Goal: Task Accomplishment & Management: Manage account settings

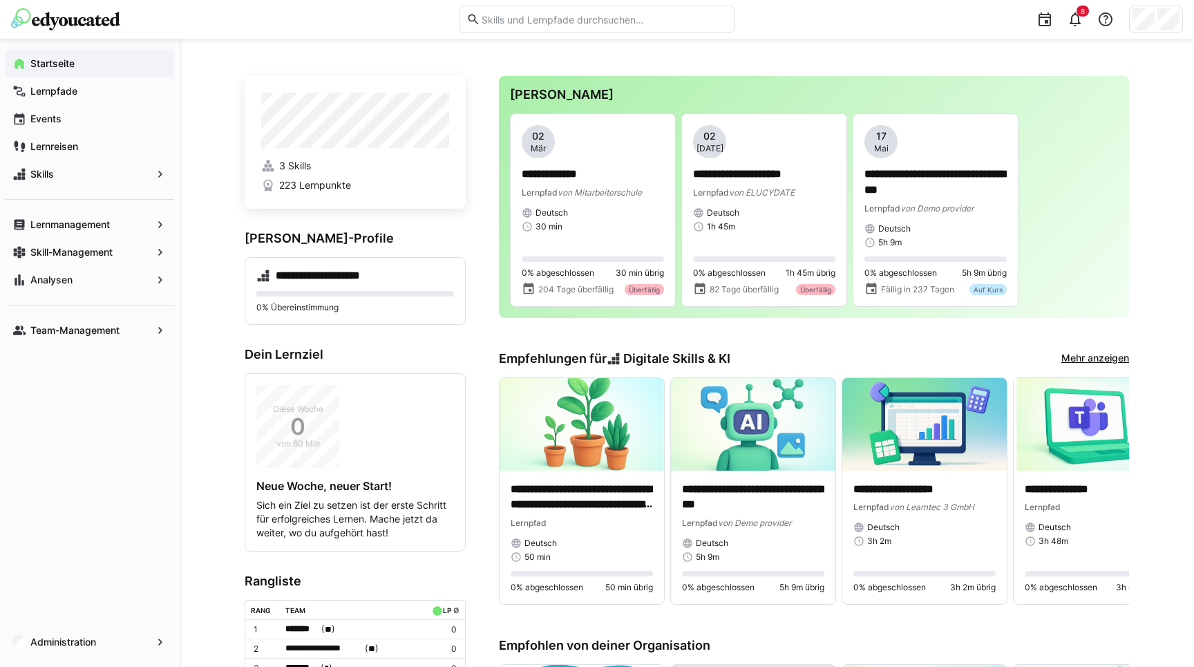
click at [220, 130] on div "**********" at bounding box center [687, 634] width 1014 height 1191
click at [0, 0] on app-navigation-label "Lernmanagement" at bounding box center [0, 0] width 0 height 0
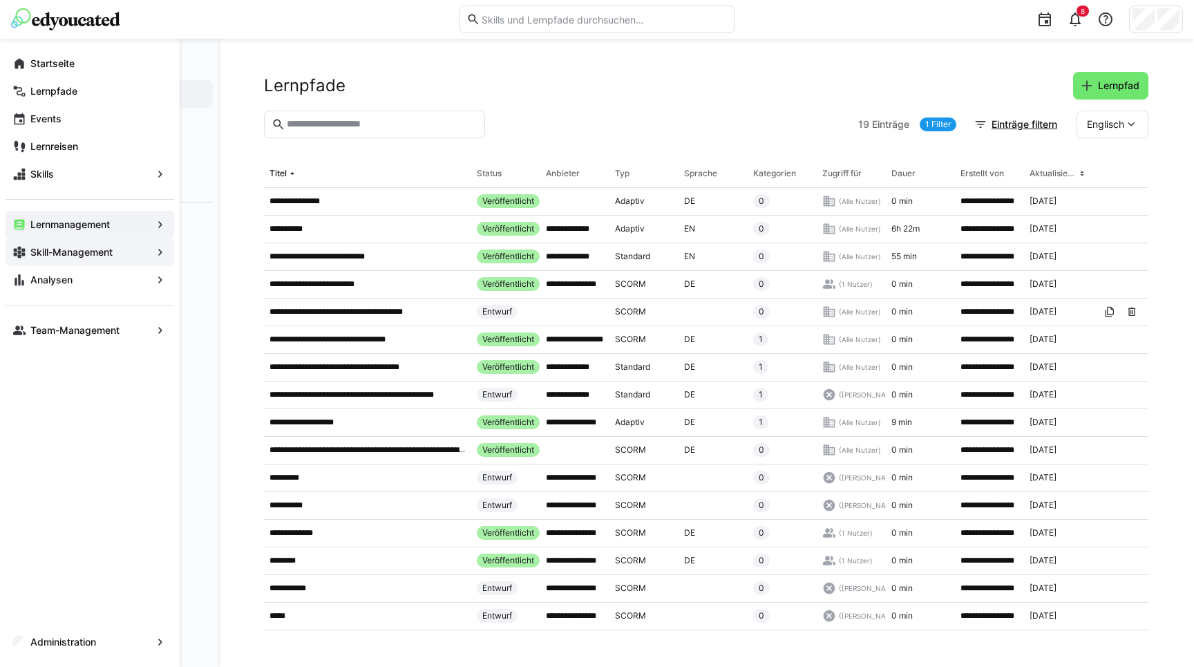
click at [0, 0] on app-navigation-label "Skill-Management" at bounding box center [0, 0] width 0 height 0
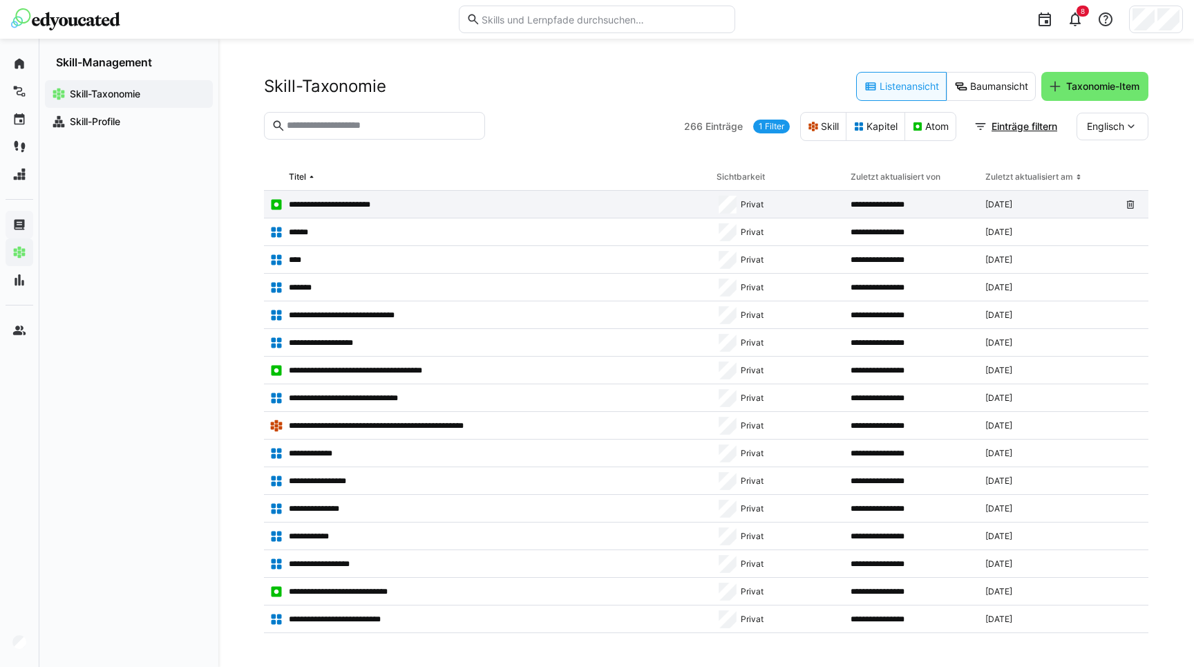
click at [349, 202] on p "**********" at bounding box center [337, 204] width 97 height 11
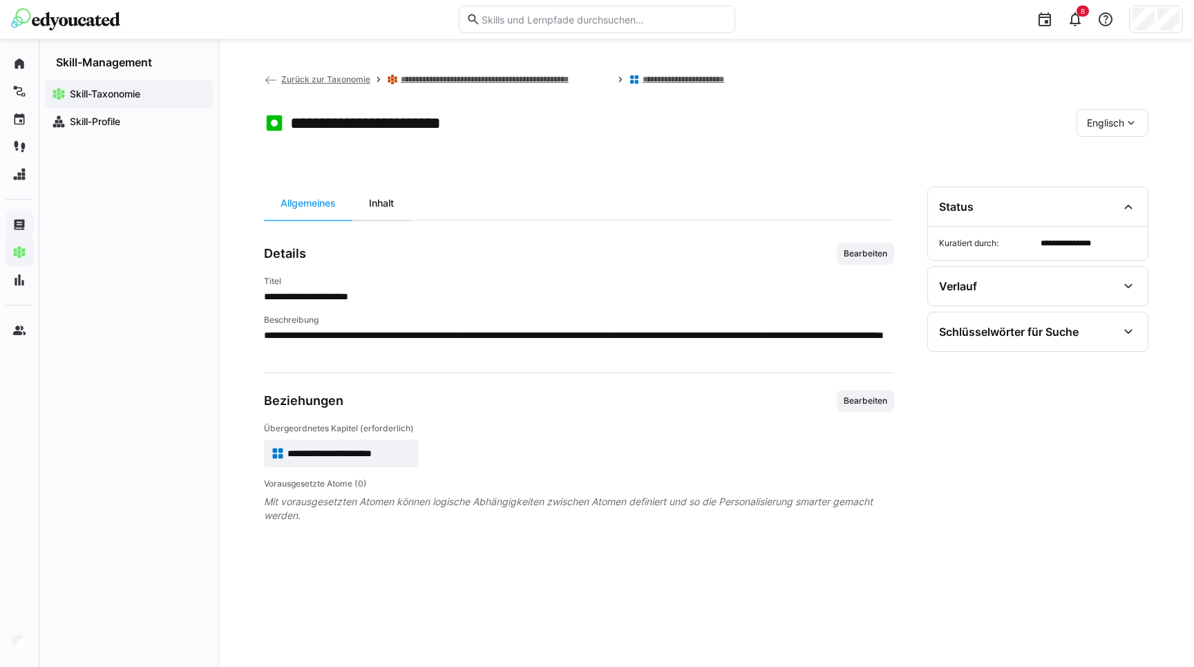
click at [382, 212] on div "Inhalt" at bounding box center [381, 203] width 58 height 33
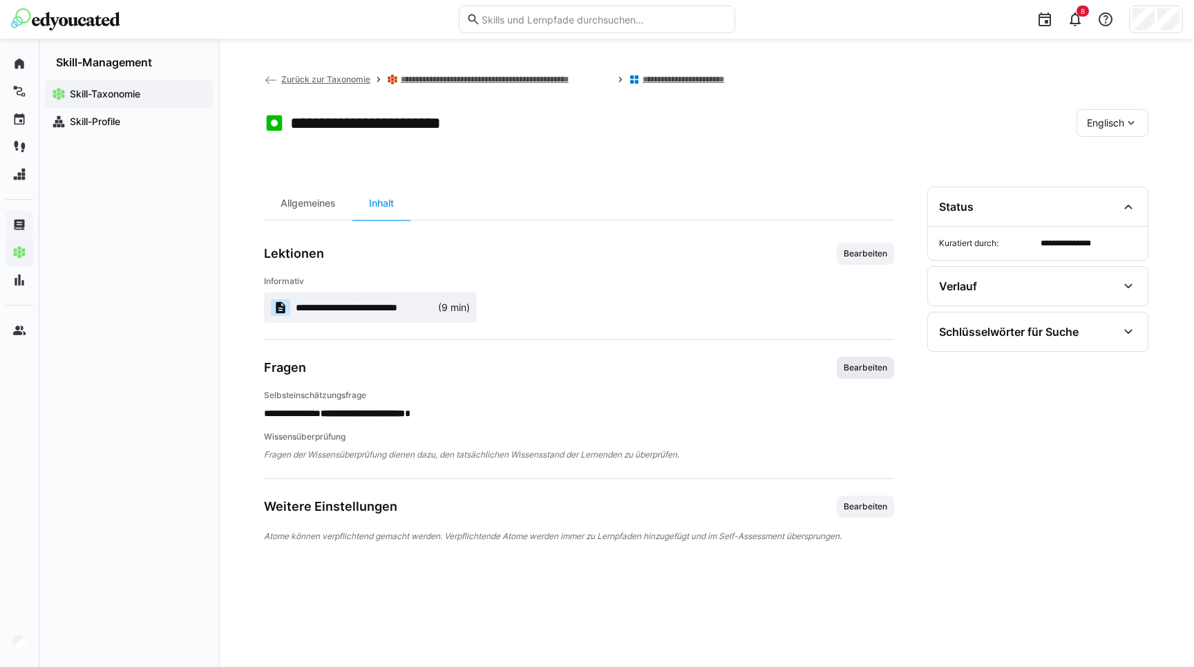
click at [871, 371] on span "Bearbeiten" at bounding box center [865, 367] width 46 height 11
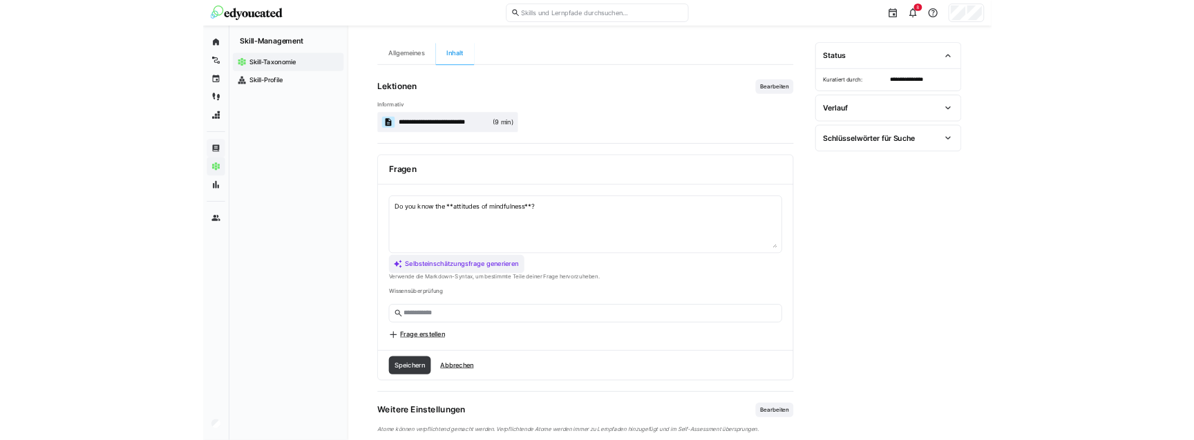
scroll to position [146, 0]
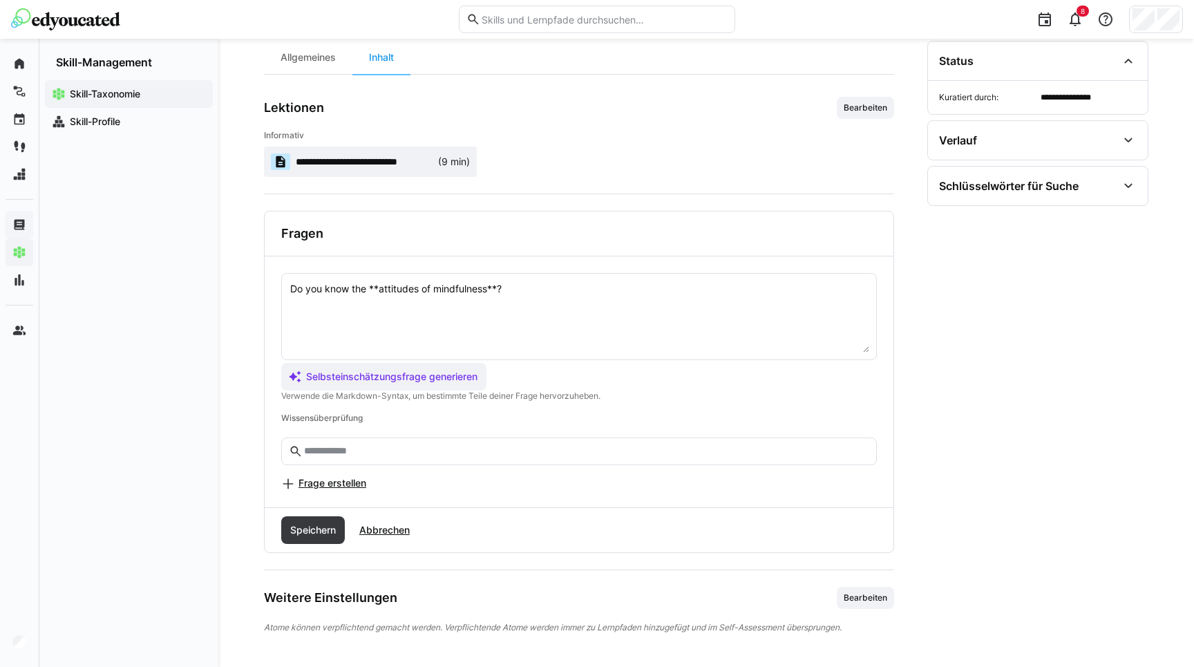
click at [330, 494] on div "Do you know the **attitudes of mindfulness**? Selbsteinschätzungsfrage generier…" at bounding box center [579, 381] width 629 height 251
click at [327, 484] on span "Frage erstellen" at bounding box center [332, 483] width 68 height 14
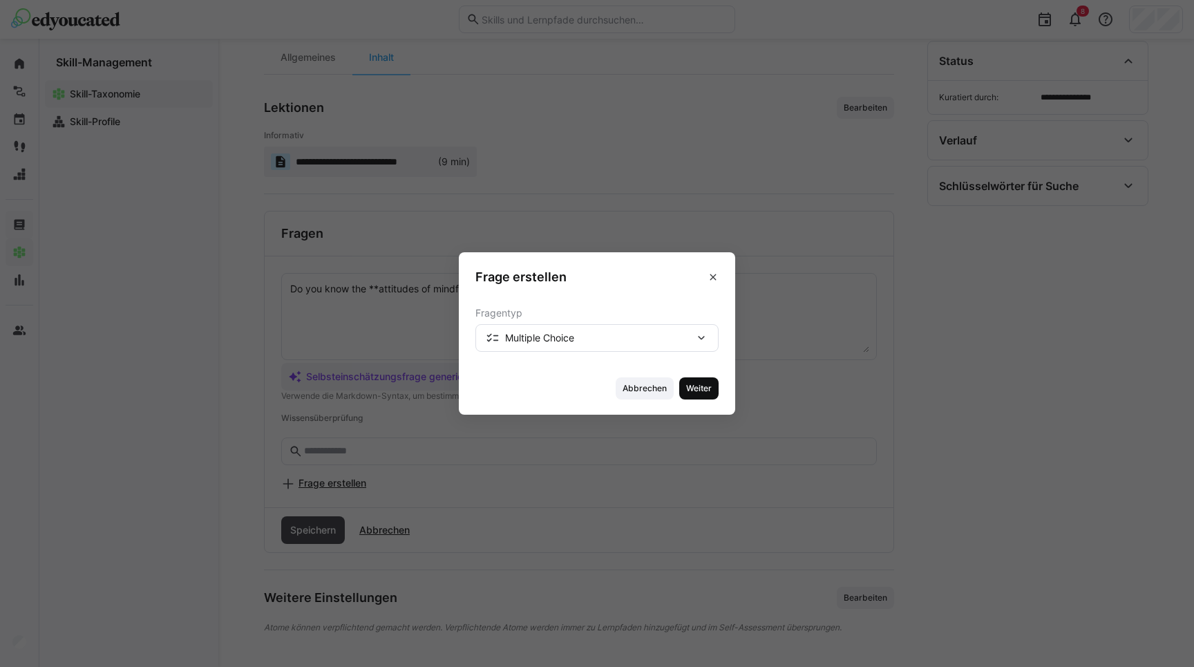
click at [687, 390] on span "Weiter" at bounding box center [699, 388] width 28 height 11
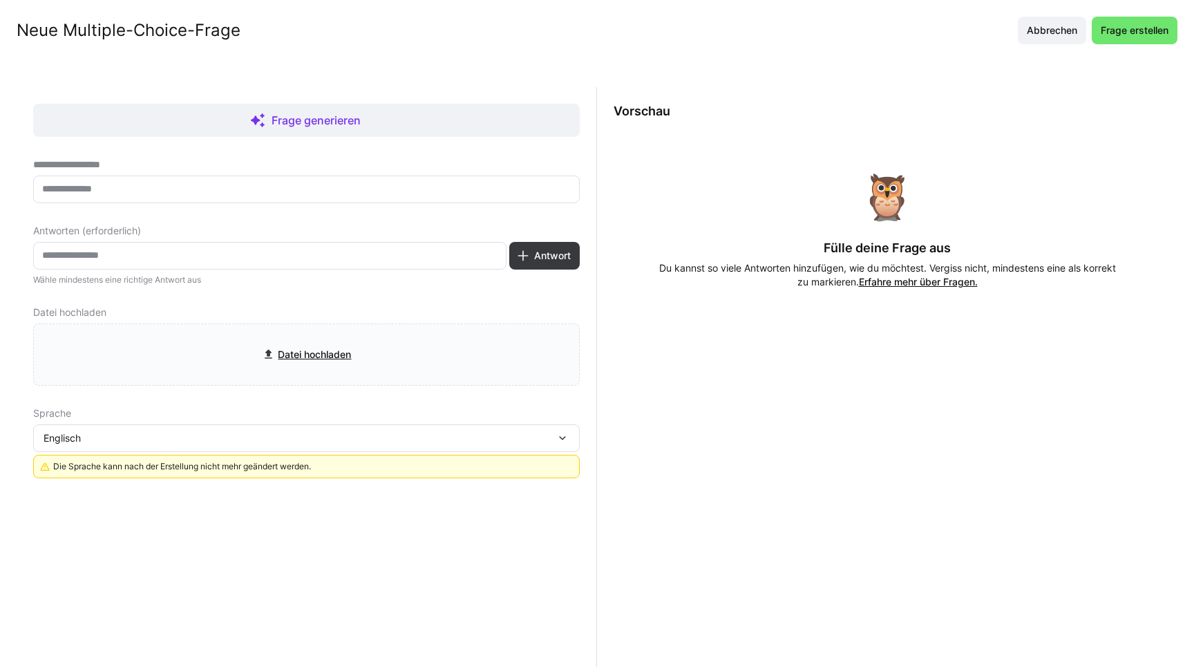
click at [155, 186] on input "text" at bounding box center [306, 189] width 531 height 12
type input "*****"
click at [212, 242] on eds-input at bounding box center [269, 256] width 473 height 28
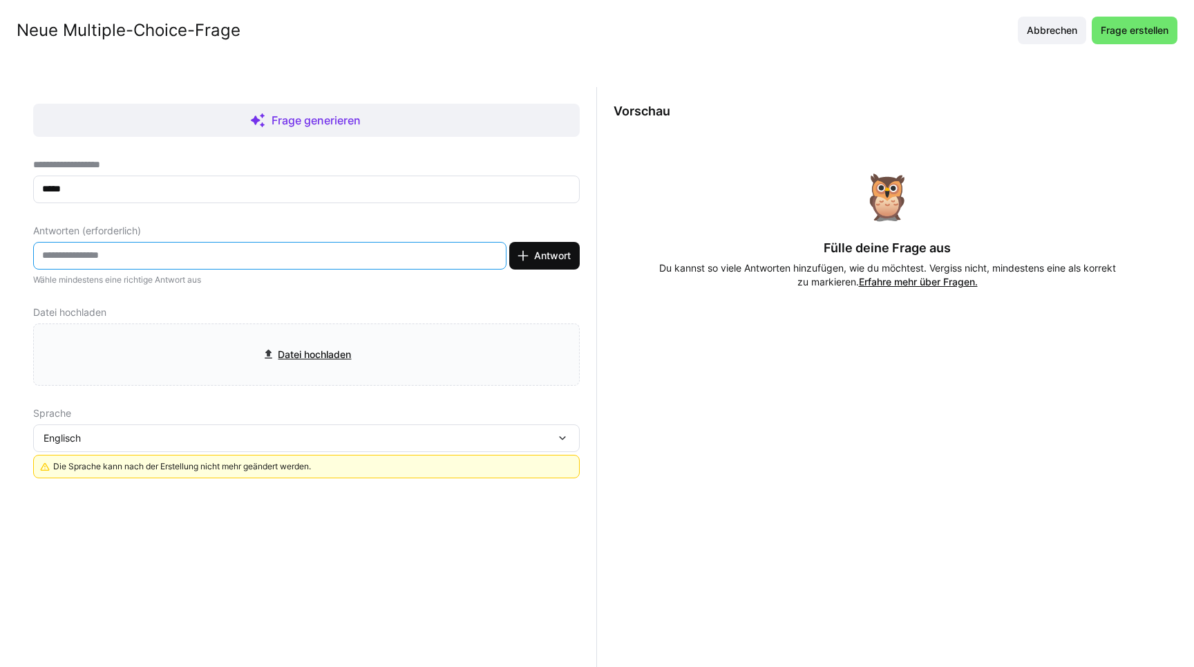
click at [549, 265] on span "Antwort" at bounding box center [544, 256] width 70 height 28
click at [434, 255] on input "text" at bounding box center [270, 255] width 458 height 12
type input "*******"
click at [571, 247] on span "Antwort" at bounding box center [544, 256] width 70 height 28
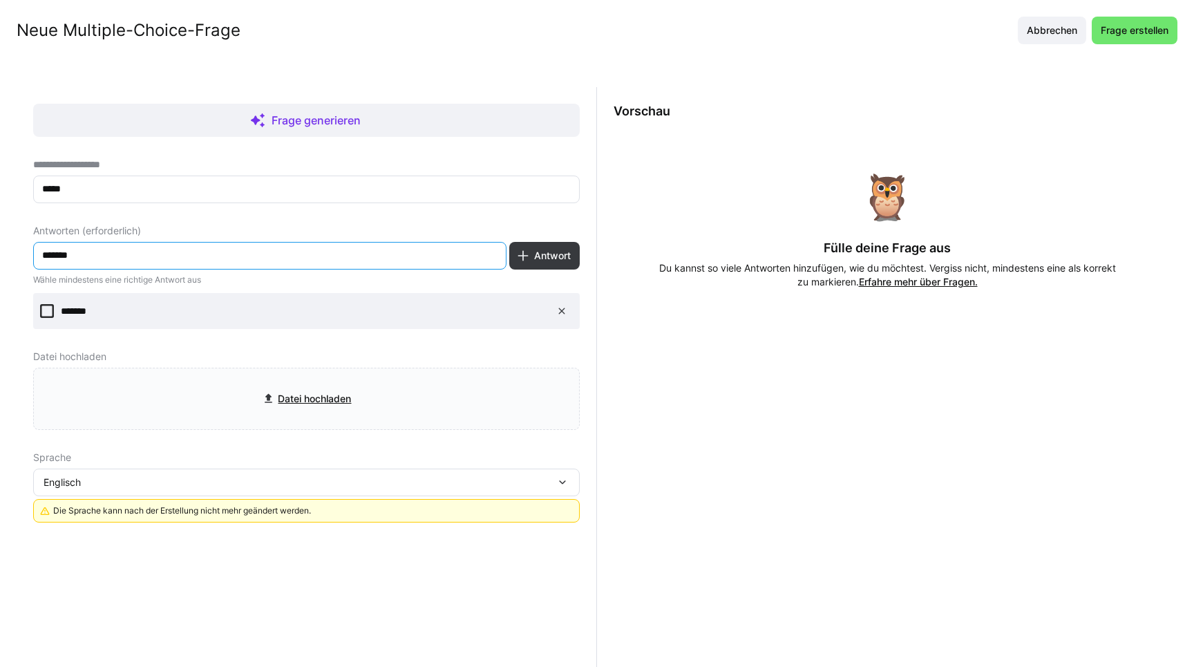
click at [354, 252] on input "*******" at bounding box center [270, 255] width 458 height 12
type input "******"
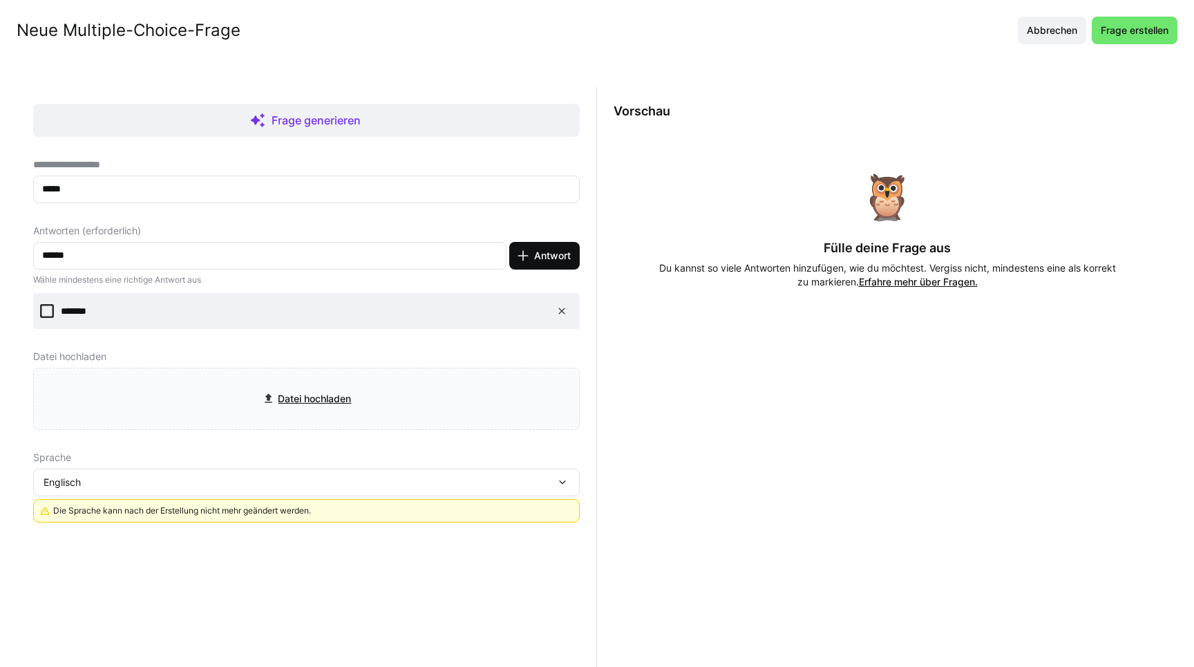
click at [555, 252] on span "Antwort" at bounding box center [552, 256] width 41 height 14
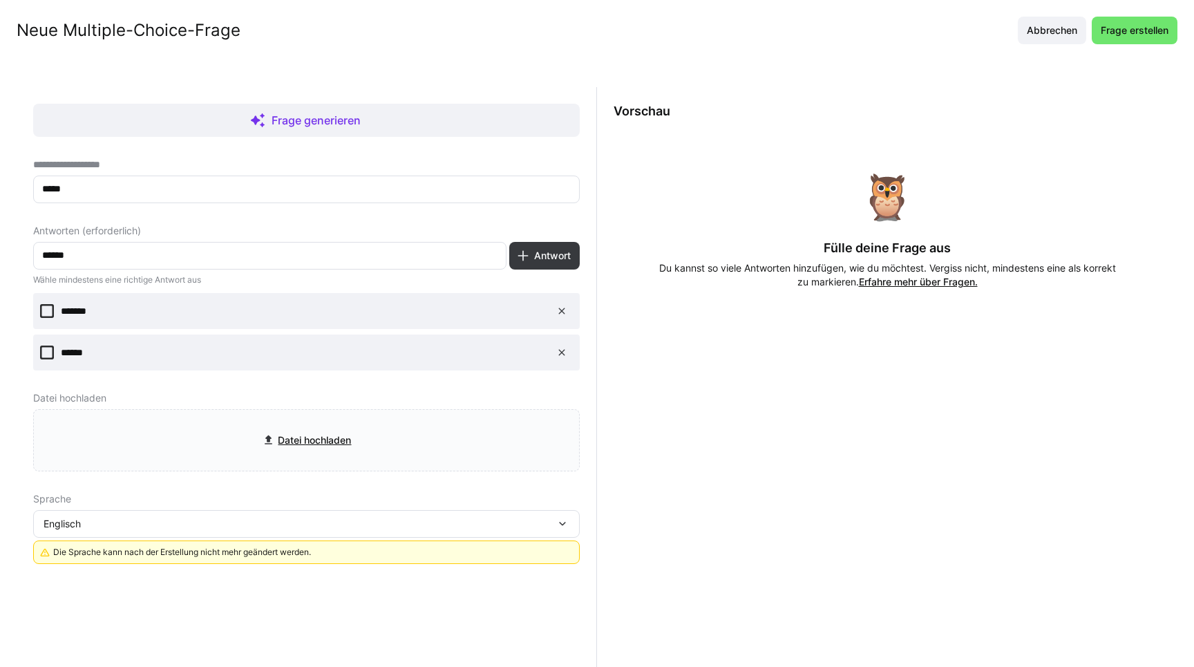
click at [106, 314] on p "*******" at bounding box center [300, 311] width 479 height 14
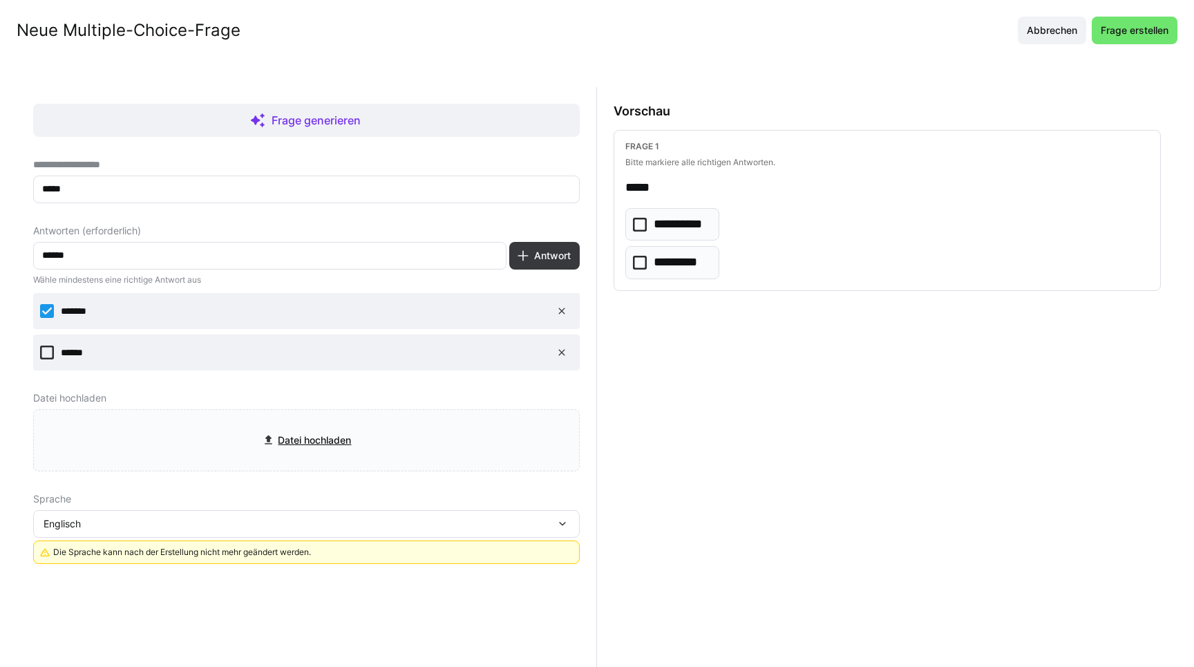
click at [240, 520] on div "Englisch" at bounding box center [300, 523] width 512 height 12
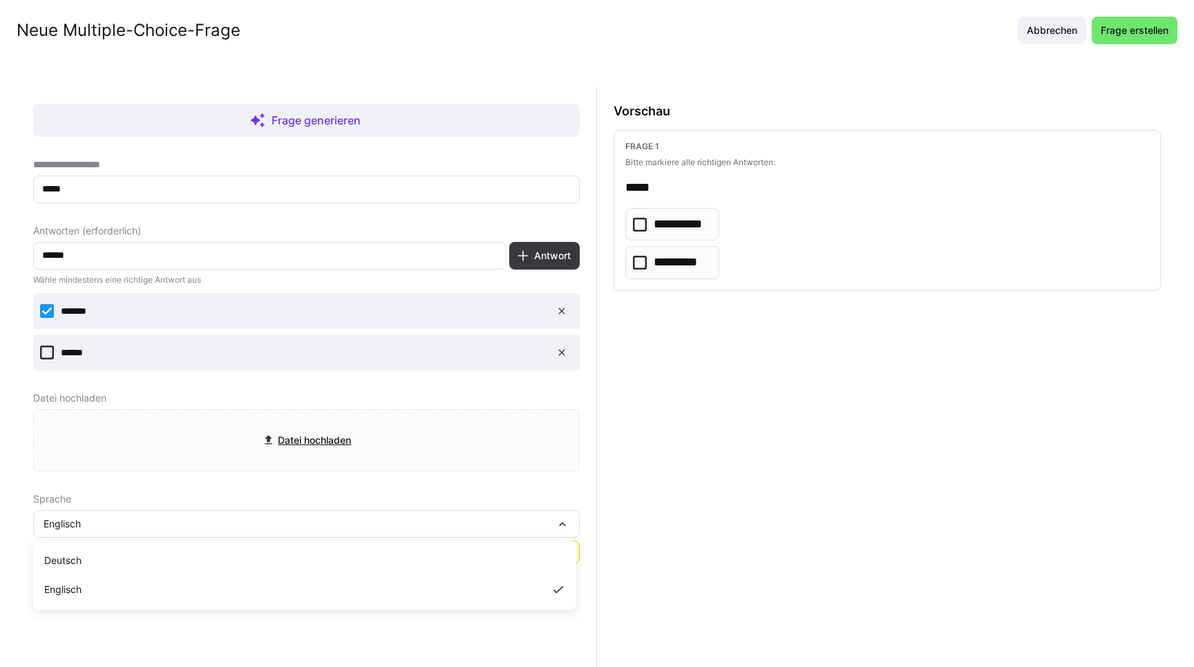
click at [240, 520] on div "Englisch" at bounding box center [300, 523] width 512 height 12
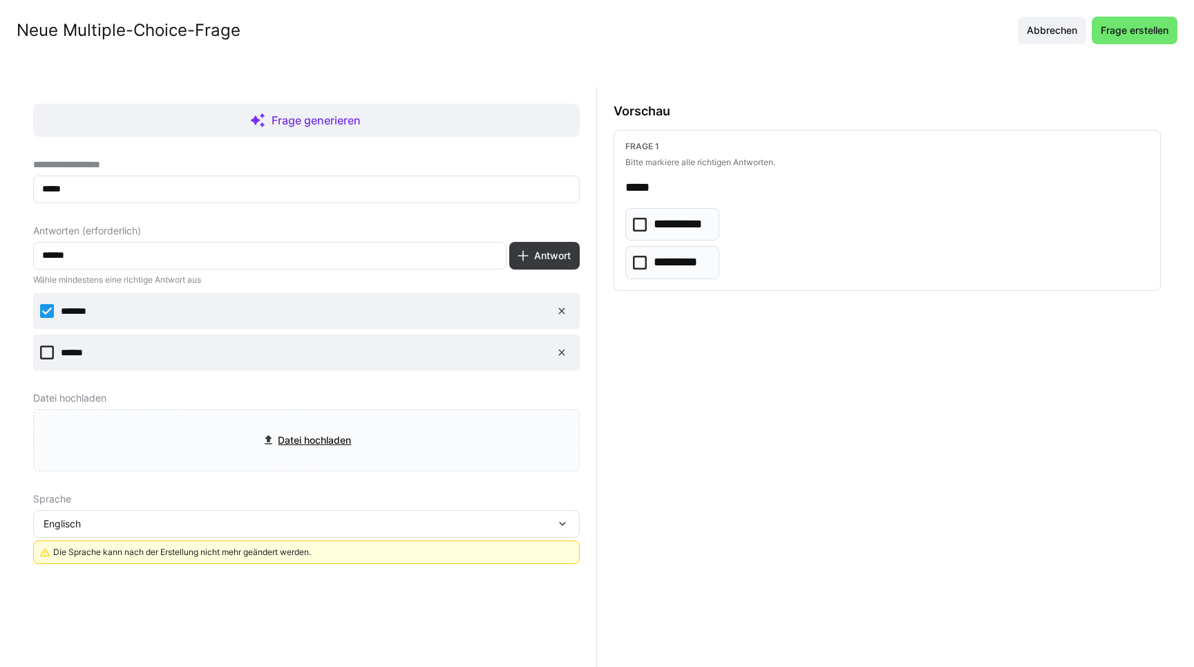
click at [286, 513] on div "Englisch" at bounding box center [306, 524] width 546 height 28
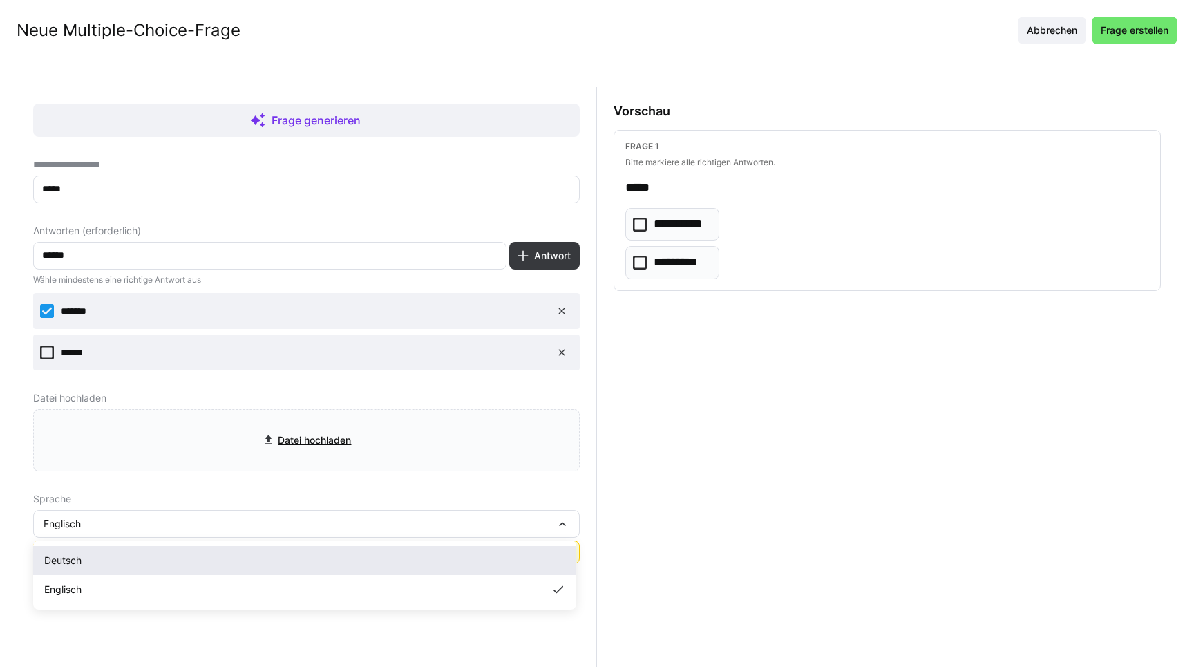
click at [191, 561] on div "Deutsch" at bounding box center [304, 560] width 521 height 14
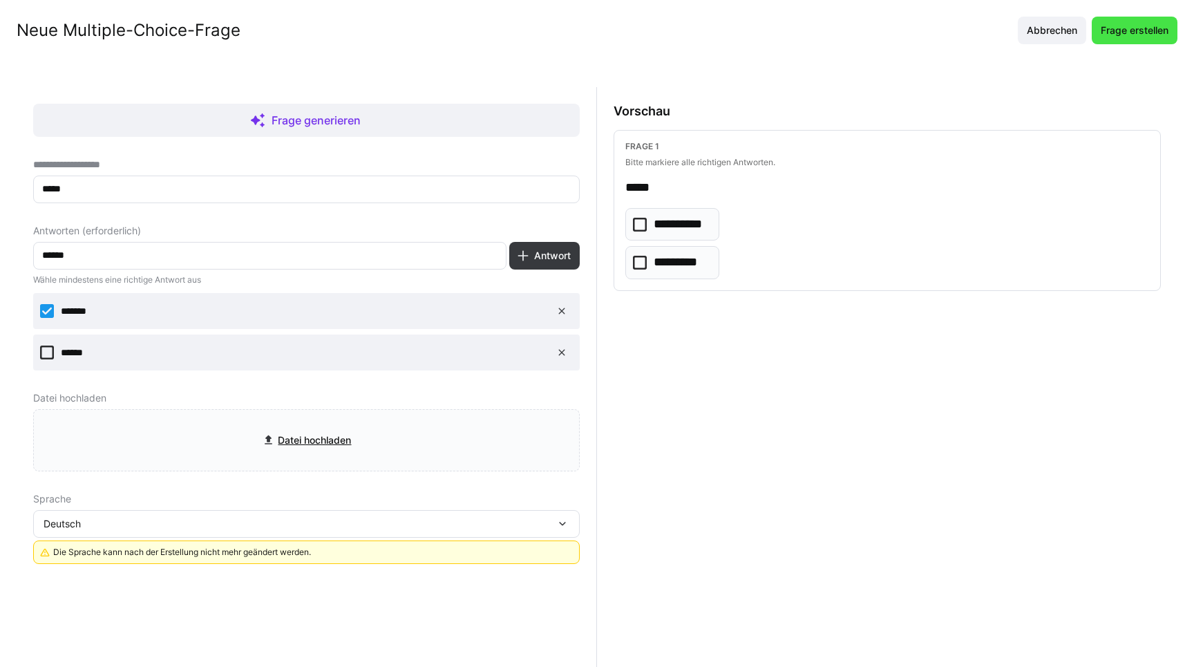
click at [1105, 25] on span "Frage erstellen" at bounding box center [1135, 30] width 72 height 14
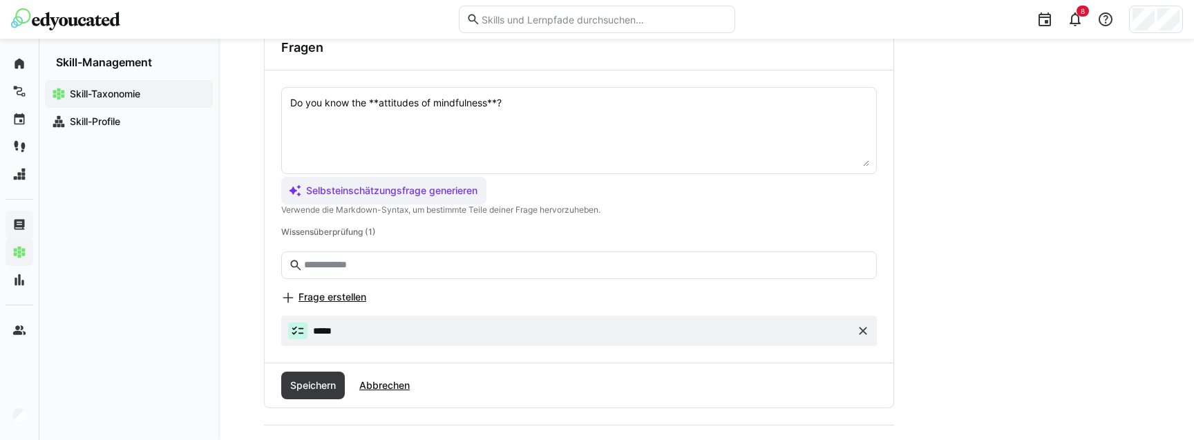
scroll to position [345, 0]
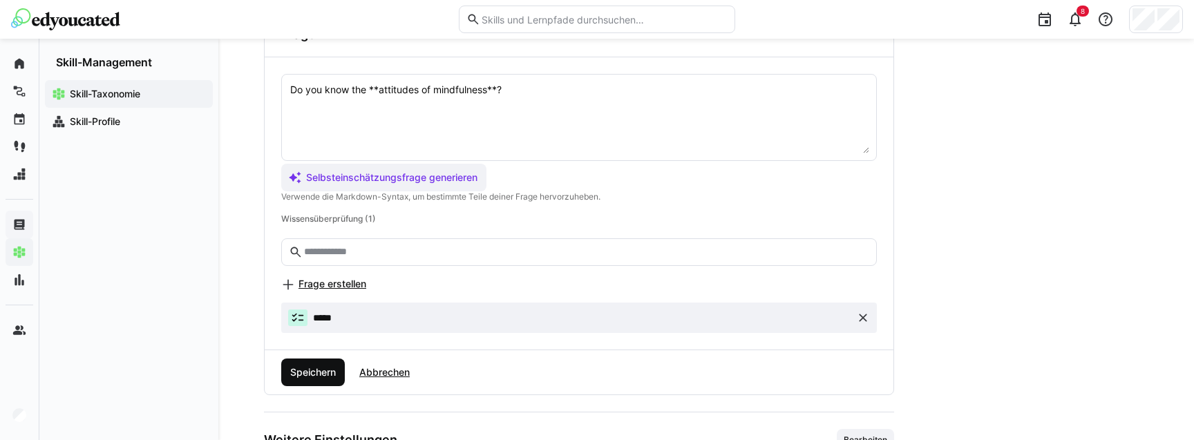
click at [304, 370] on span "Speichern" at bounding box center [313, 372] width 50 height 14
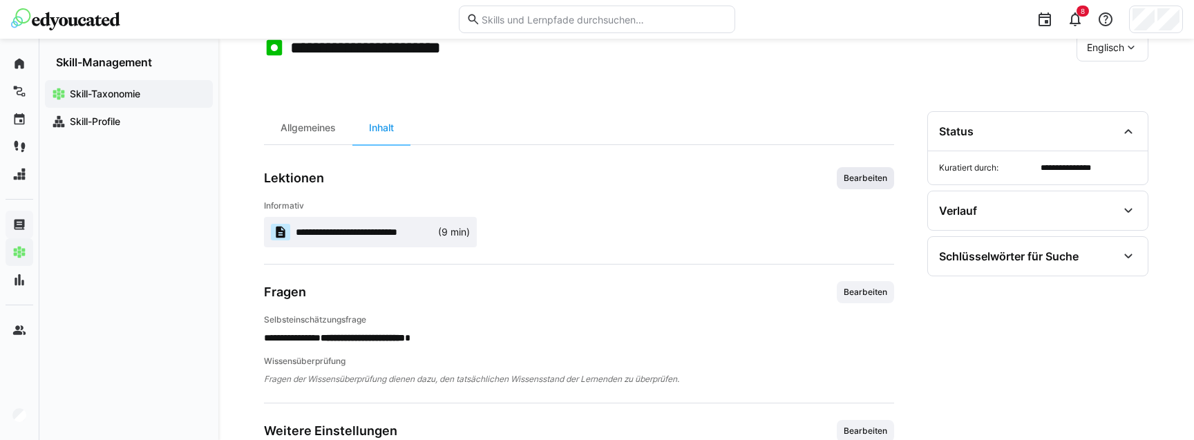
scroll to position [135, 0]
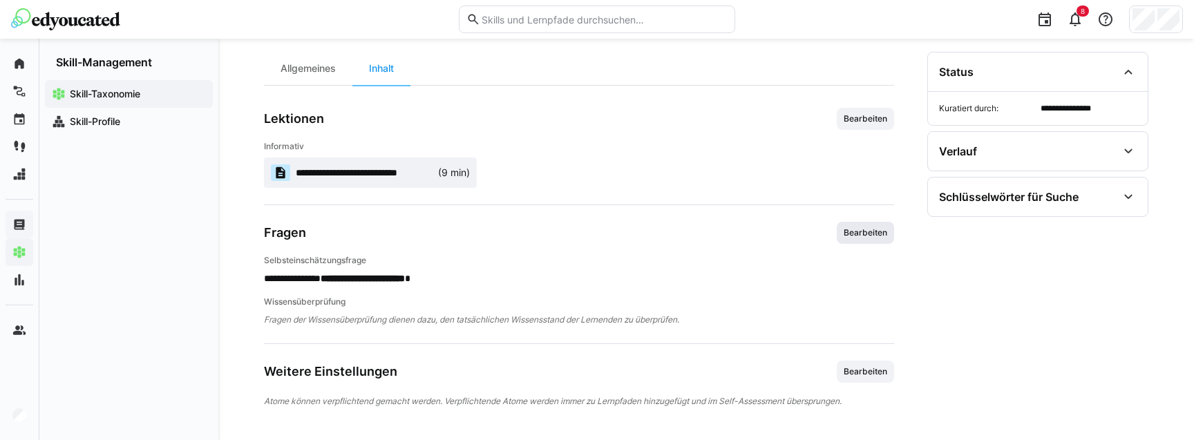
click at [862, 234] on span "Bearbeiten" at bounding box center [865, 232] width 46 height 11
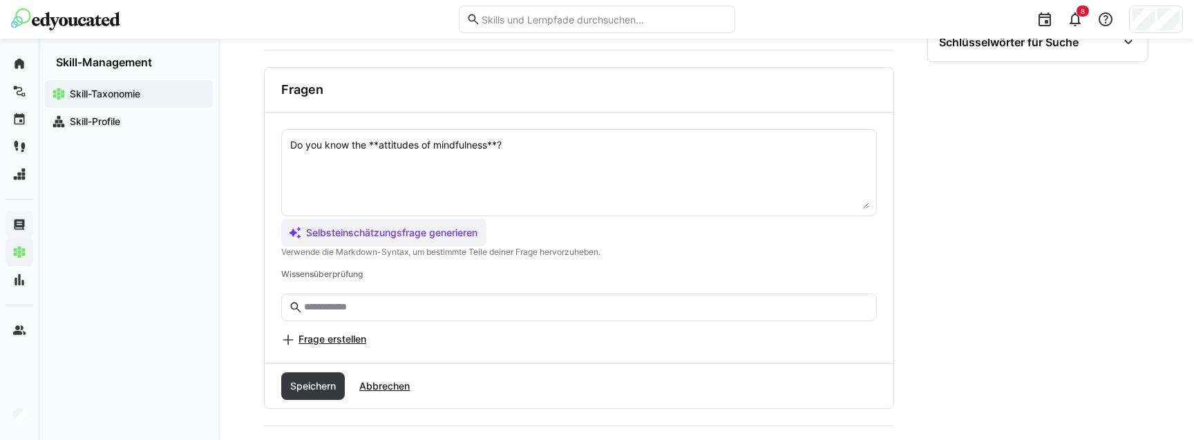
scroll to position [356, 0]
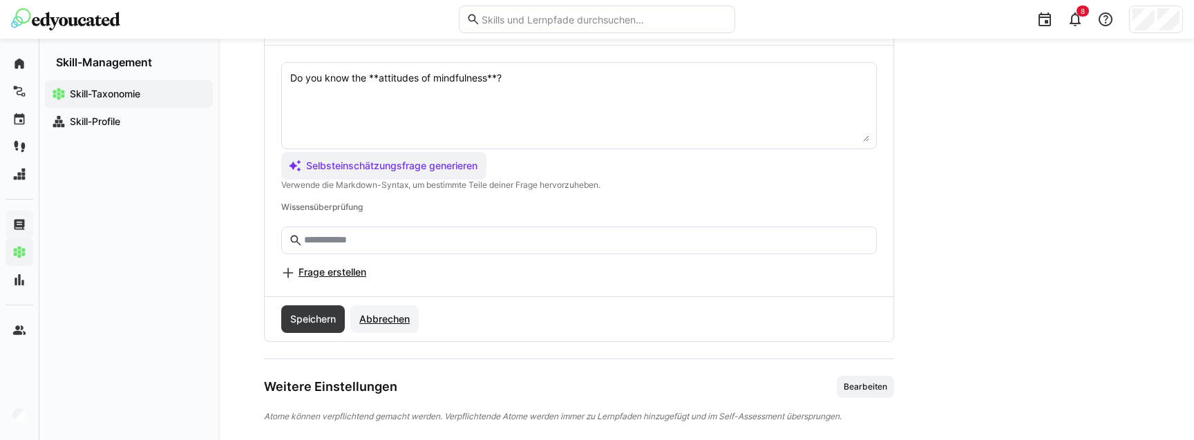
click at [399, 316] on span "Abbrechen" at bounding box center [384, 319] width 55 height 14
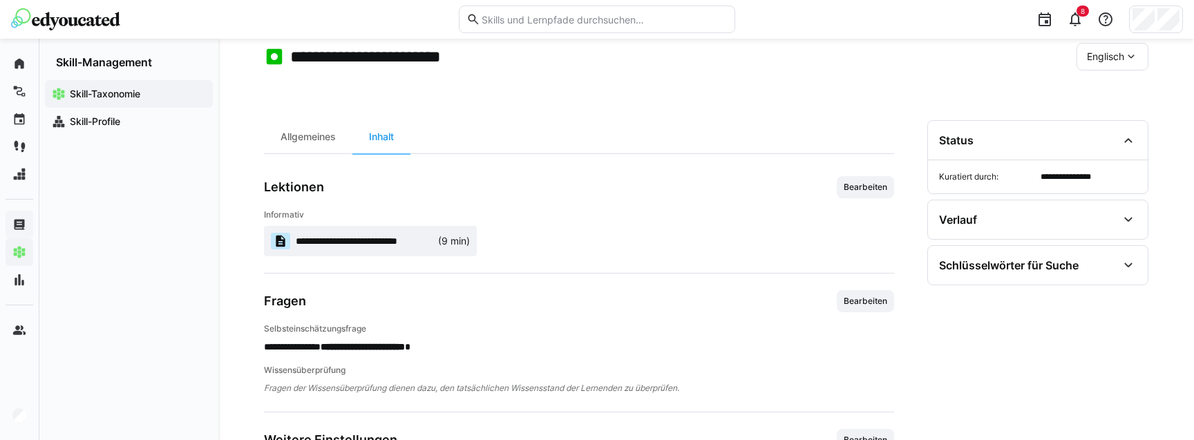
scroll to position [53, 0]
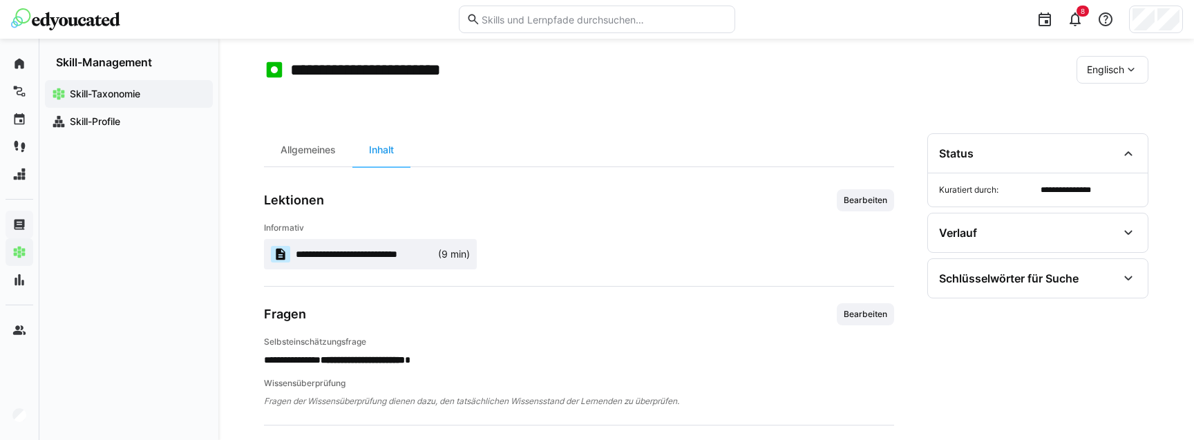
click at [1102, 72] on span "Englisch" at bounding box center [1105, 70] width 37 height 14
click at [1099, 102] on span "Deutsch" at bounding box center [1105, 106] width 37 height 14
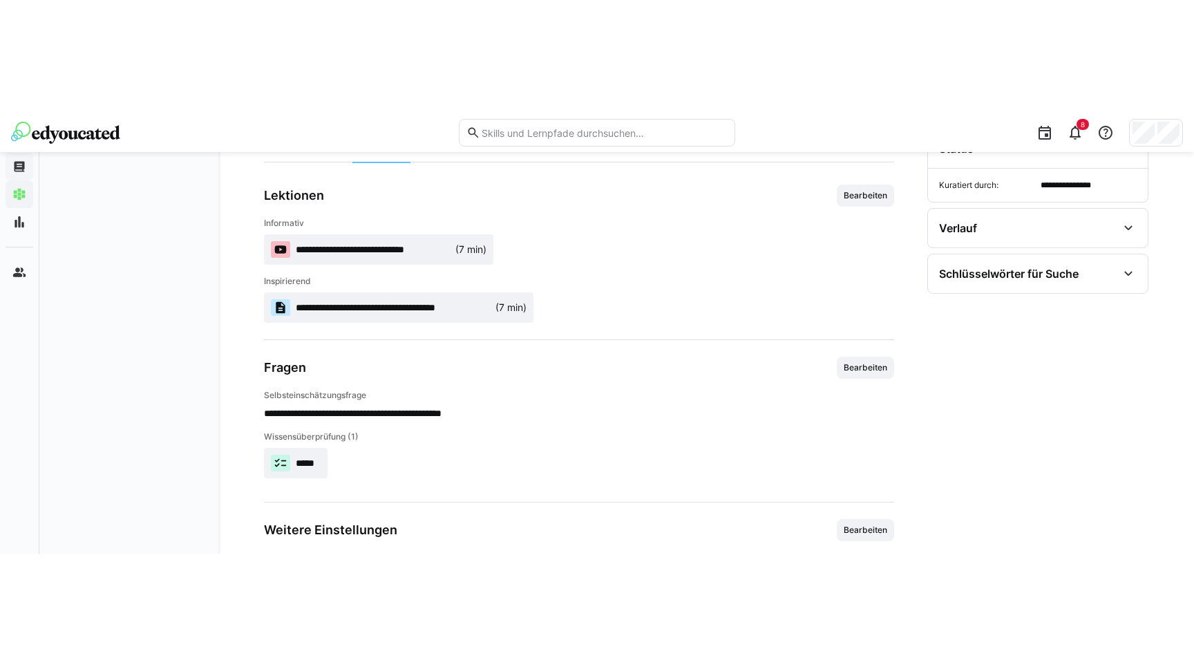
scroll to position [0, 0]
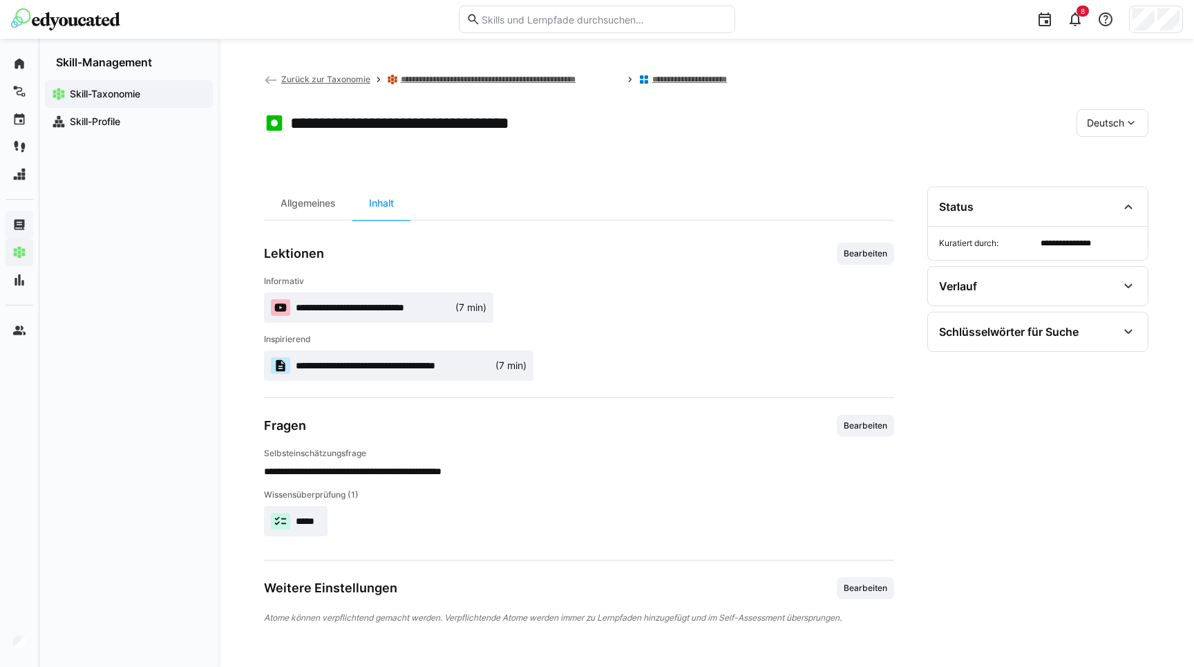
click at [846, 126] on app-toolbar "**********" at bounding box center [706, 125] width 884 height 55
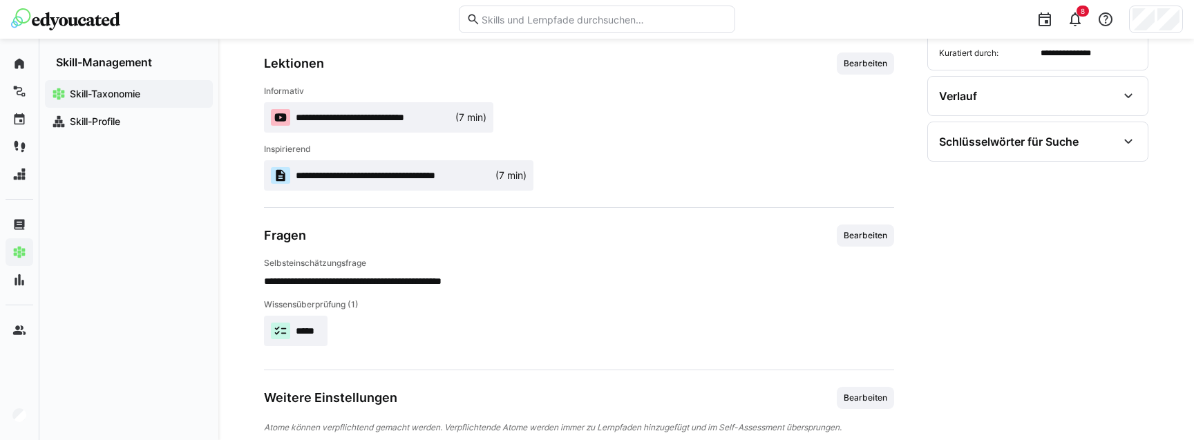
scroll to position [180, 0]
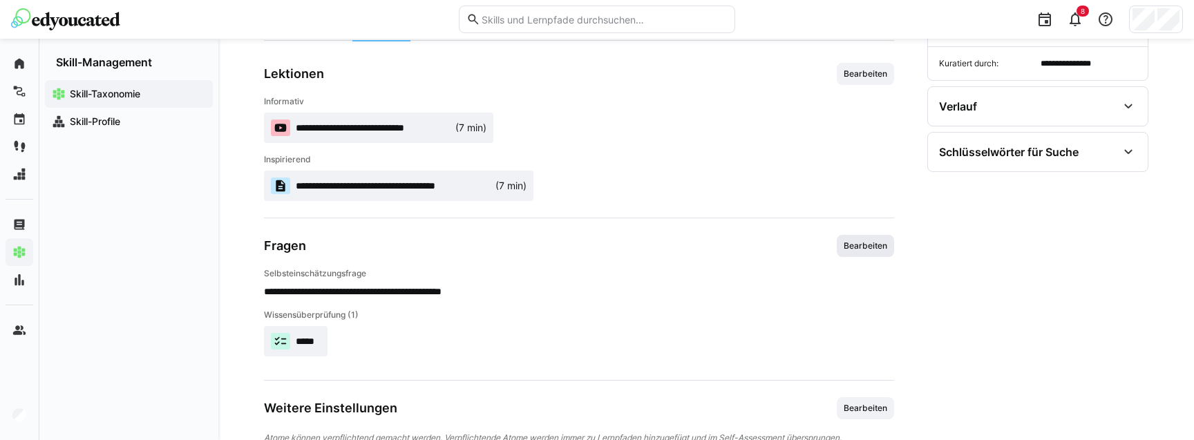
click at [882, 253] on span "Bearbeiten" at bounding box center [865, 246] width 57 height 22
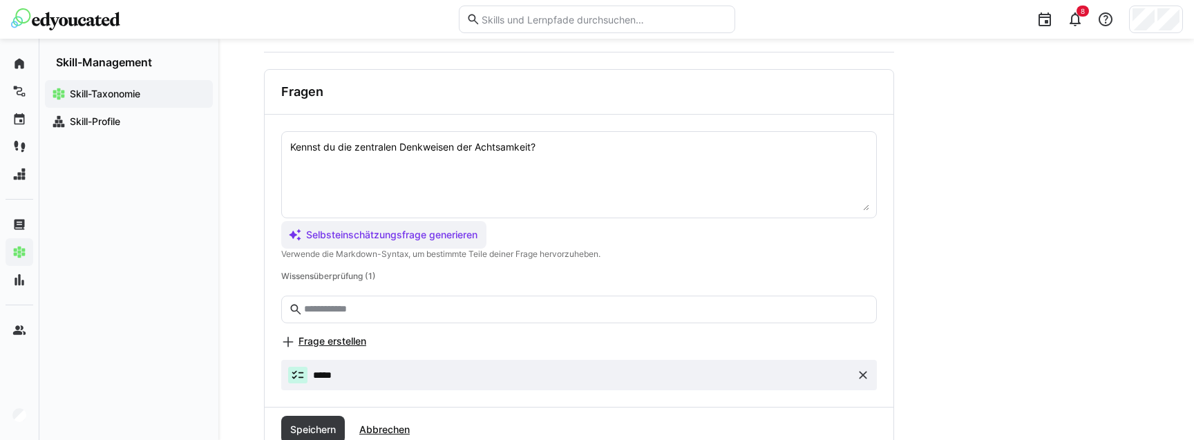
scroll to position [416, 0]
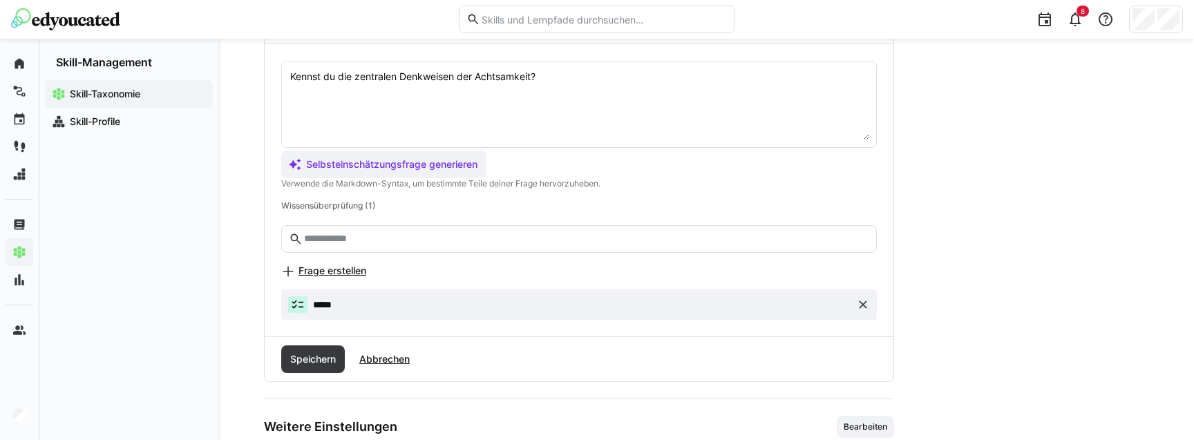
click at [863, 303] on eds-icon at bounding box center [863, 305] width 14 height 14
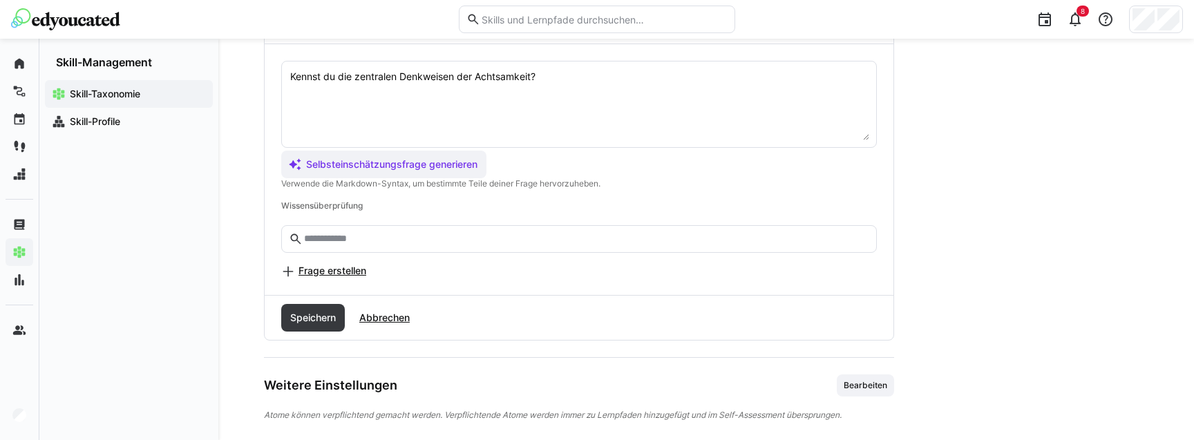
click at [335, 273] on span "Frage erstellen" at bounding box center [332, 271] width 68 height 14
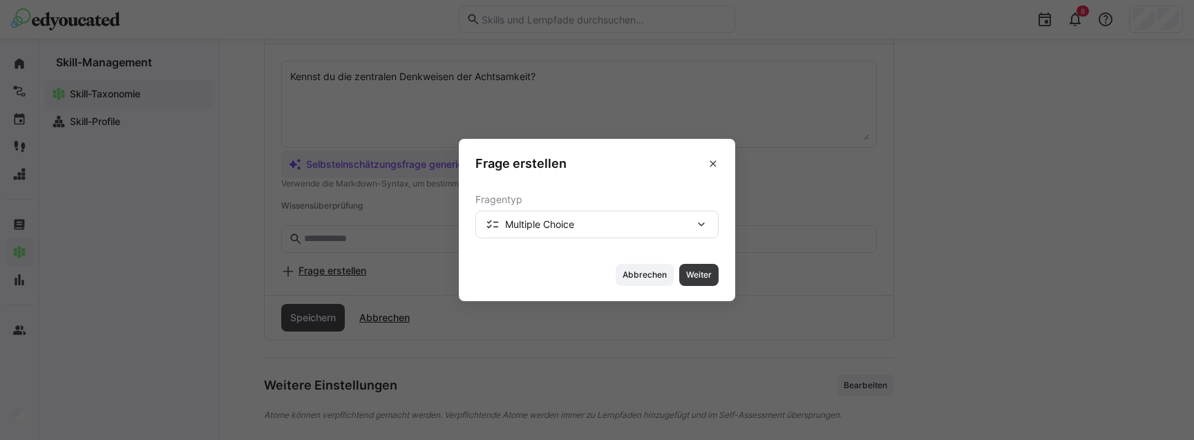
click at [554, 225] on span "Multiple Choice" at bounding box center [539, 225] width 69 height 14
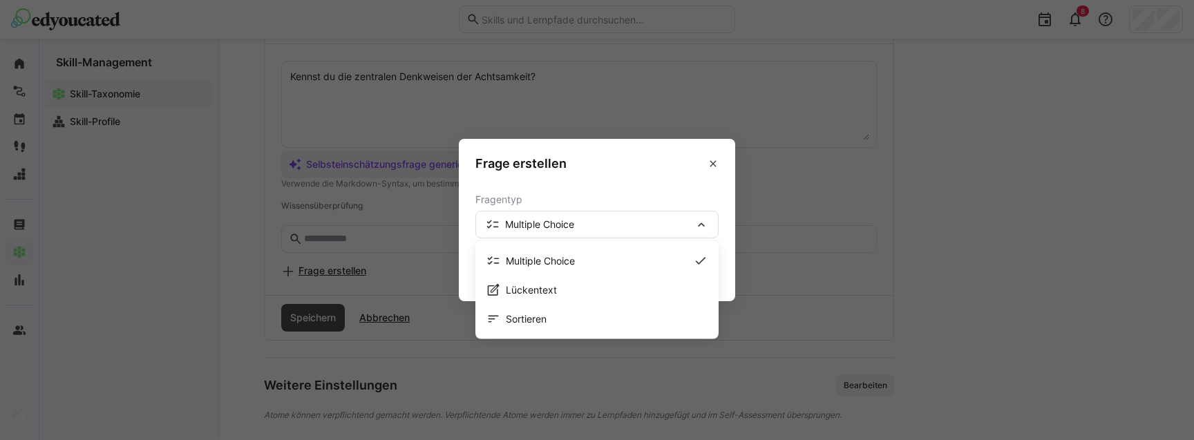
click at [554, 225] on span "Multiple Choice" at bounding box center [539, 225] width 69 height 14
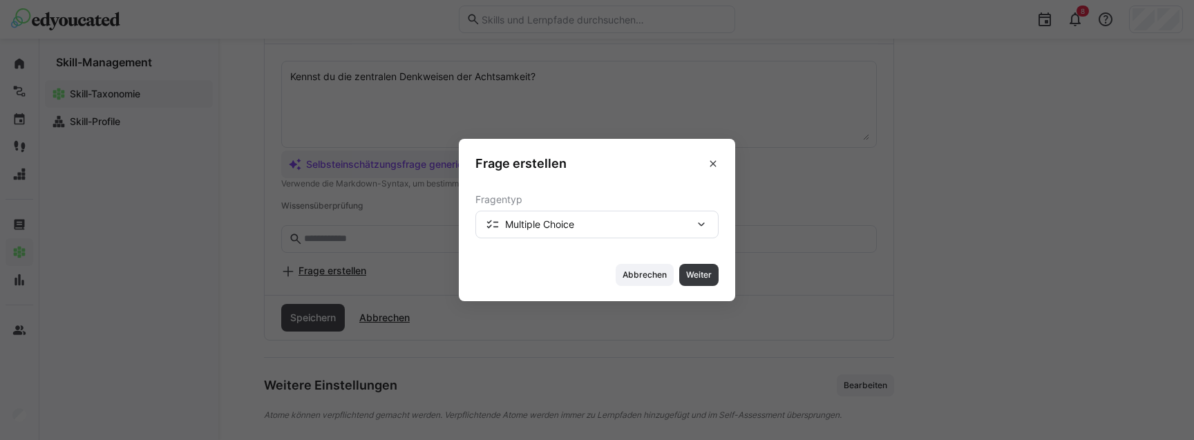
click at [554, 225] on span "Multiple Choice" at bounding box center [539, 225] width 69 height 14
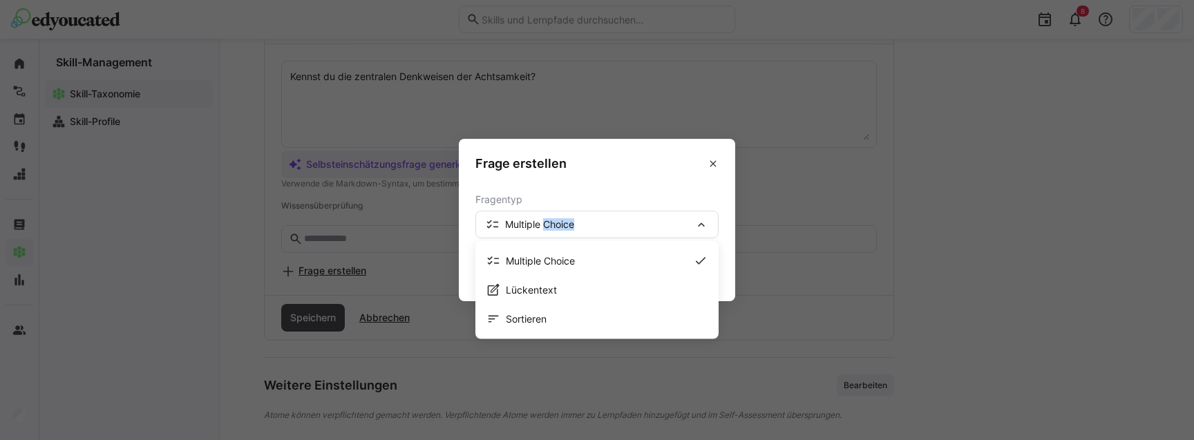
click at [554, 225] on span "Multiple Choice" at bounding box center [539, 225] width 69 height 14
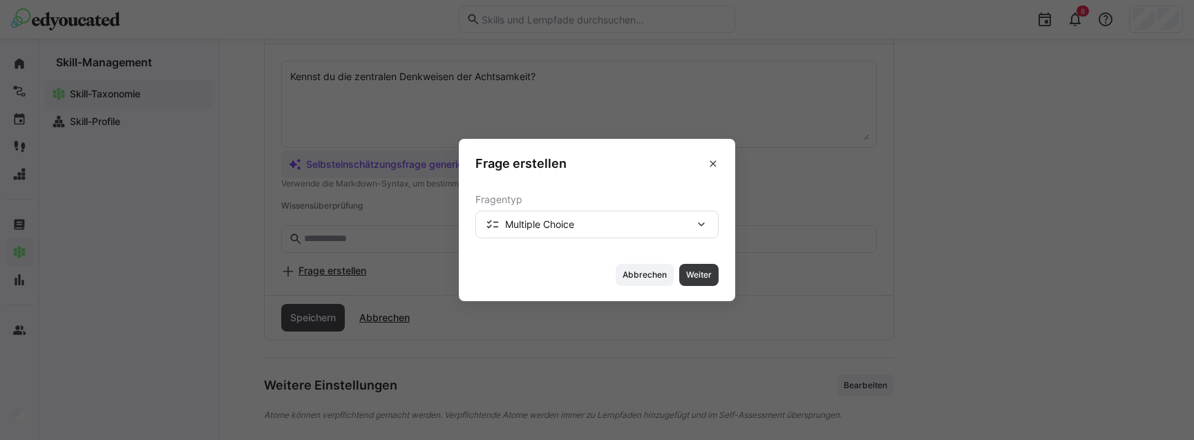
click at [554, 225] on span "Multiple Choice" at bounding box center [539, 225] width 69 height 14
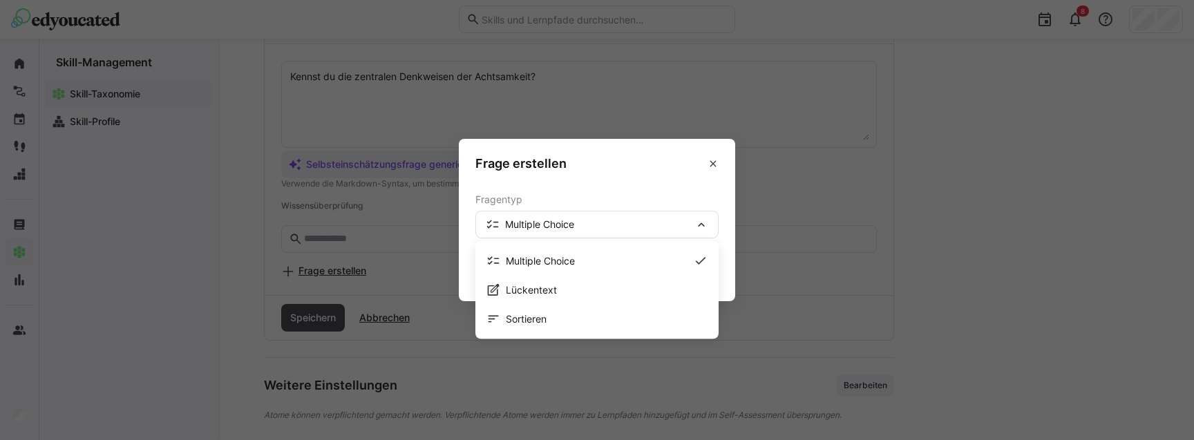
click at [554, 225] on span "Multiple Choice" at bounding box center [539, 225] width 69 height 14
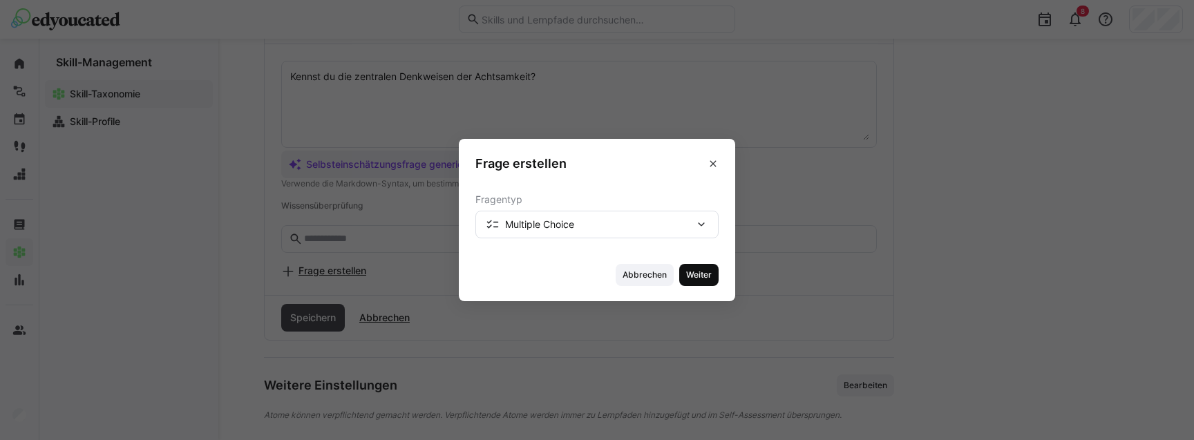
click at [702, 267] on span "Weiter" at bounding box center [698, 275] width 39 height 22
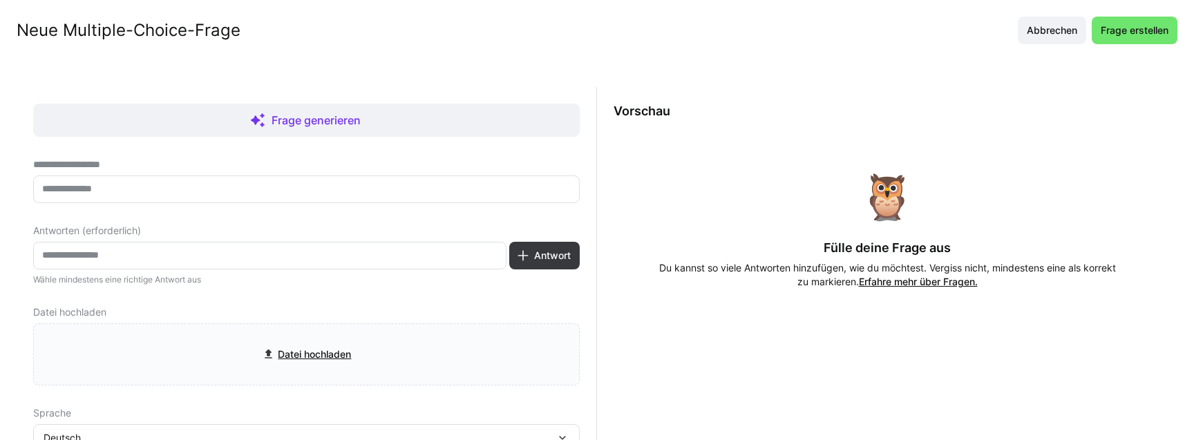
click at [958, 70] on section "**********" at bounding box center [597, 247] width 1194 height 385
click at [241, 188] on input "text" at bounding box center [306, 189] width 531 height 12
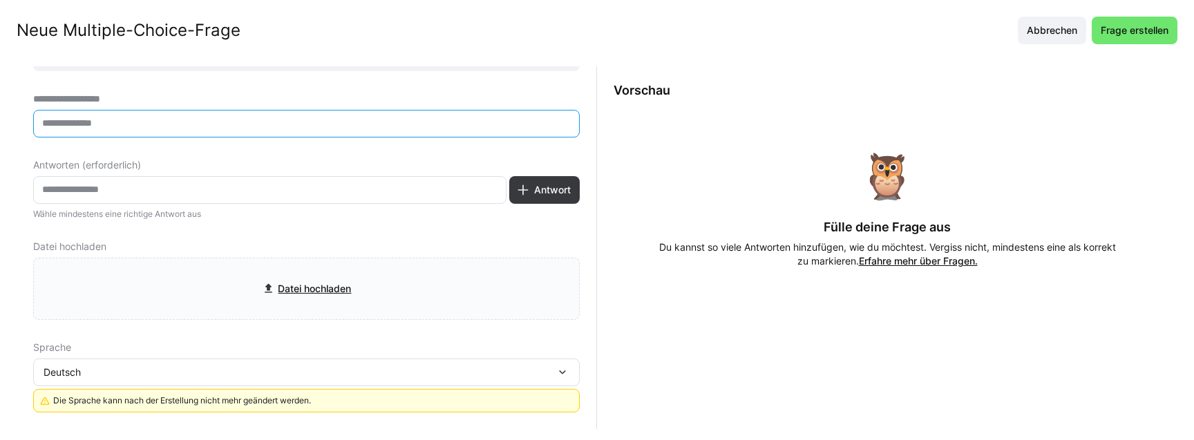
scroll to position [430, 0]
click at [171, 378] on div "Deutsch" at bounding box center [306, 373] width 546 height 28
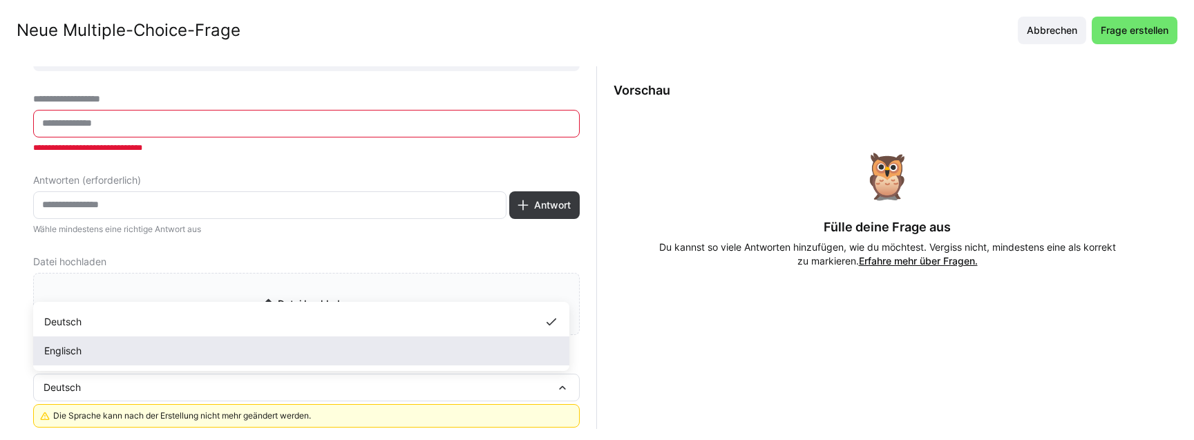
click at [376, 337] on div "Englisch" at bounding box center [301, 350] width 536 height 29
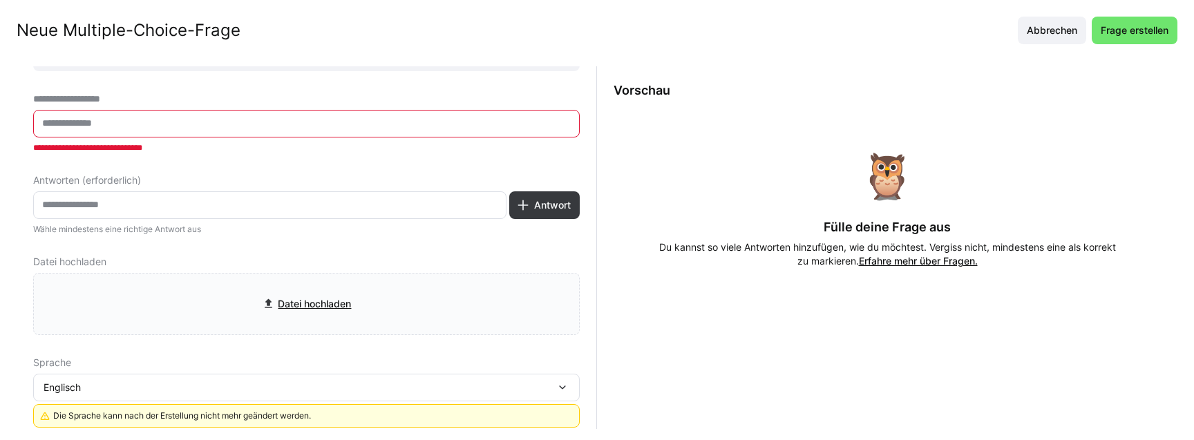
click at [200, 124] on input "text" at bounding box center [306, 123] width 531 height 12
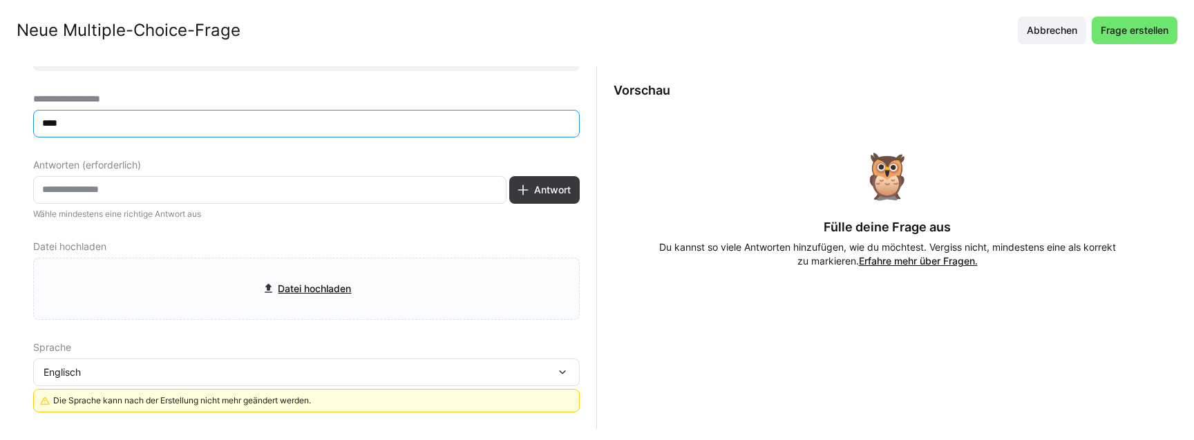
type input "****"
click at [187, 177] on eds-input at bounding box center [269, 190] width 473 height 28
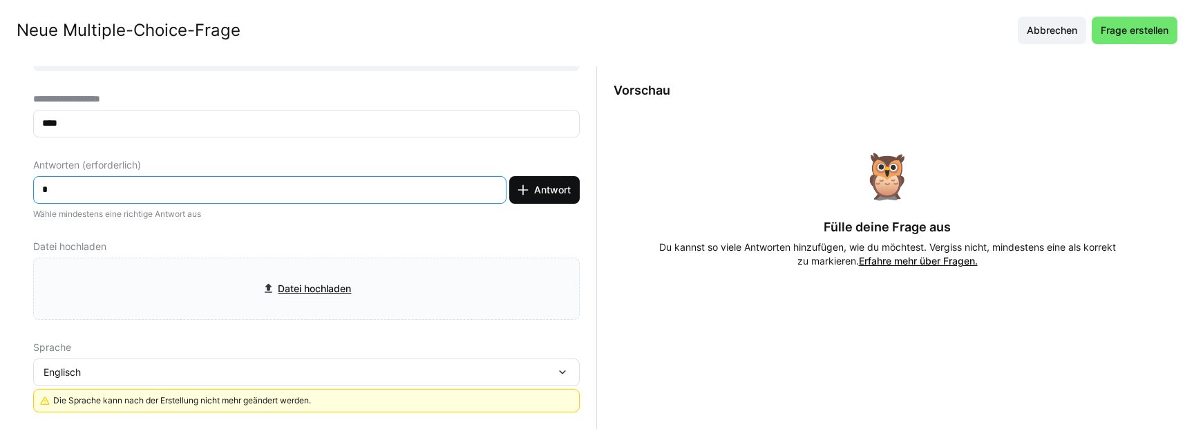
type input "*"
click at [543, 191] on span "Antwort" at bounding box center [552, 190] width 41 height 14
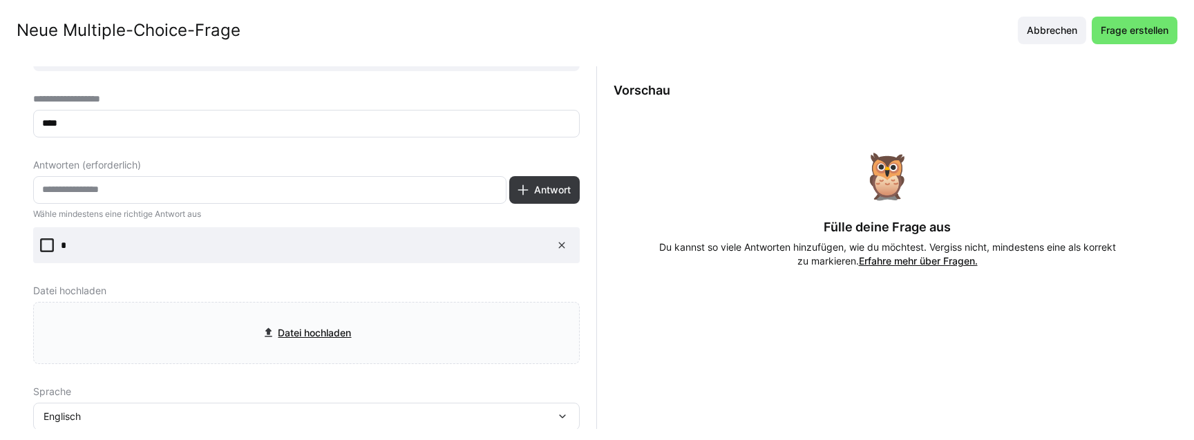
click at [201, 175] on div "Antworten (erforderlich) Antwort Wähle mindestens eine richtige Antwort aus *" at bounding box center [306, 212] width 546 height 104
click at [178, 196] on input "text" at bounding box center [270, 190] width 458 height 12
type input "*"
click at [532, 190] on span "Antwort" at bounding box center [552, 190] width 41 height 14
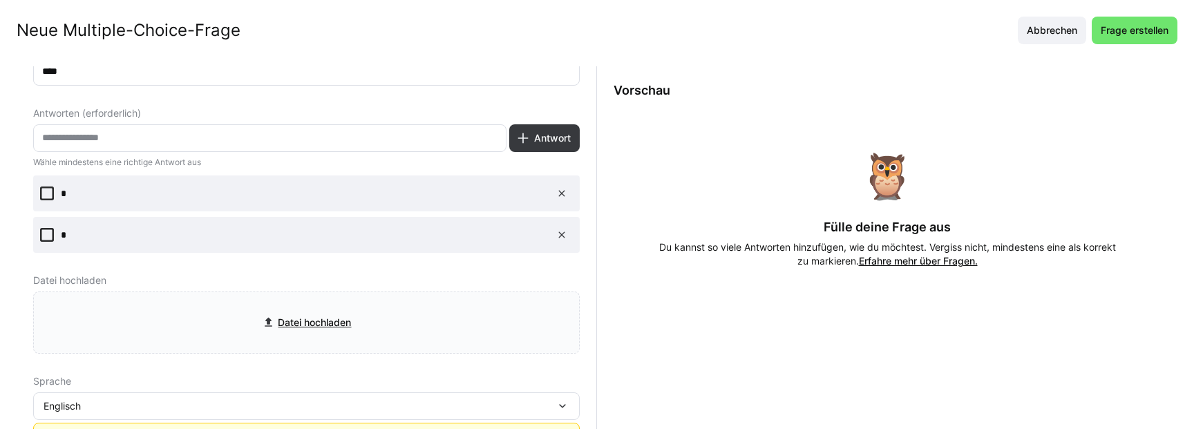
scroll to position [131, 0]
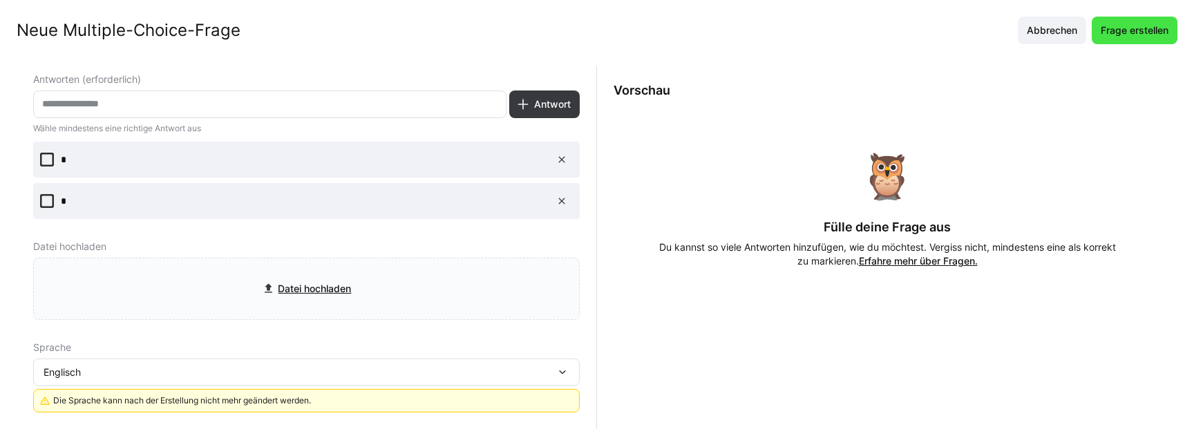
click at [1151, 29] on span "Frage erstellen" at bounding box center [1135, 30] width 72 height 14
click at [42, 158] on icon at bounding box center [47, 160] width 14 height 14
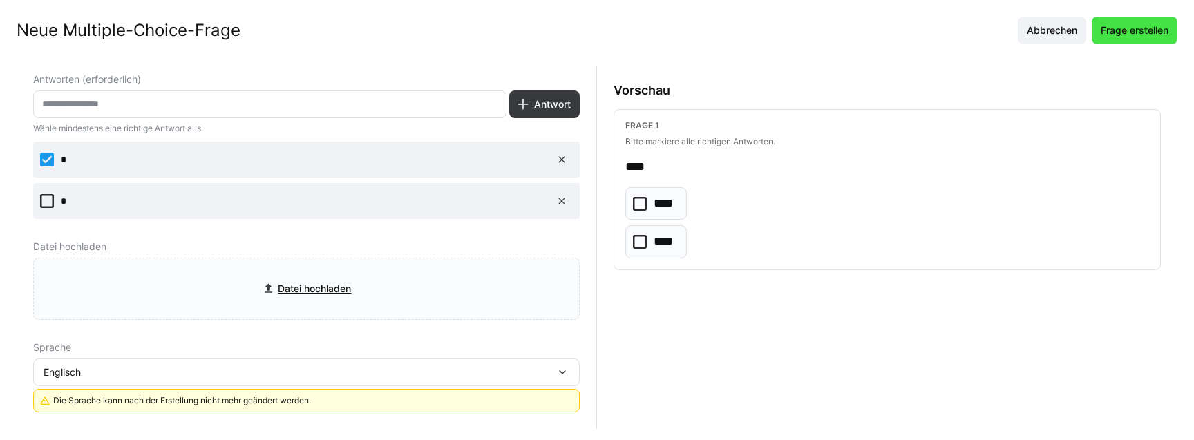
click at [1136, 31] on span "Frage erstellen" at bounding box center [1135, 30] width 72 height 14
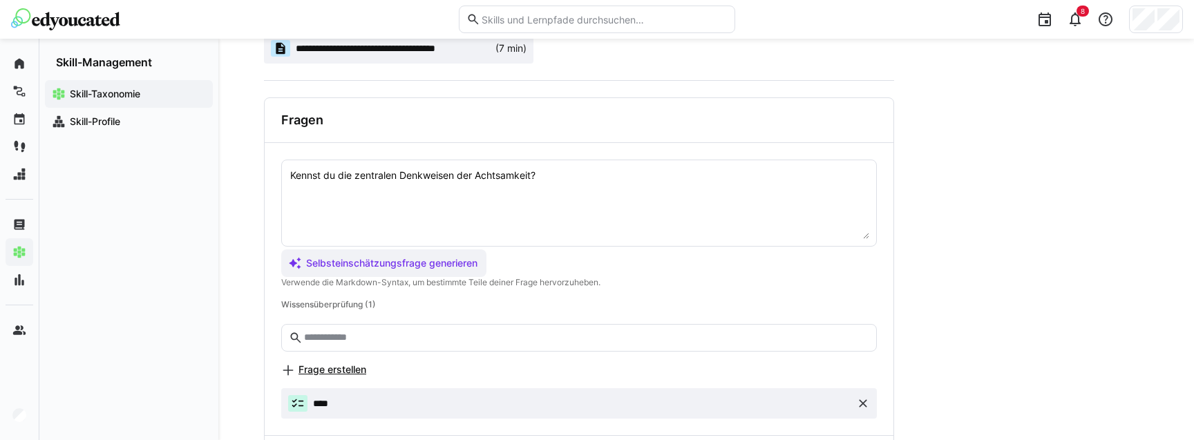
scroll to position [472, 0]
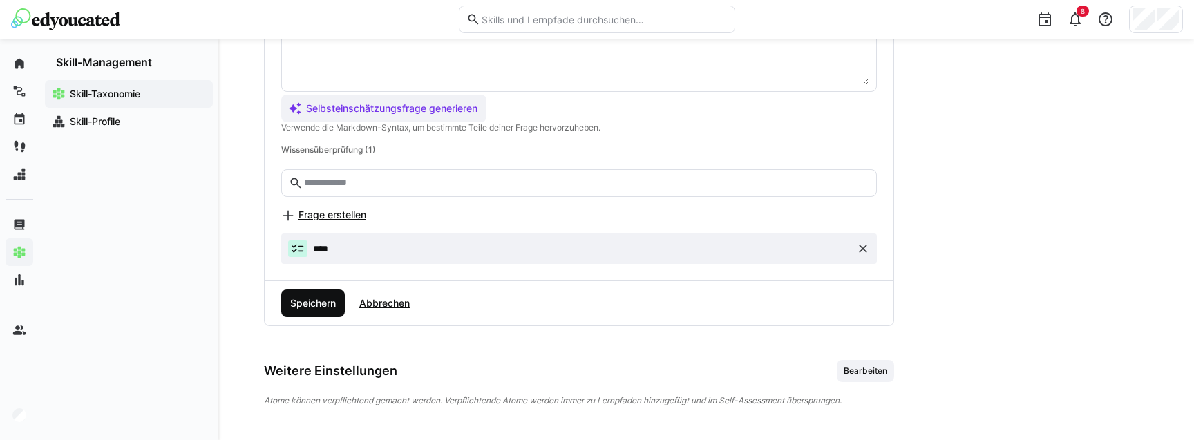
click at [313, 312] on span "Speichern" at bounding box center [313, 303] width 64 height 28
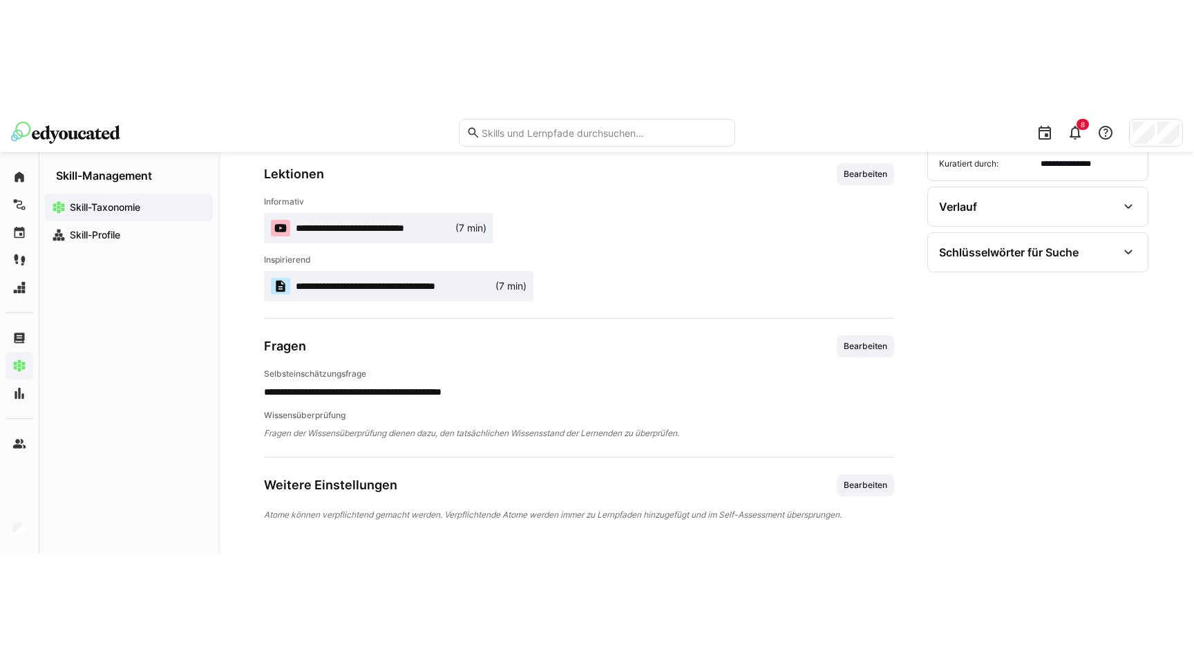
scroll to position [0, 0]
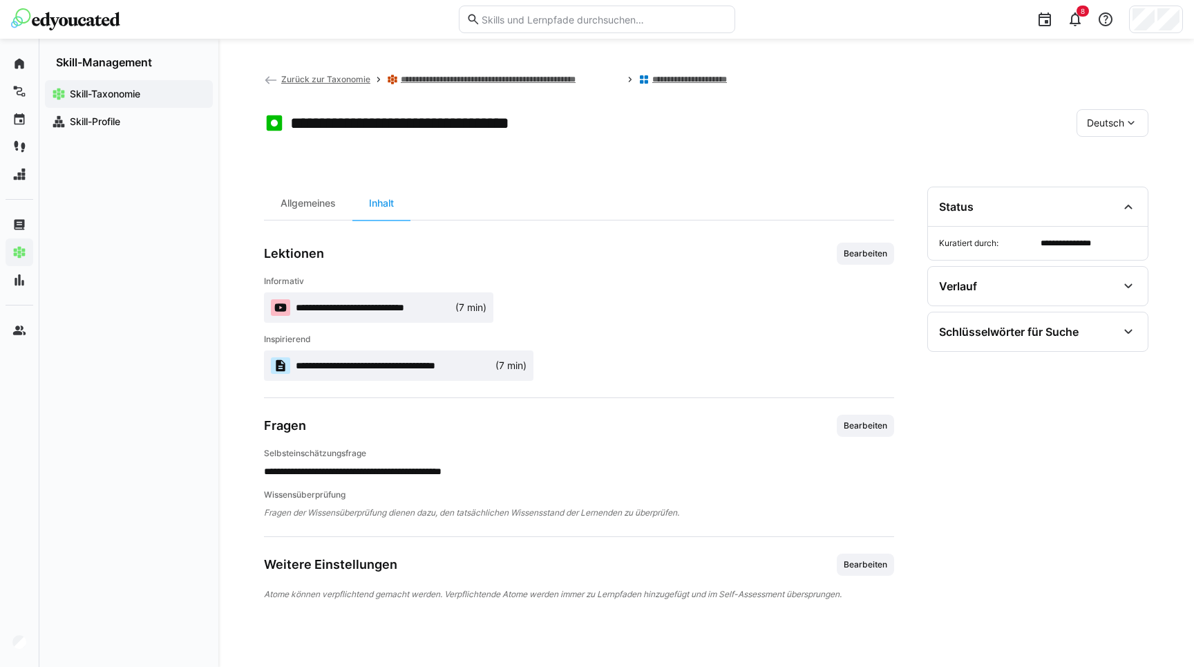
click at [1115, 126] on span "Deutsch" at bounding box center [1105, 123] width 37 height 14
click at [1099, 188] on span "Englisch" at bounding box center [1105, 189] width 37 height 14
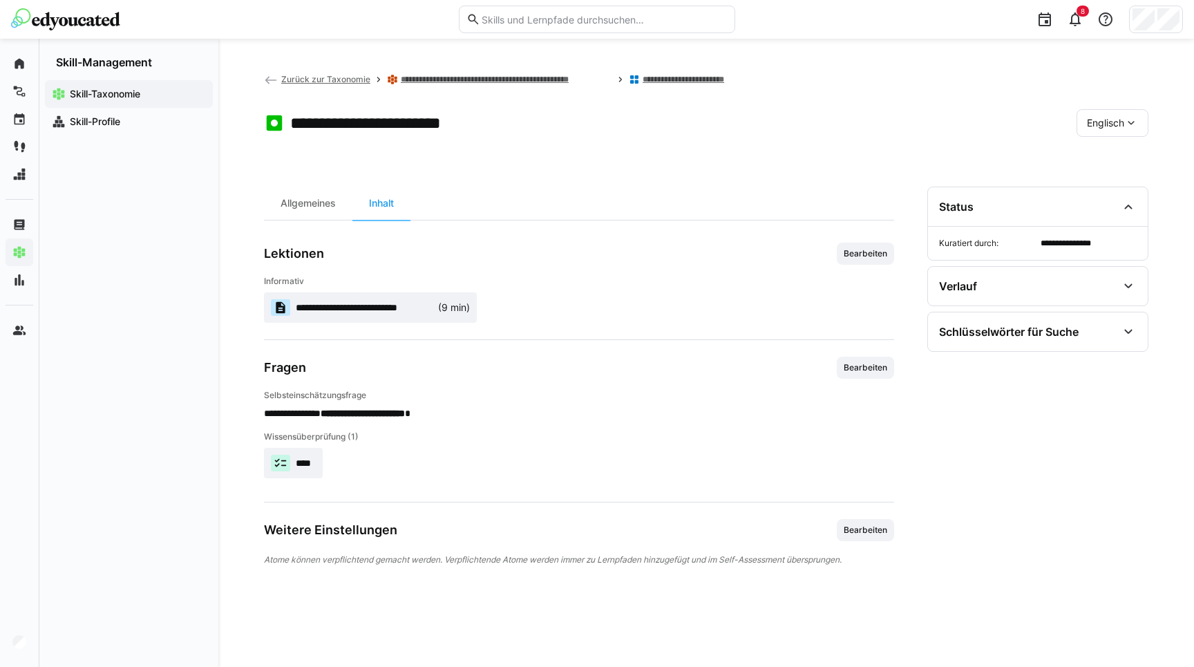
click at [654, 435] on p "Wissensüberprüfung (1)" at bounding box center [579, 436] width 630 height 11
click at [885, 361] on span "Bearbeiten" at bounding box center [865, 367] width 57 height 22
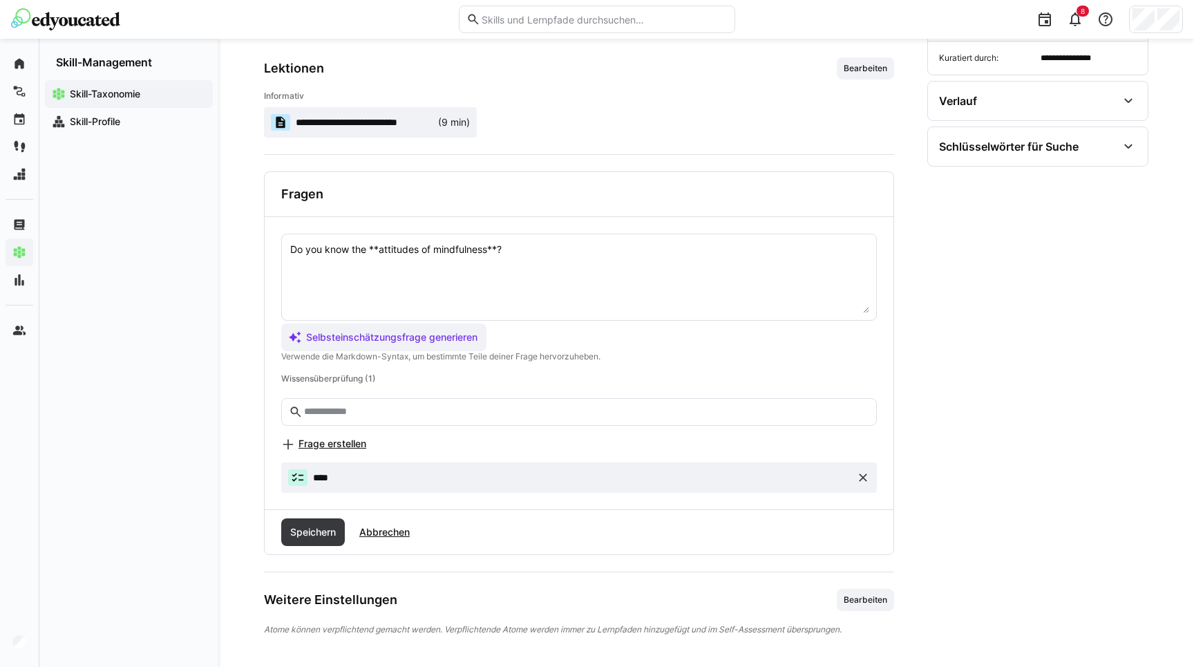
scroll to position [187, 0]
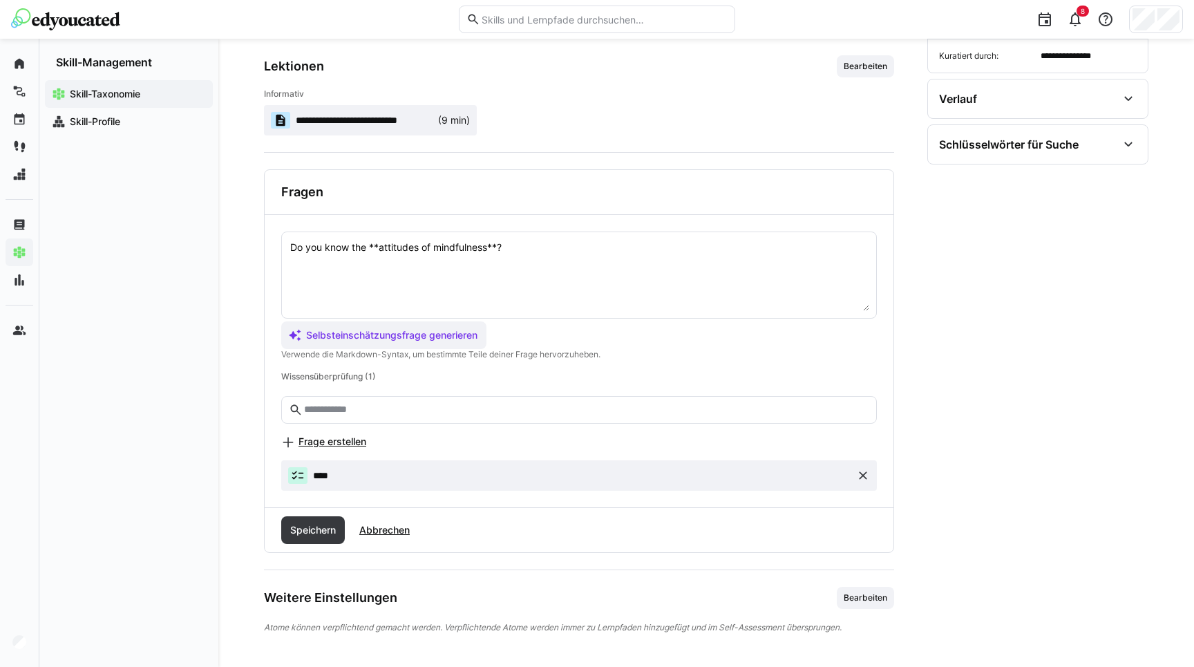
click at [856, 476] on eds-icon at bounding box center [863, 475] width 14 height 14
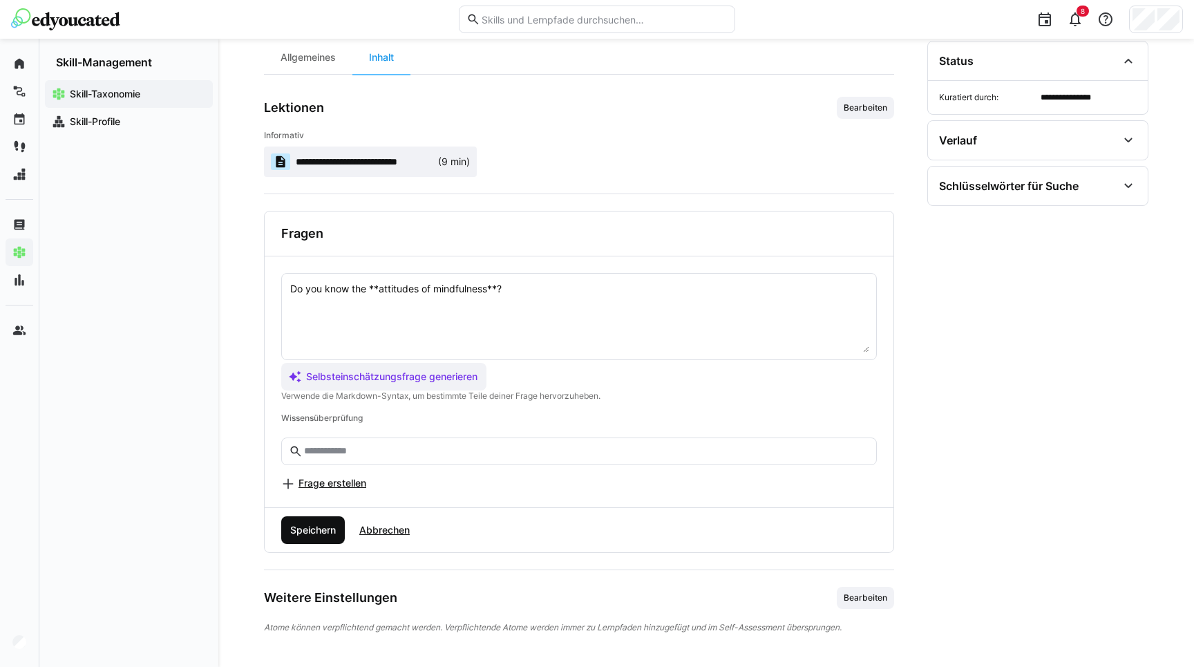
click at [310, 527] on span "Speichern" at bounding box center [313, 530] width 50 height 14
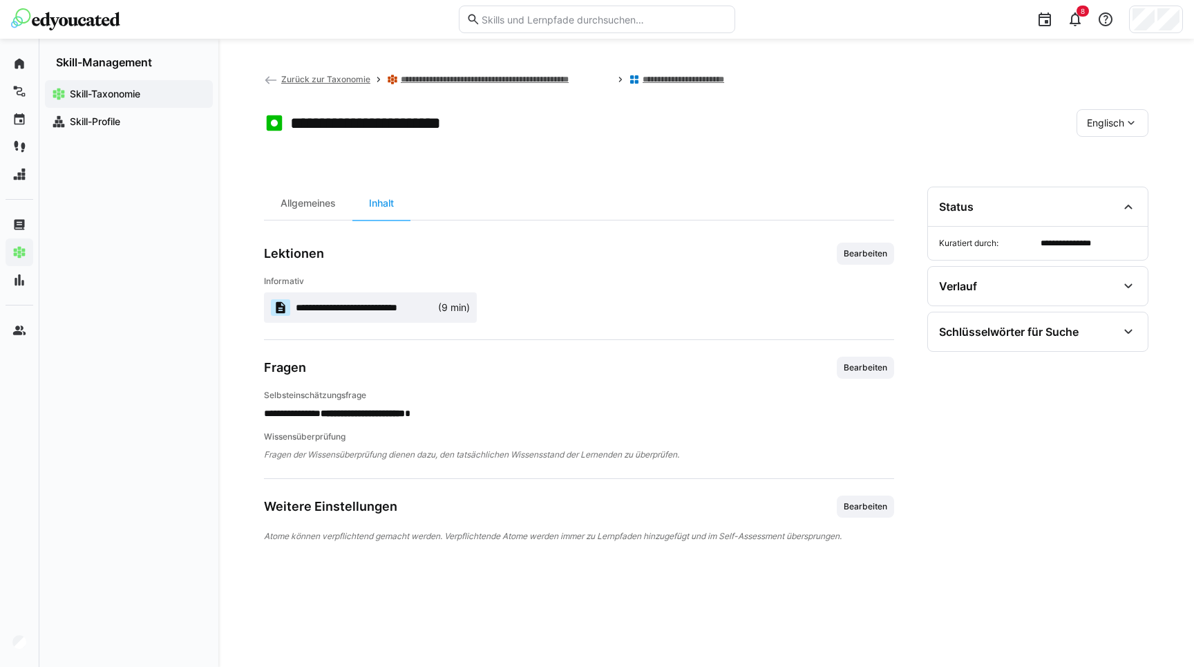
scroll to position [0, 0]
click at [857, 367] on span "Bearbeiten" at bounding box center [865, 367] width 46 height 11
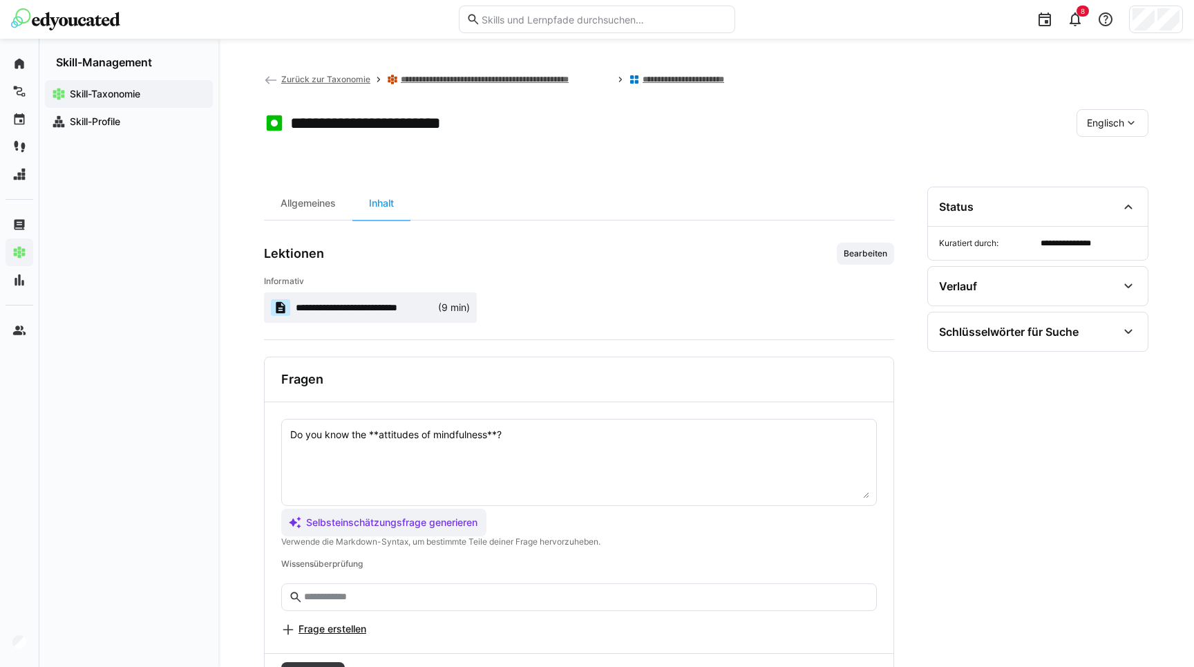
scroll to position [146, 0]
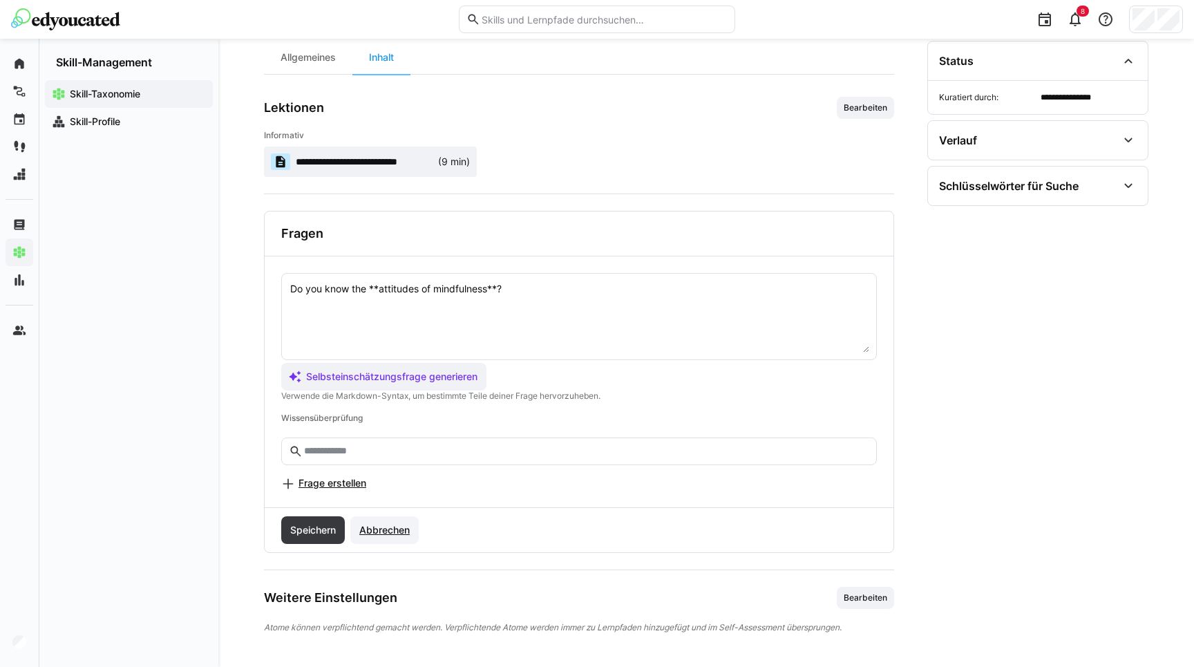
click at [381, 529] on span "Abbrechen" at bounding box center [384, 530] width 55 height 14
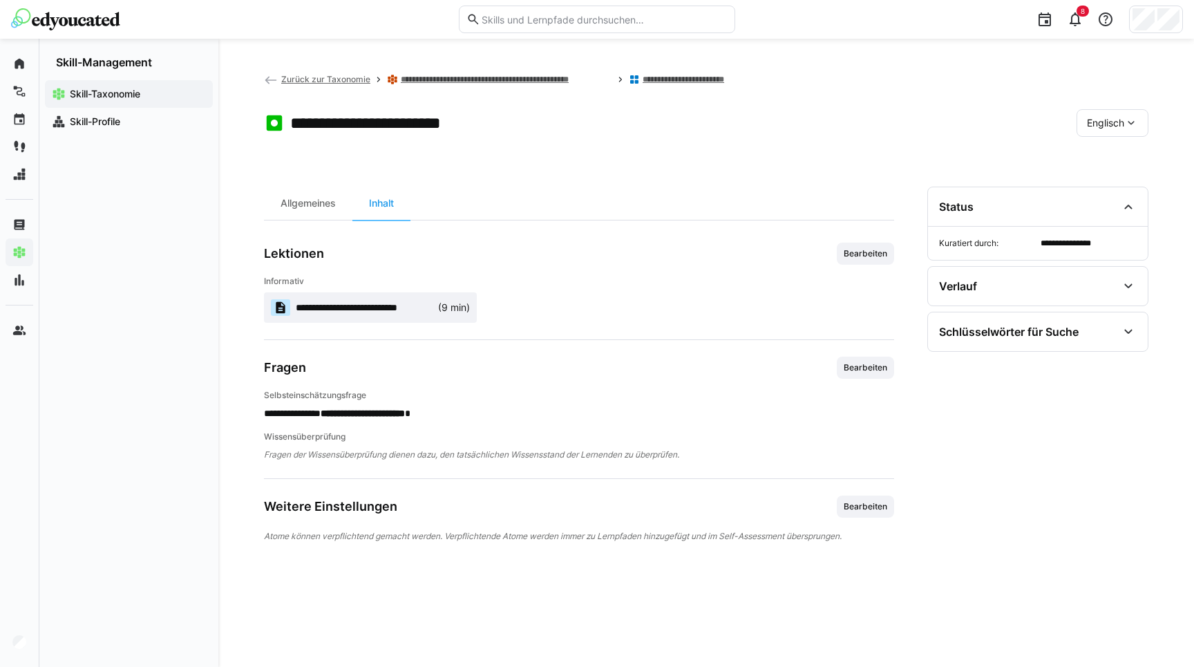
click at [1086, 133] on div "Englisch" at bounding box center [1112, 123] width 72 height 28
click at [1095, 153] on span "Deutsch" at bounding box center [1105, 160] width 37 height 14
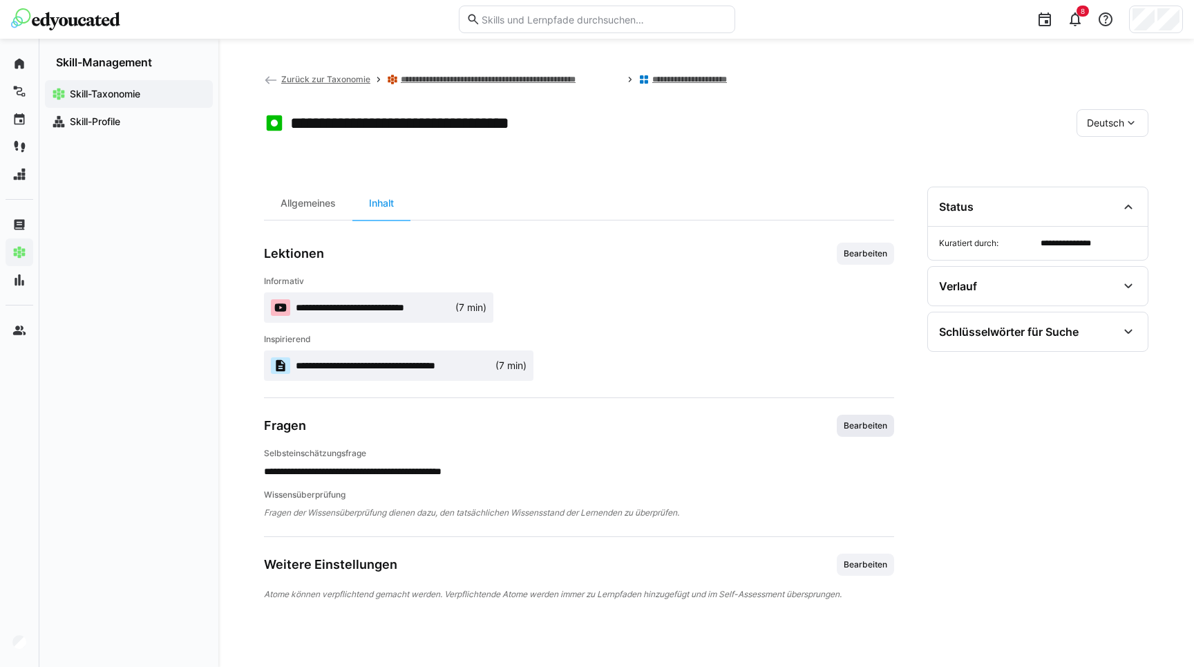
click at [862, 426] on span "Bearbeiten" at bounding box center [865, 425] width 46 height 11
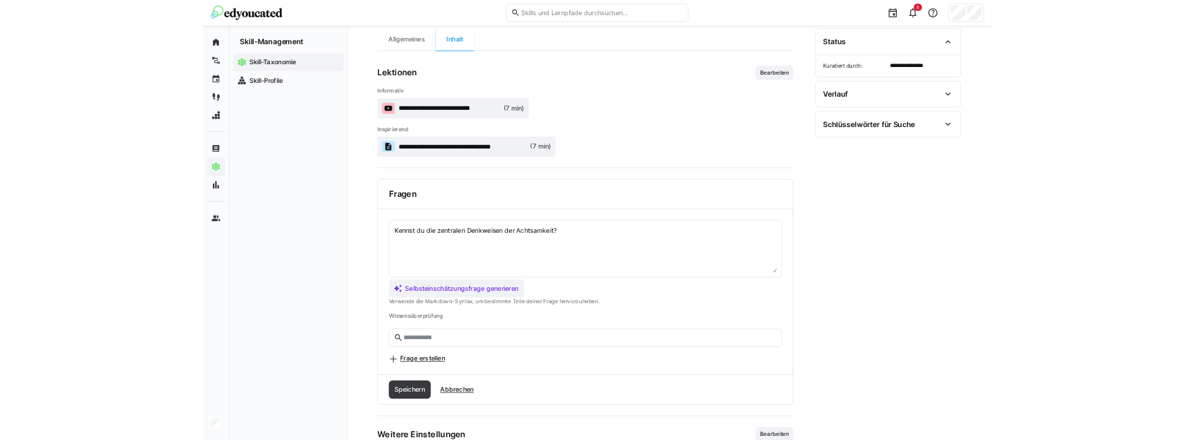
scroll to position [204, 0]
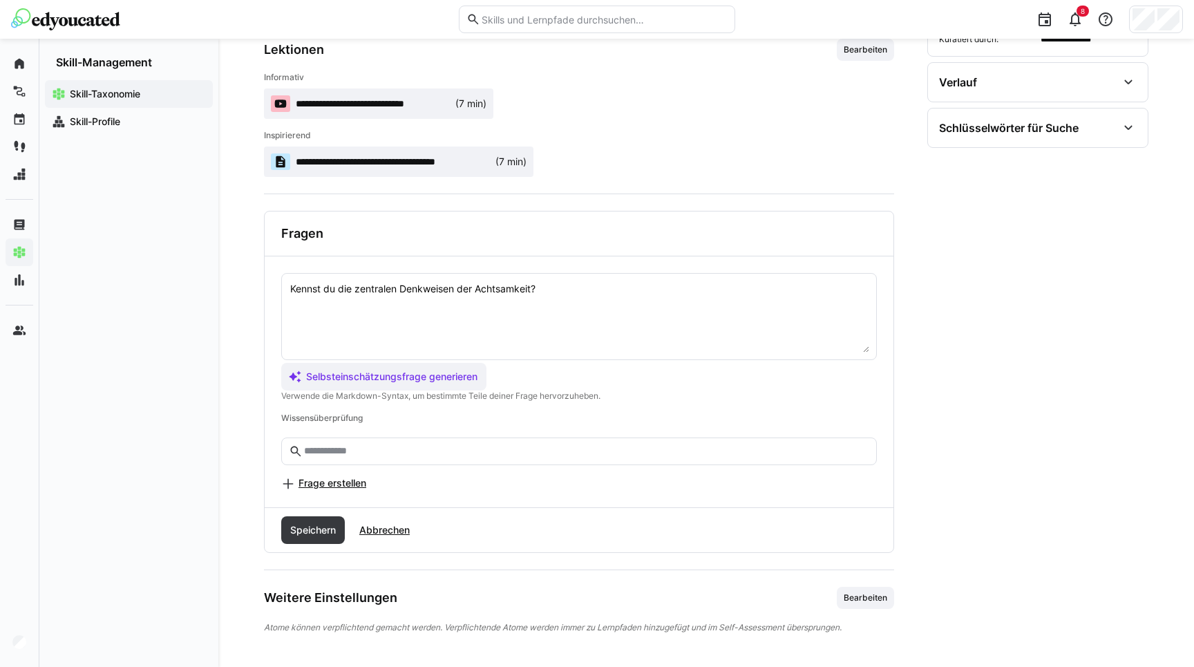
click at [335, 476] on span "Frage erstellen" at bounding box center [332, 483] width 68 height 14
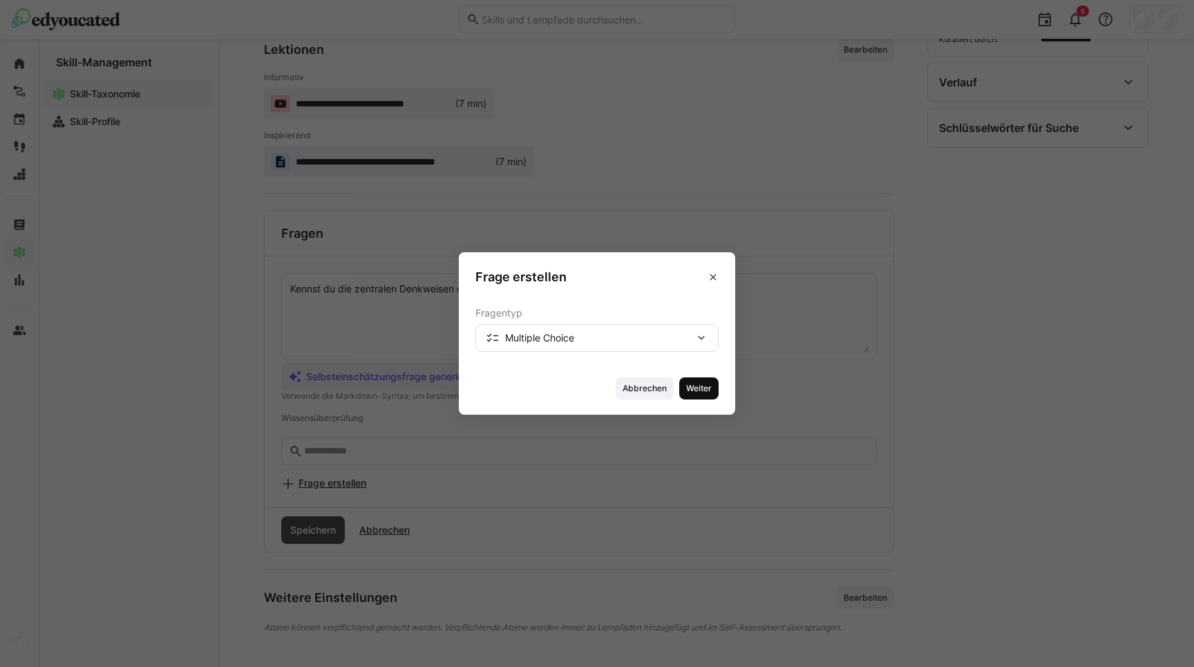
click at [691, 390] on span "Weiter" at bounding box center [699, 388] width 28 height 11
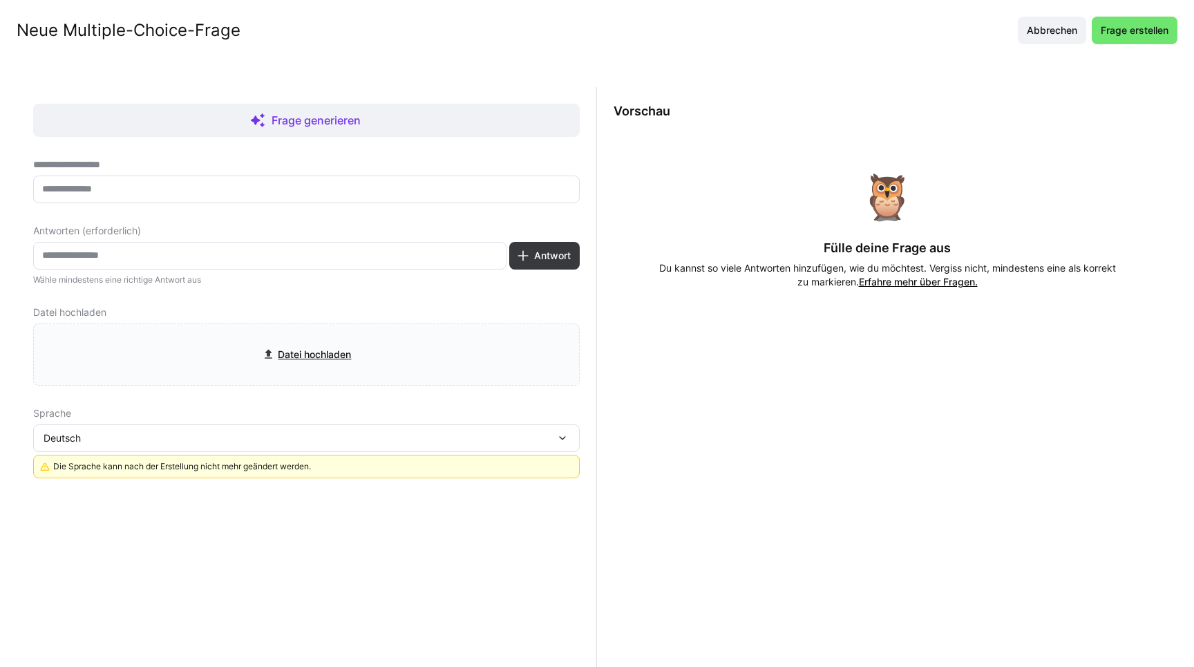
click at [216, 189] on input "text" at bounding box center [306, 189] width 531 height 12
type input "*******"
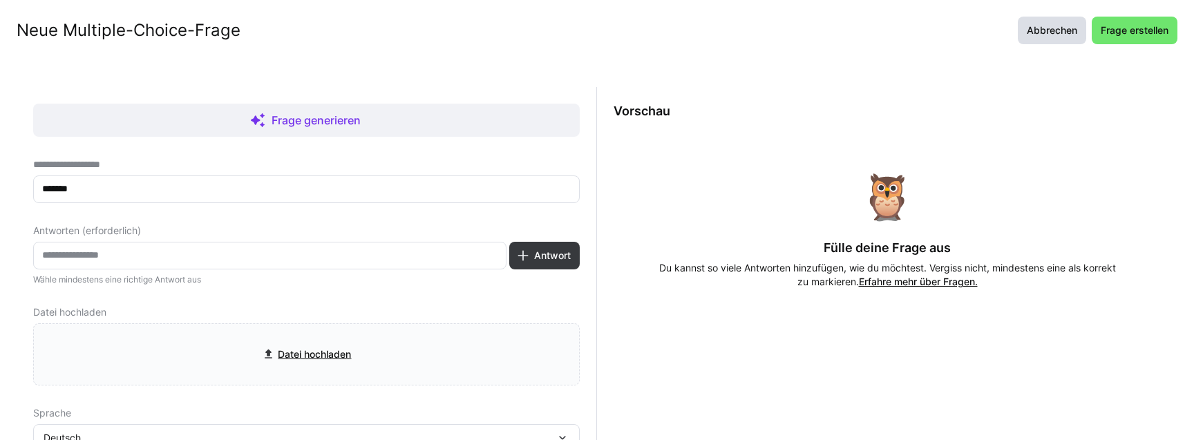
click at [1052, 41] on span "Abbrechen" at bounding box center [1052, 31] width 68 height 28
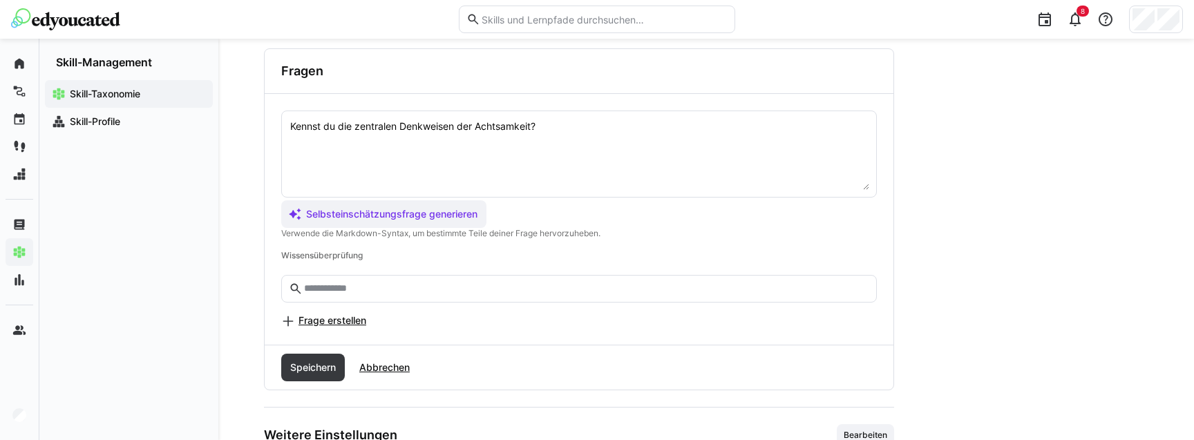
scroll to position [430, 0]
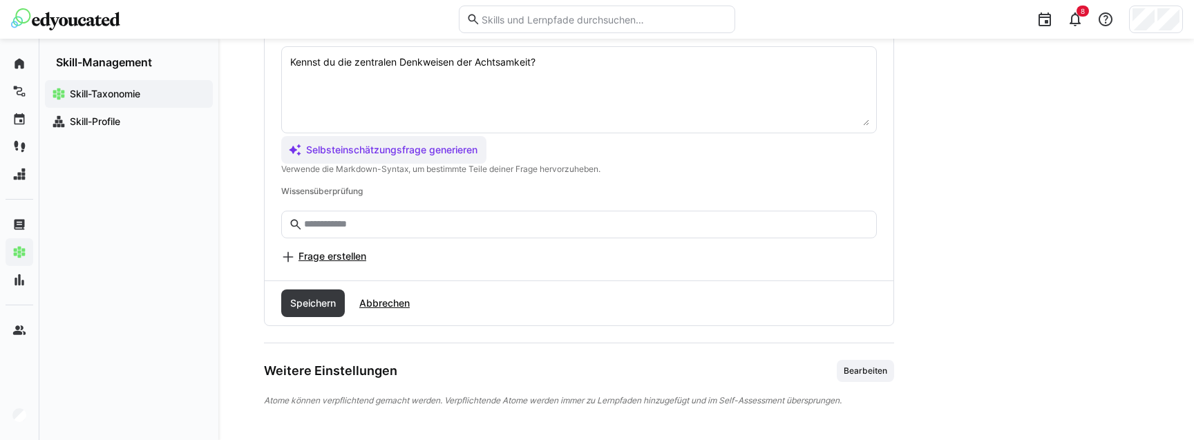
click at [322, 256] on span "Frage erstellen" at bounding box center [332, 256] width 68 height 14
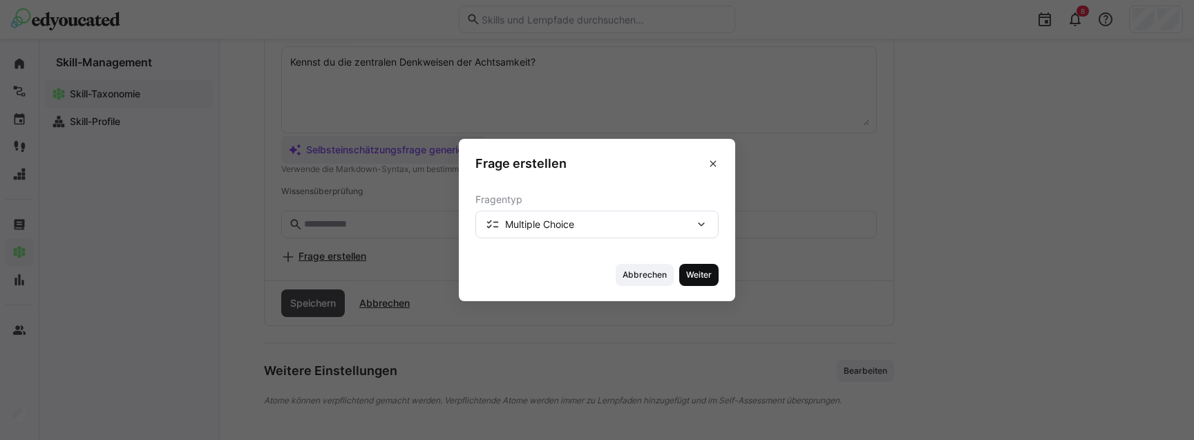
click at [710, 272] on span "Weiter" at bounding box center [699, 274] width 28 height 11
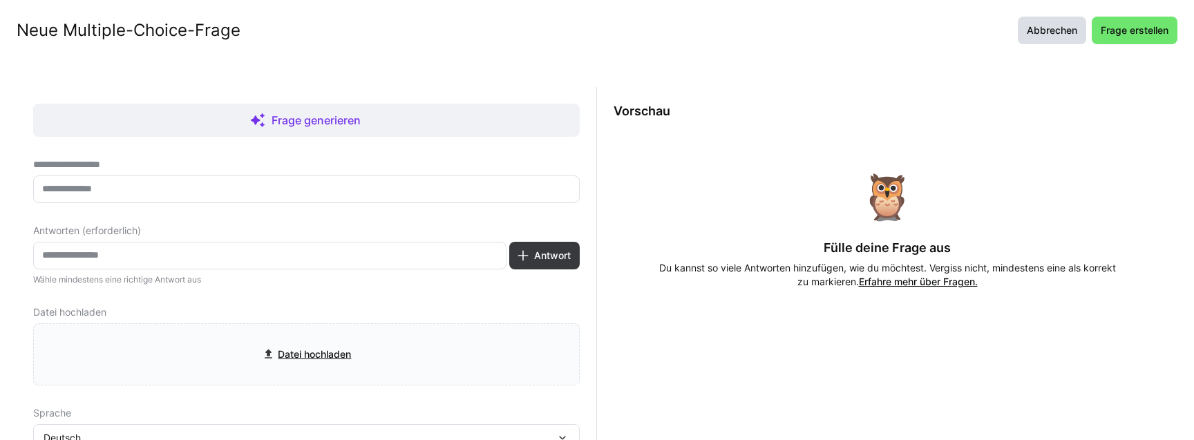
click at [1052, 30] on span "Abbrechen" at bounding box center [1052, 30] width 55 height 14
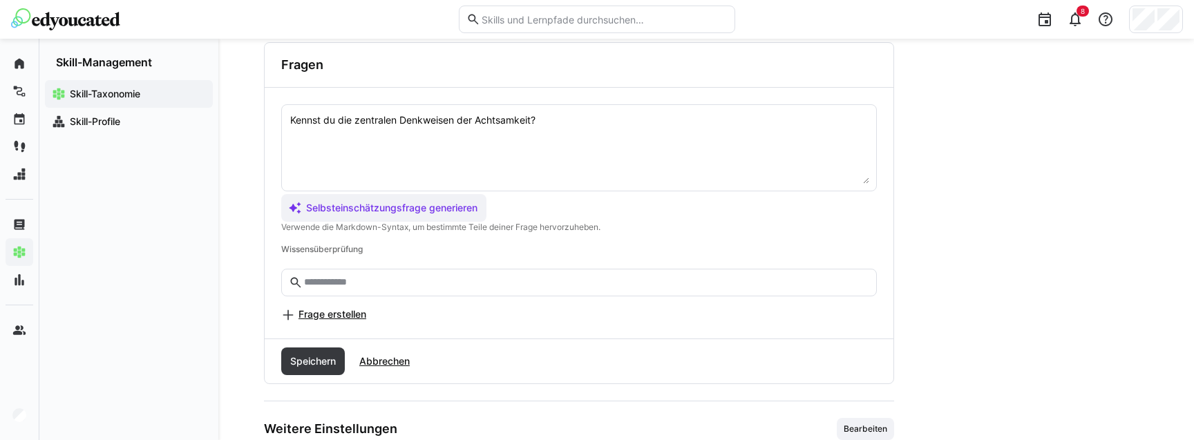
scroll to position [383, 0]
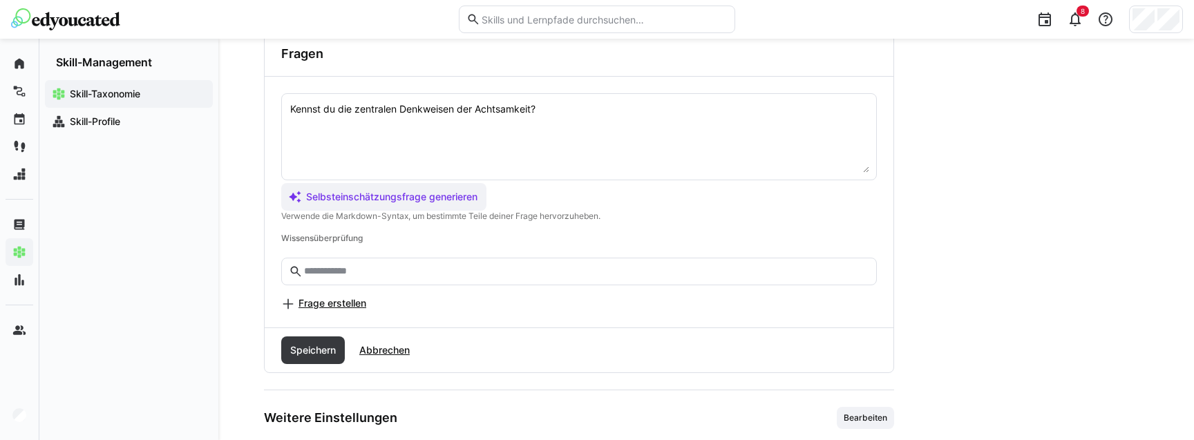
click at [310, 299] on span "Frage erstellen" at bounding box center [332, 303] width 68 height 14
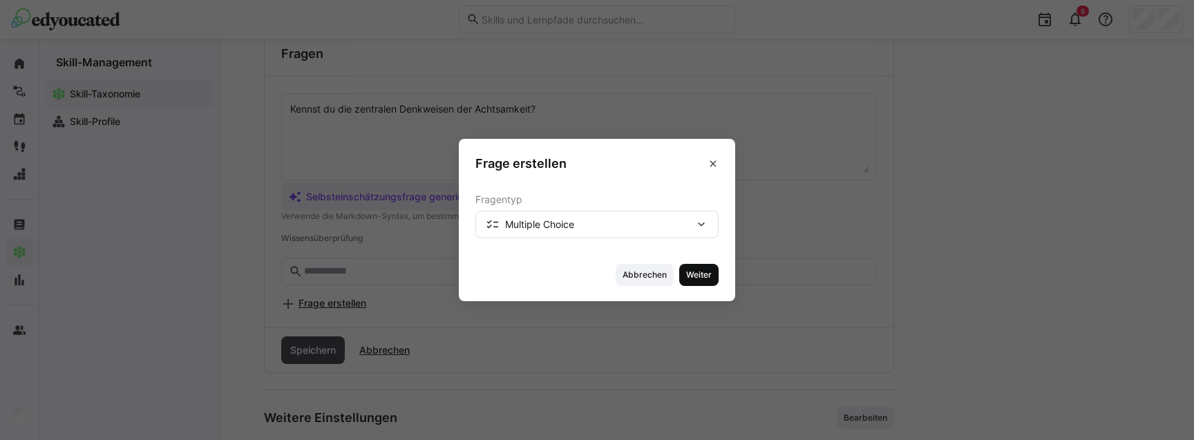
click at [705, 274] on span "Weiter" at bounding box center [699, 274] width 28 height 11
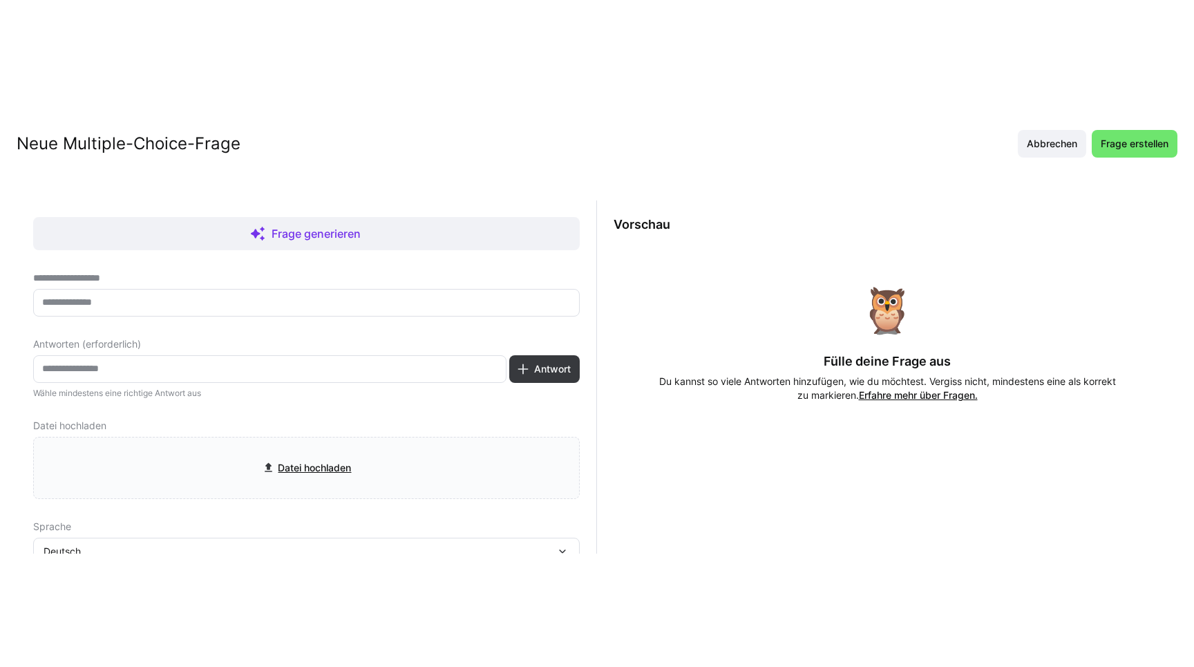
scroll to position [204, 0]
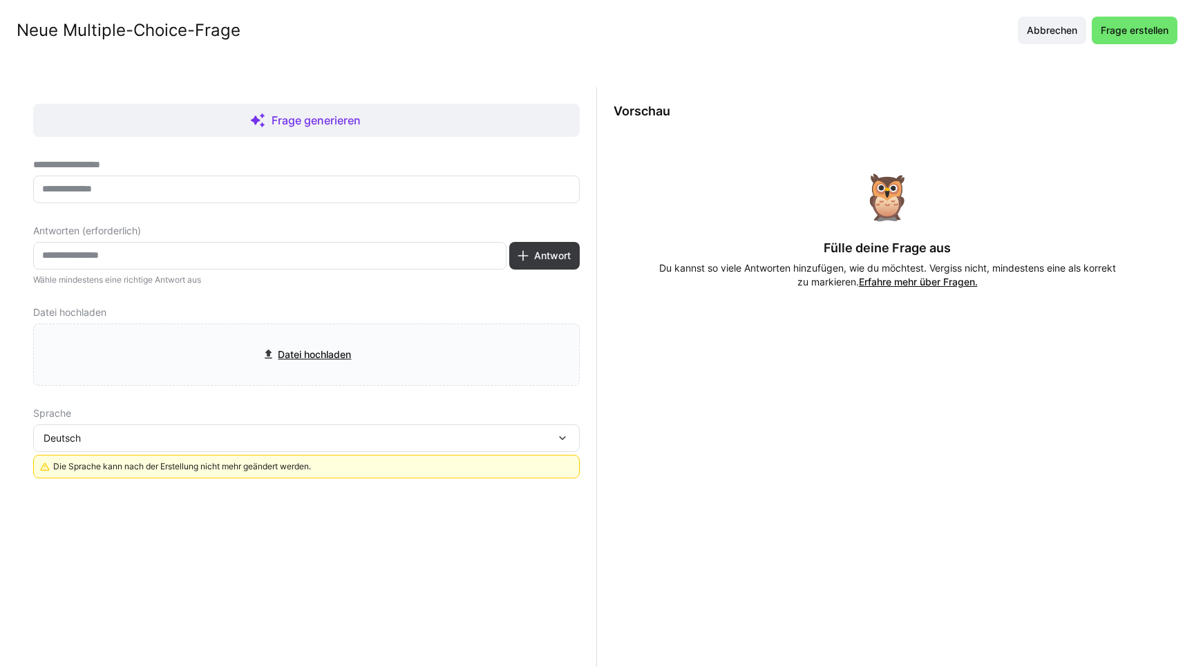
click at [815, 64] on section "**********" at bounding box center [597, 360] width 1194 height 611
click at [877, 53] on header "Neue Multiple-Choice-Frage Abbrechen Frage erstellen" at bounding box center [597, 27] width 1194 height 55
click at [853, 131] on div "🦉 Fülle deine Frage aus Du kannst so viele Antworten hinzufügen, wie du möchtes…" at bounding box center [887, 231] width 547 height 203
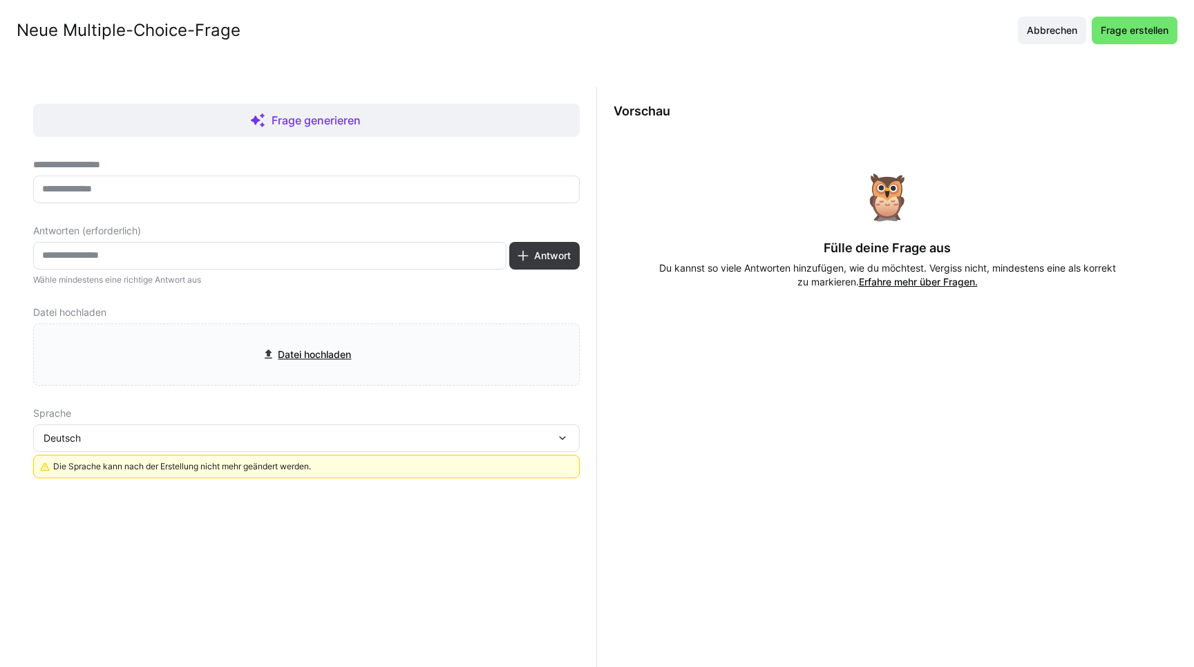
click at [853, 131] on div "🦉 Fülle deine Frage aus Du kannst so viele Antworten hinzufügen, wie du möchtes…" at bounding box center [887, 231] width 547 height 203
click at [1048, 37] on span "Abbrechen" at bounding box center [1052, 30] width 55 height 14
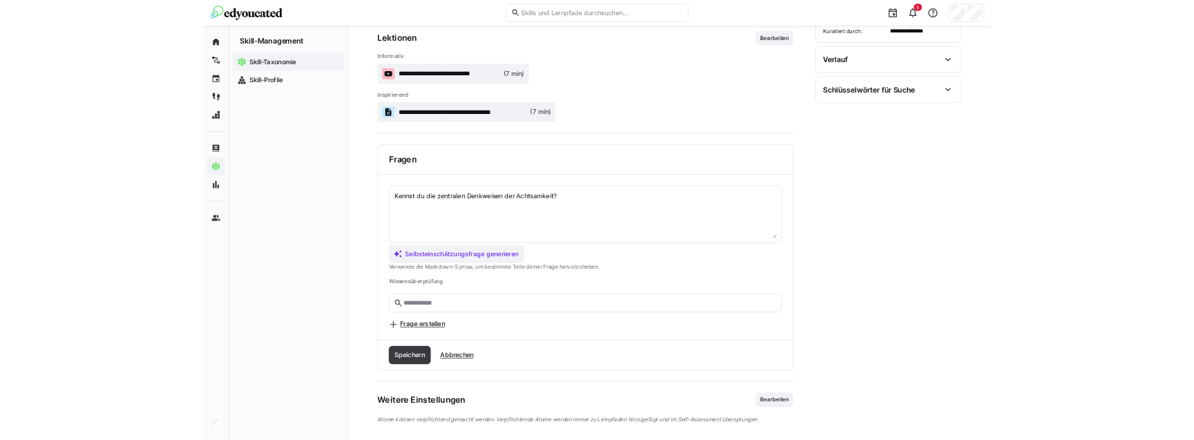
scroll to position [193, 0]
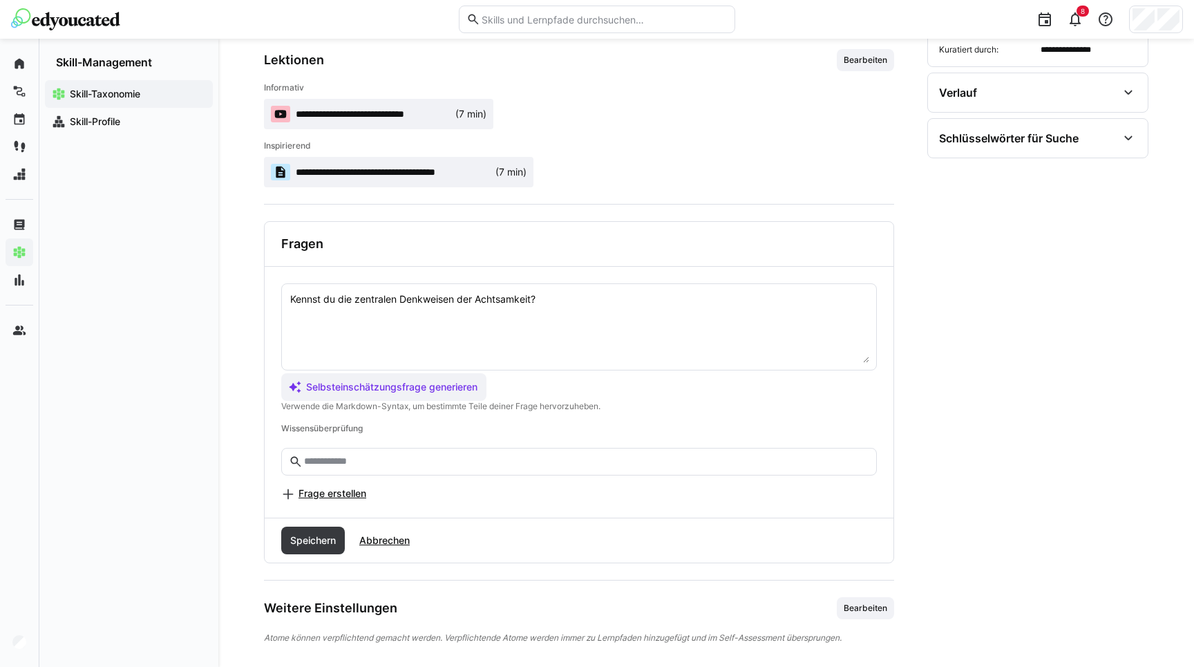
click at [368, 464] on input "text" at bounding box center [586, 461] width 567 height 12
click at [348, 490] on span "Frage erstellen" at bounding box center [332, 493] width 68 height 14
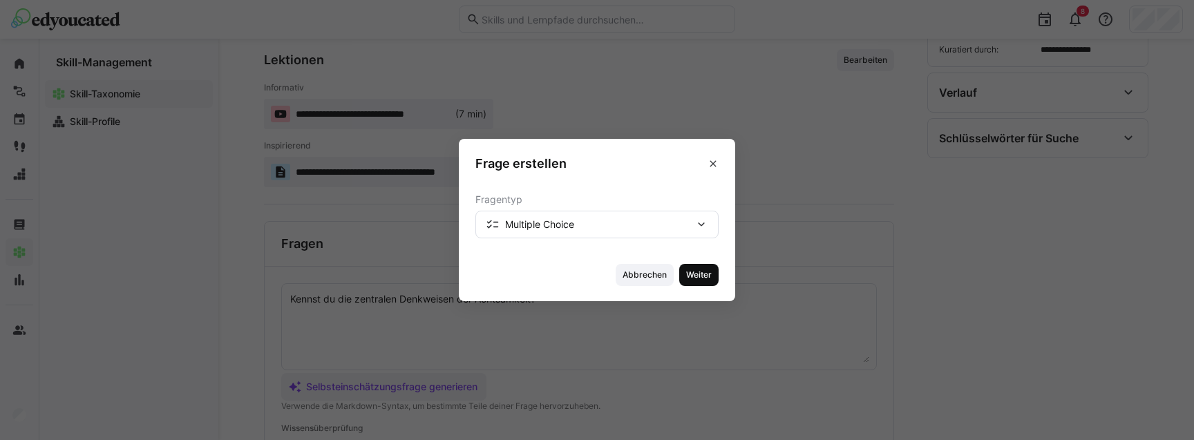
click at [693, 269] on span "Weiter" at bounding box center [699, 274] width 28 height 11
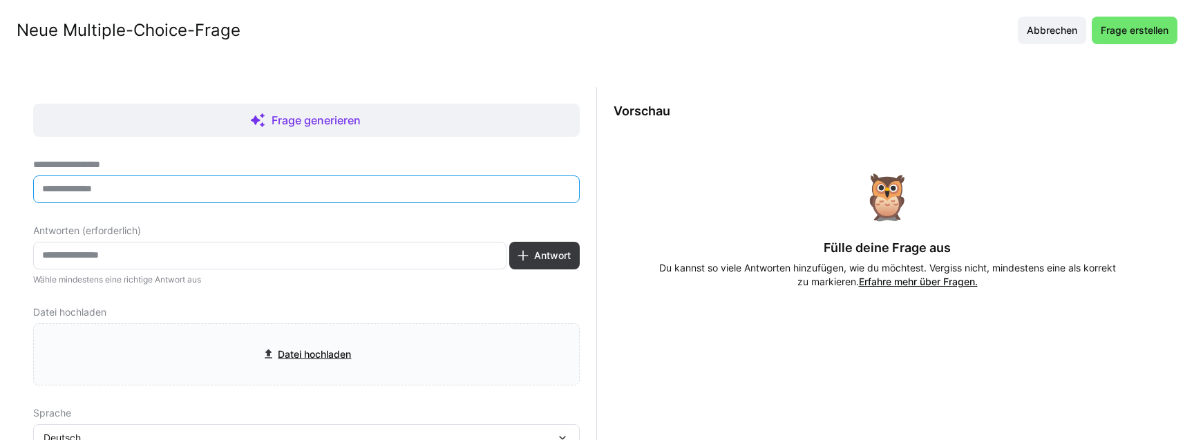
click at [150, 193] on input "text" at bounding box center [306, 189] width 531 height 12
type input "**********"
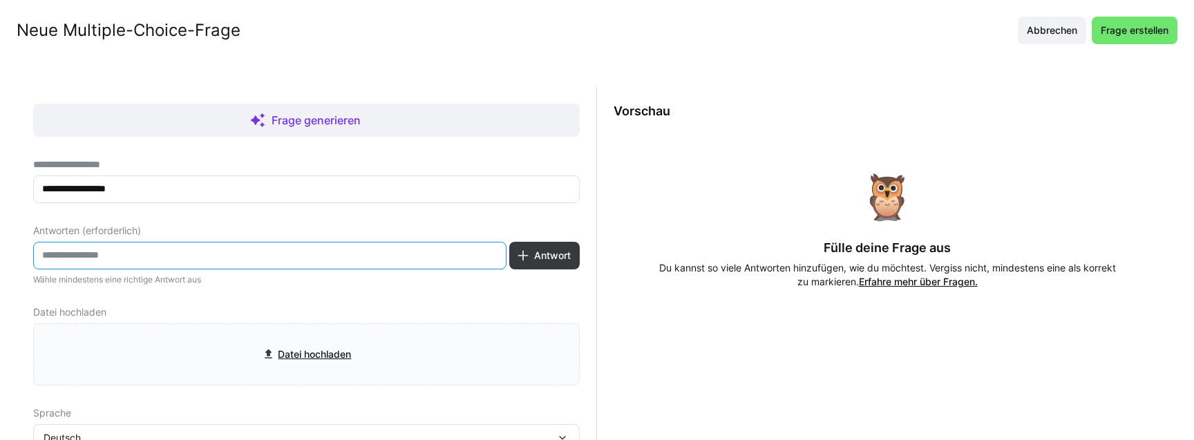
click at [127, 257] on input "text" at bounding box center [270, 255] width 458 height 12
type input "*"
click at [532, 249] on span "Antwort" at bounding box center [552, 256] width 41 height 14
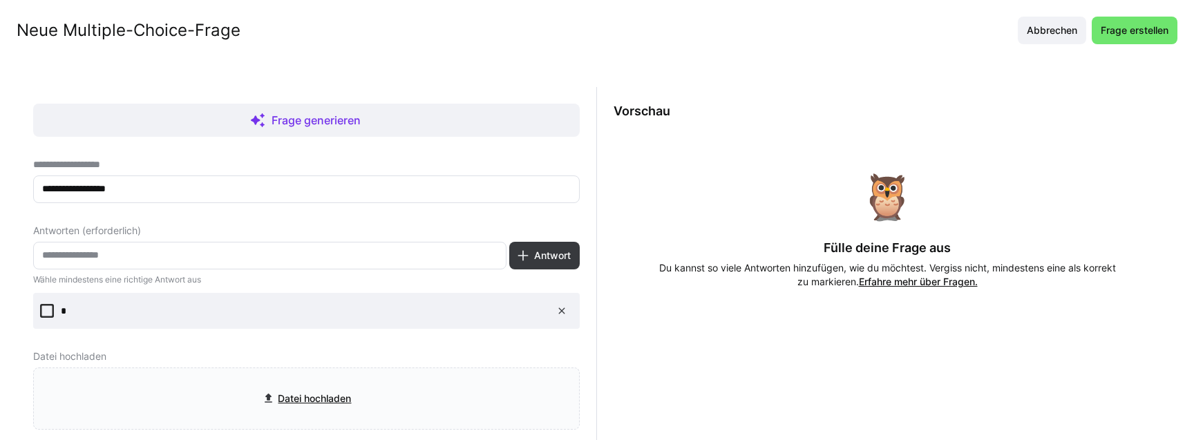
click at [311, 248] on eds-input at bounding box center [269, 256] width 473 height 28
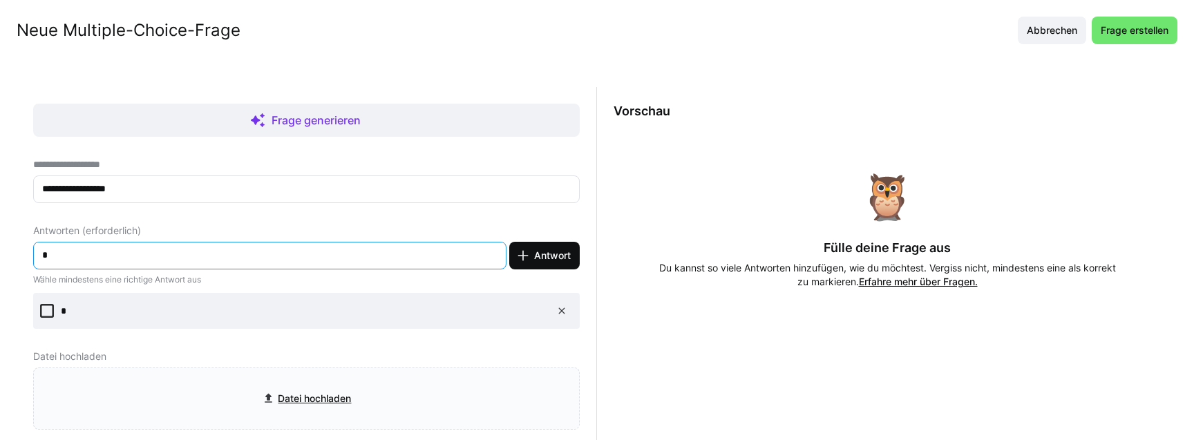
type input "*"
click at [516, 253] on eds-icon at bounding box center [523, 256] width 14 height 14
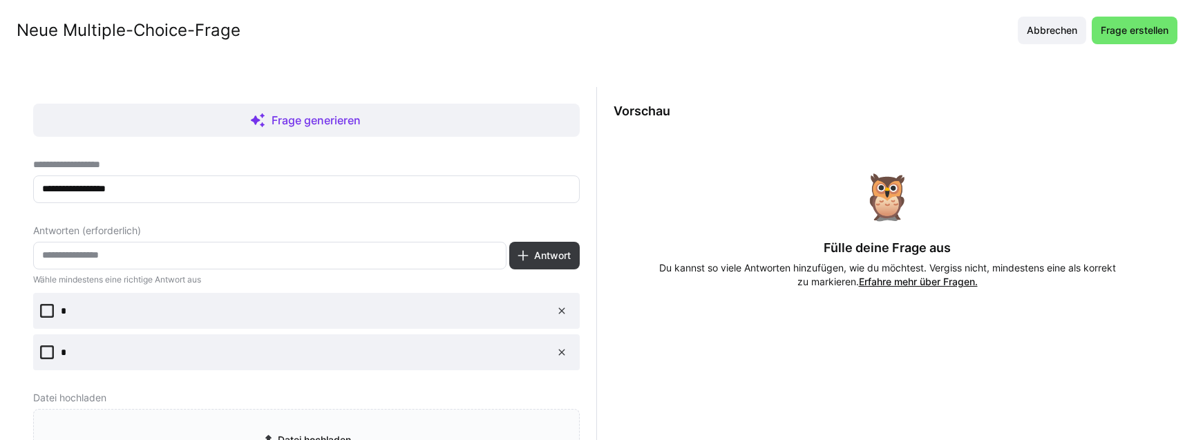
click at [52, 310] on icon at bounding box center [47, 311] width 14 height 14
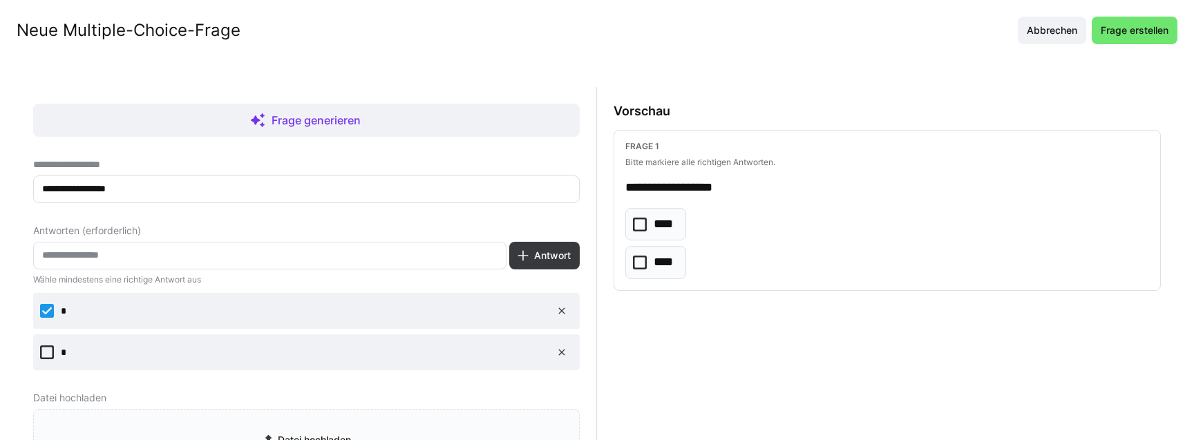
scroll to position [131, 0]
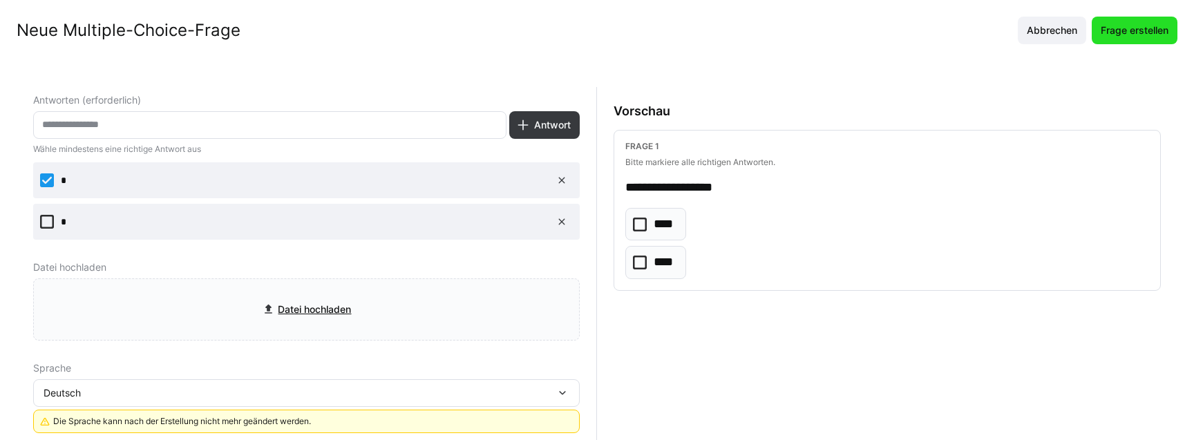
click at [1147, 34] on span "Frage erstellen" at bounding box center [1135, 30] width 72 height 14
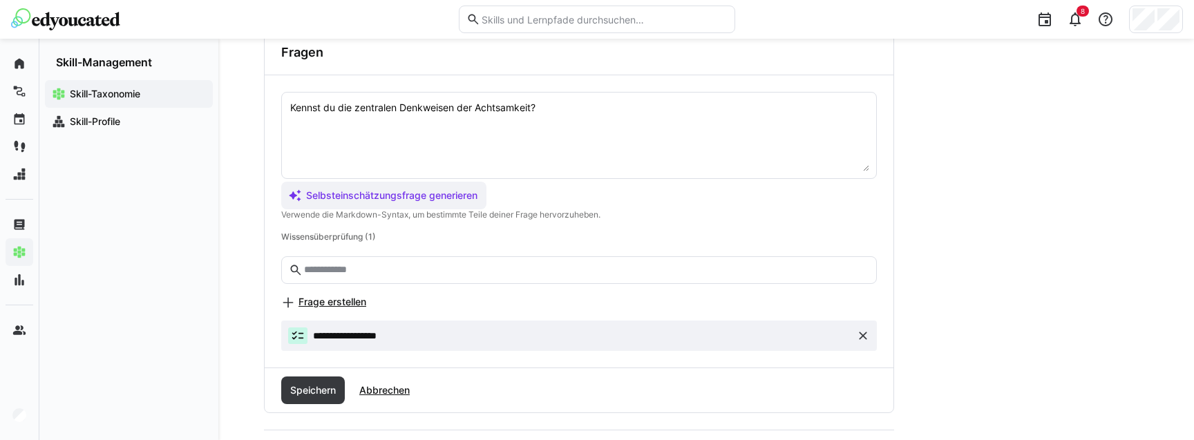
scroll to position [394, 0]
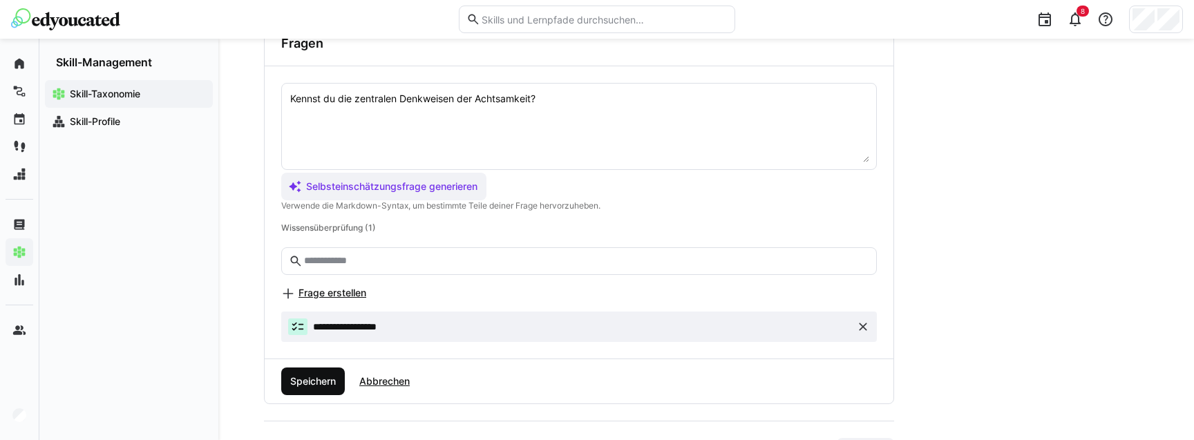
click at [323, 381] on span "Speichern" at bounding box center [313, 381] width 50 height 14
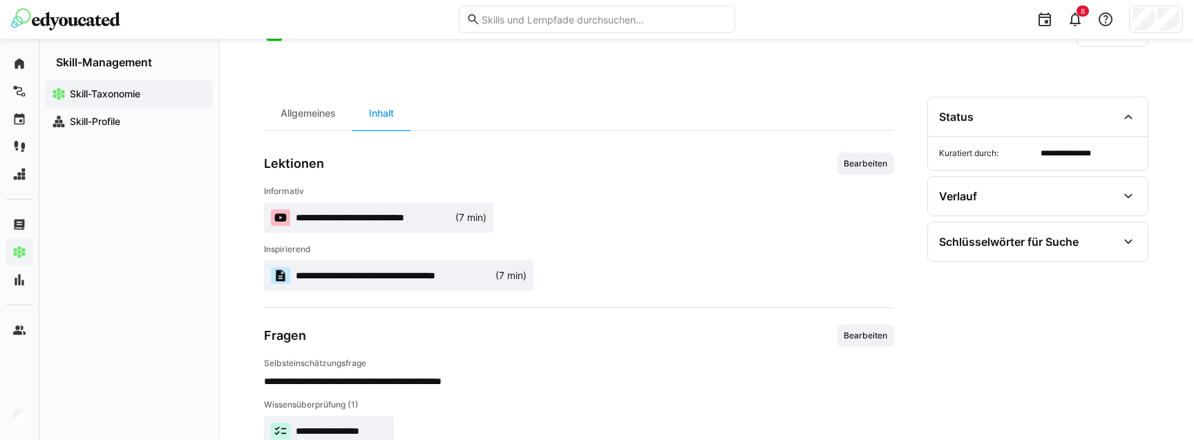
scroll to position [45, 0]
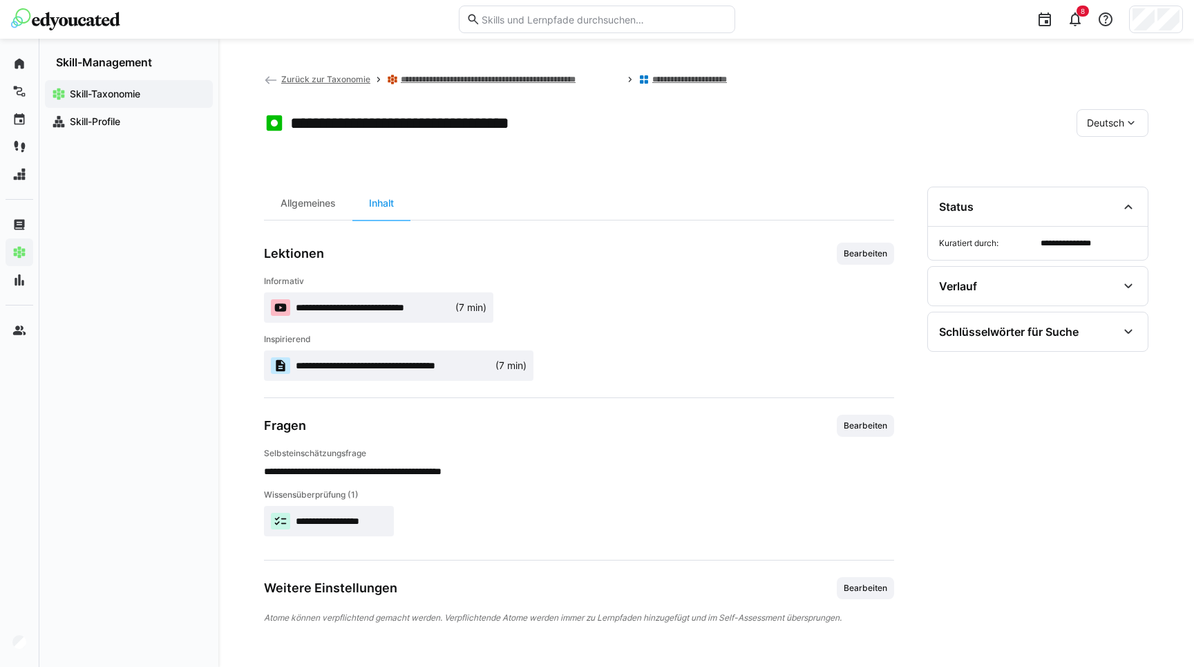
click at [759, 153] on app-header-sidebar-layout "**********" at bounding box center [706, 353] width 884 height 562
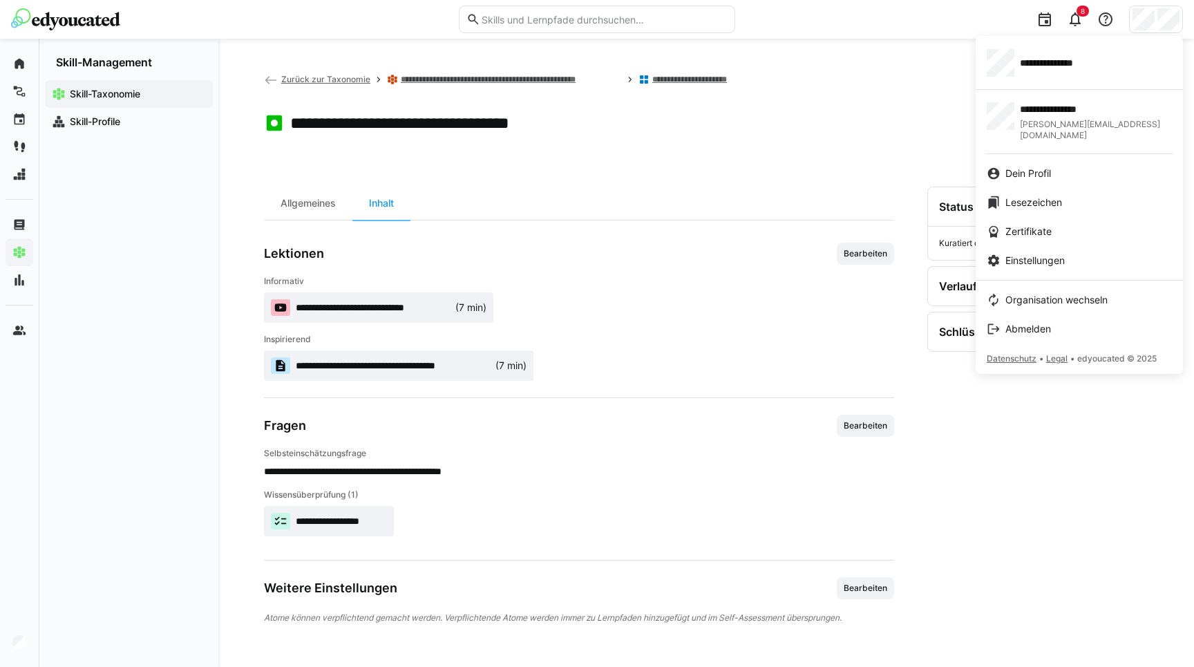
click at [1152, 23] on div at bounding box center [597, 333] width 1194 height 667
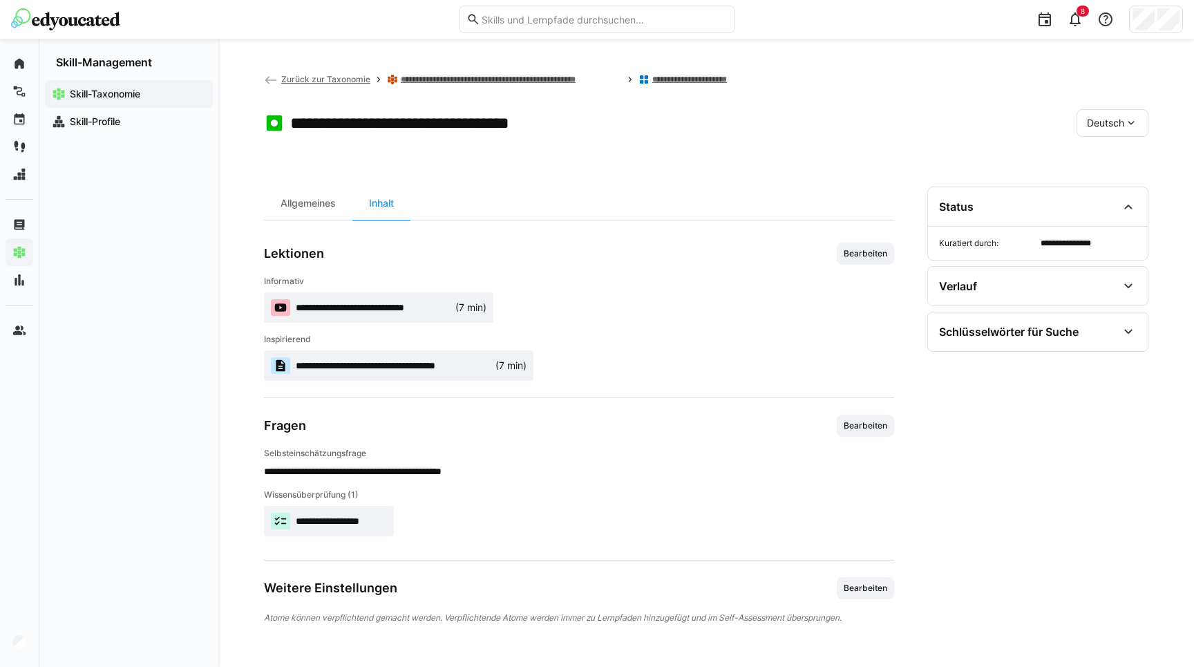
click at [347, 171] on app-header-sidebar-layout "**********" at bounding box center [706, 353] width 884 height 562
click at [338, 156] on app-header-sidebar-layout "**********" at bounding box center [706, 353] width 884 height 562
click at [692, 126] on app-toolbar "**********" at bounding box center [706, 125] width 884 height 55
click at [593, 212] on app-curation-details-toolbar "Allgemeines Inhalt" at bounding box center [579, 204] width 630 height 34
click at [639, 192] on app-curation-details-toolbar "Allgemeines Inhalt" at bounding box center [579, 204] width 630 height 34
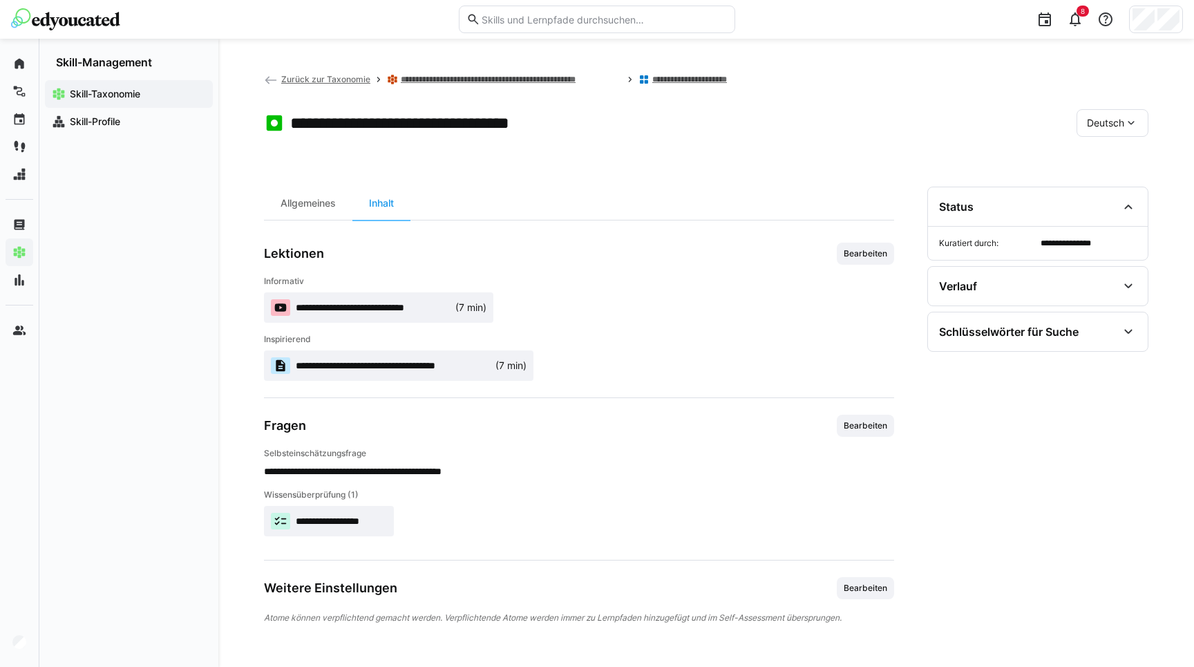
click at [639, 192] on app-curation-details-toolbar "Allgemeines Inhalt" at bounding box center [579, 204] width 630 height 34
click at [513, 151] on app-toolbar "**********" at bounding box center [706, 125] width 884 height 55
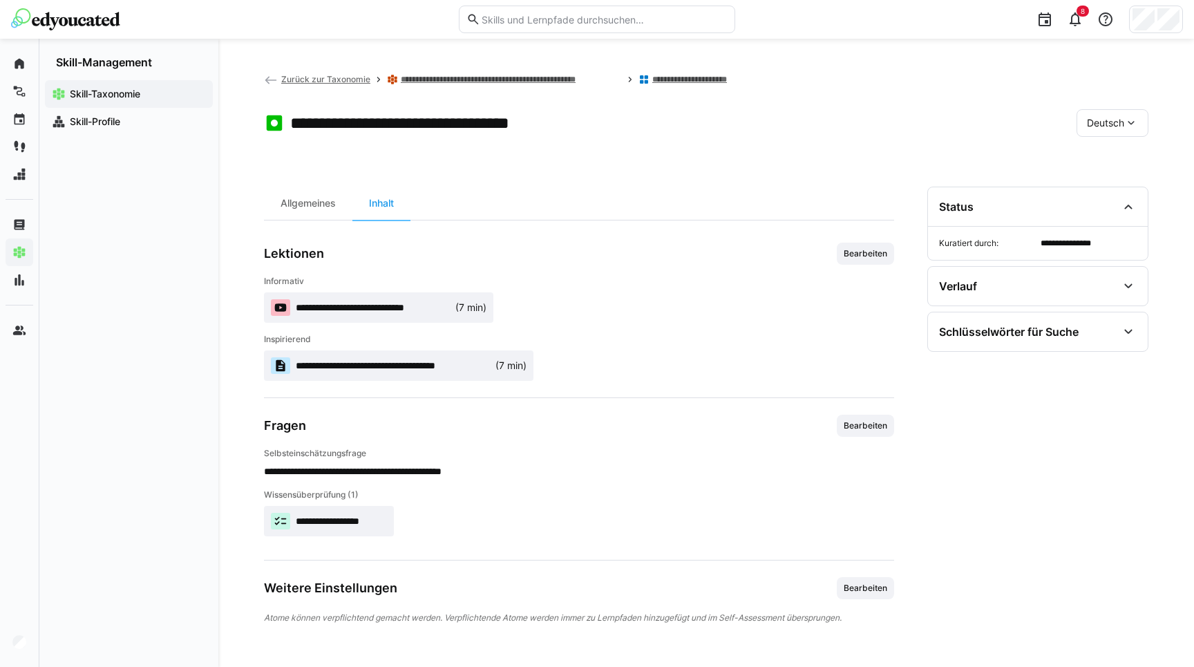
click at [551, 411] on app-content "**********" at bounding box center [579, 433] width 630 height 381
click at [522, 435] on div "Fragen Bearbeiten" at bounding box center [579, 426] width 630 height 22
click at [510, 140] on app-toolbar "**********" at bounding box center [706, 125] width 884 height 55
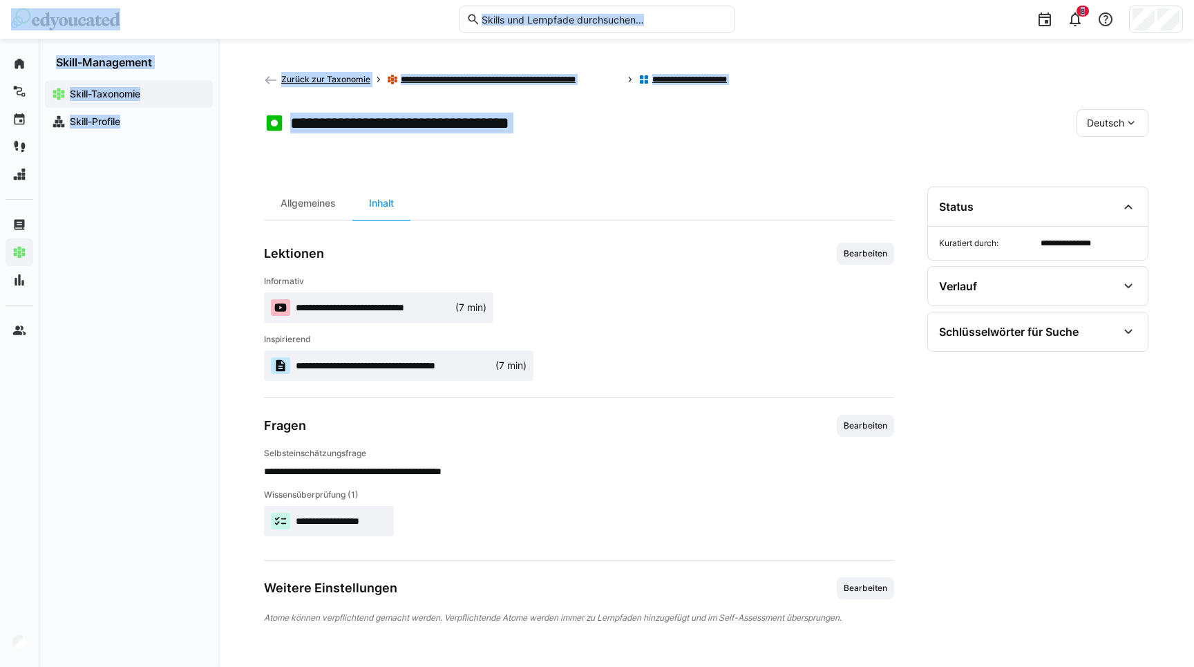
drag, startPoint x: 510, startPoint y: 140, endPoint x: 1798, endPoint y: -21, distance: 1297.7
click at [1193, 0] on html "**********" at bounding box center [597, 333] width 1194 height 667
click at [531, 178] on app-header-sidebar-layout "**********" at bounding box center [706, 353] width 884 height 562
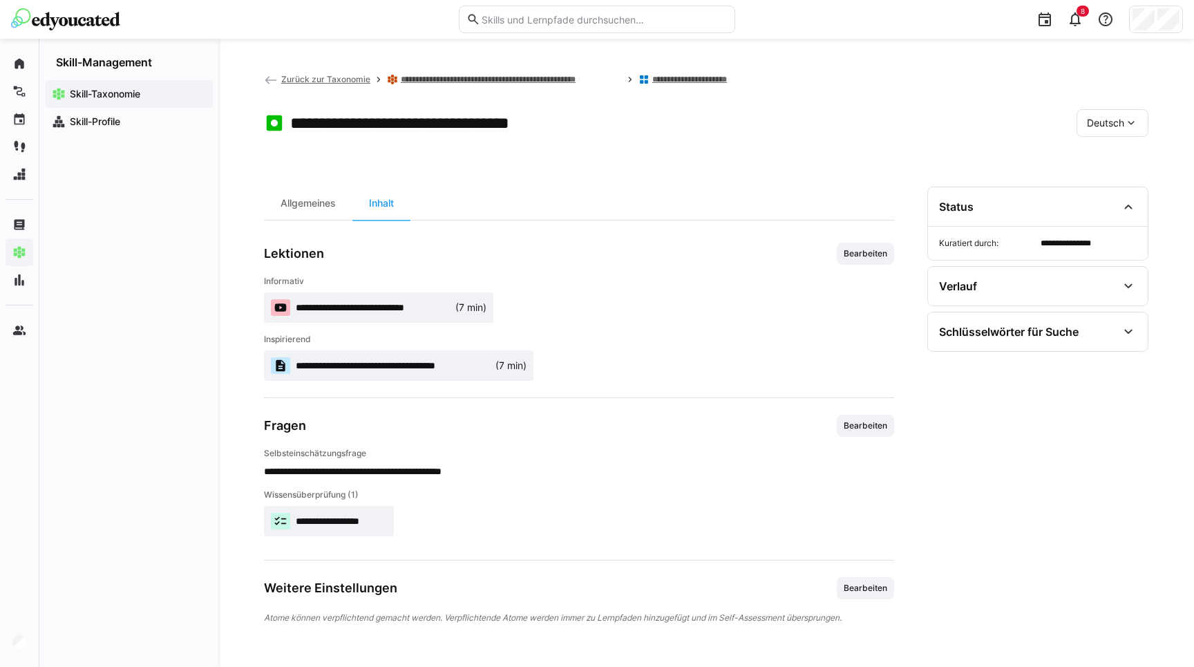
click at [531, 178] on app-header-sidebar-layout "**********" at bounding box center [706, 353] width 884 height 562
click at [645, 140] on app-toolbar "**********" at bounding box center [706, 125] width 884 height 55
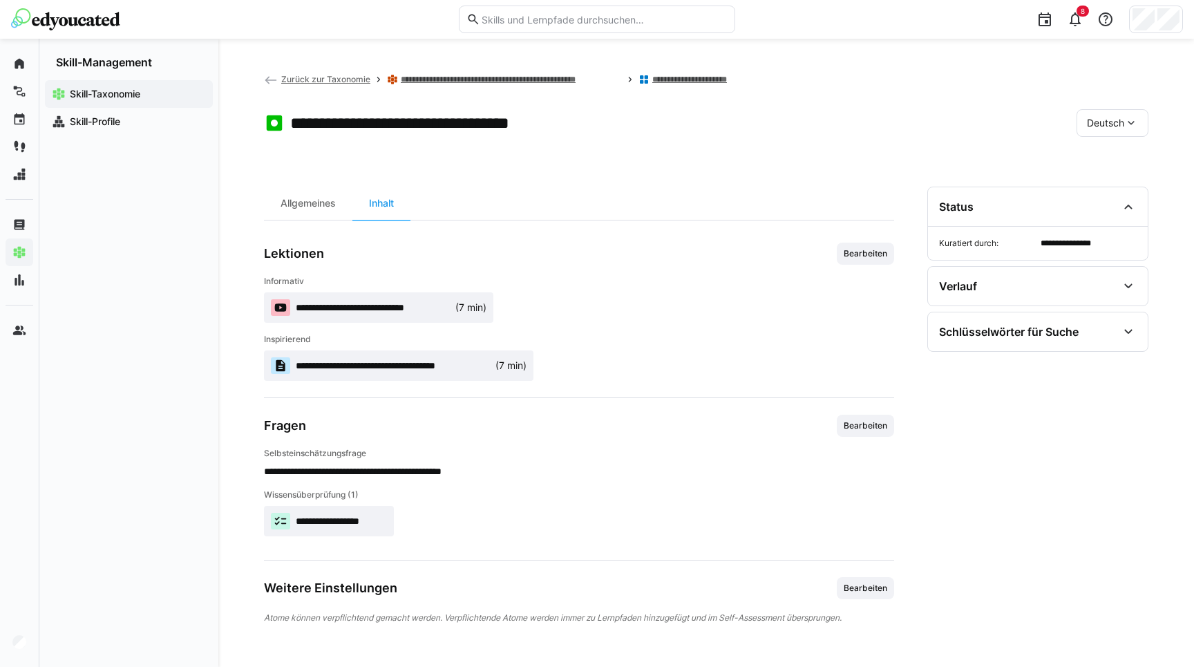
click at [585, 148] on app-toolbar "**********" at bounding box center [706, 125] width 884 height 55
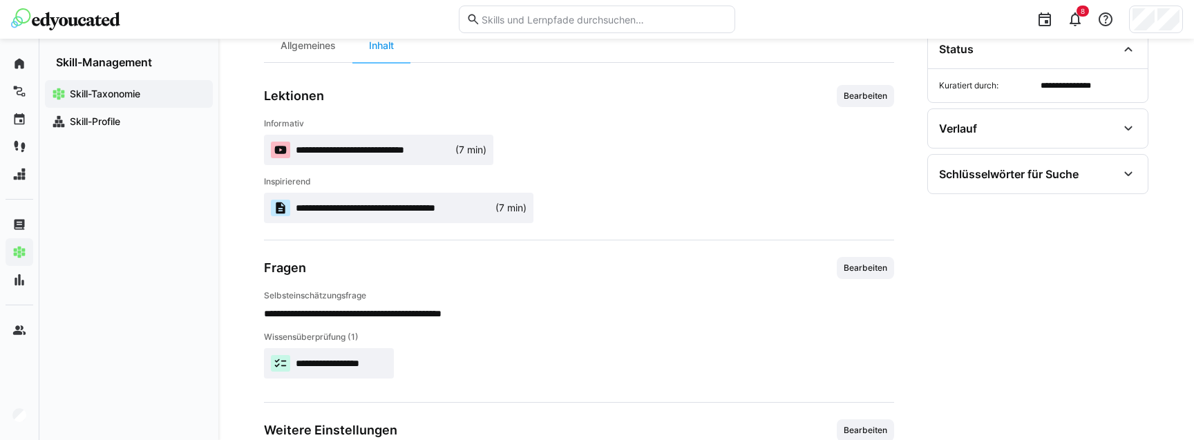
scroll to position [170, 0]
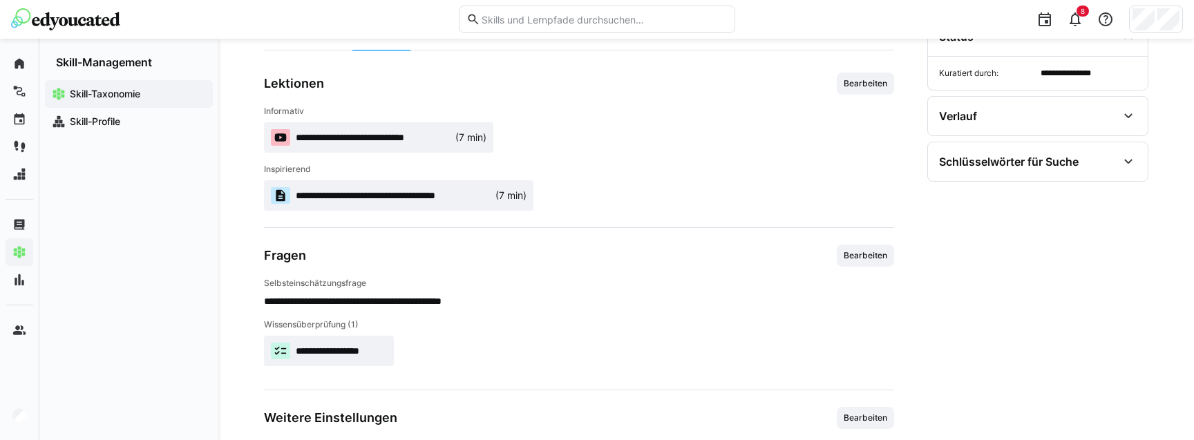
click at [857, 271] on div "**********" at bounding box center [579, 309] width 630 height 129
click at [861, 250] on span "Bearbeiten" at bounding box center [865, 255] width 46 height 11
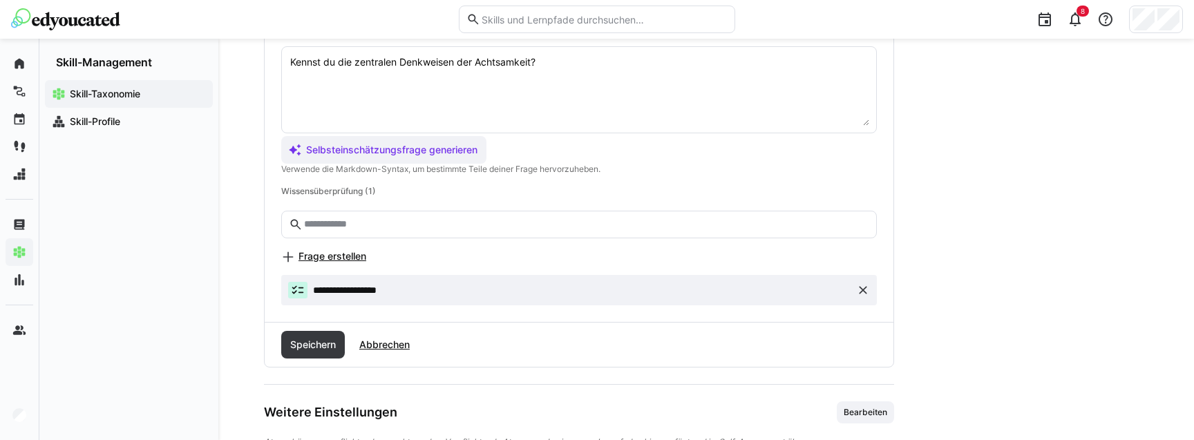
scroll to position [472, 0]
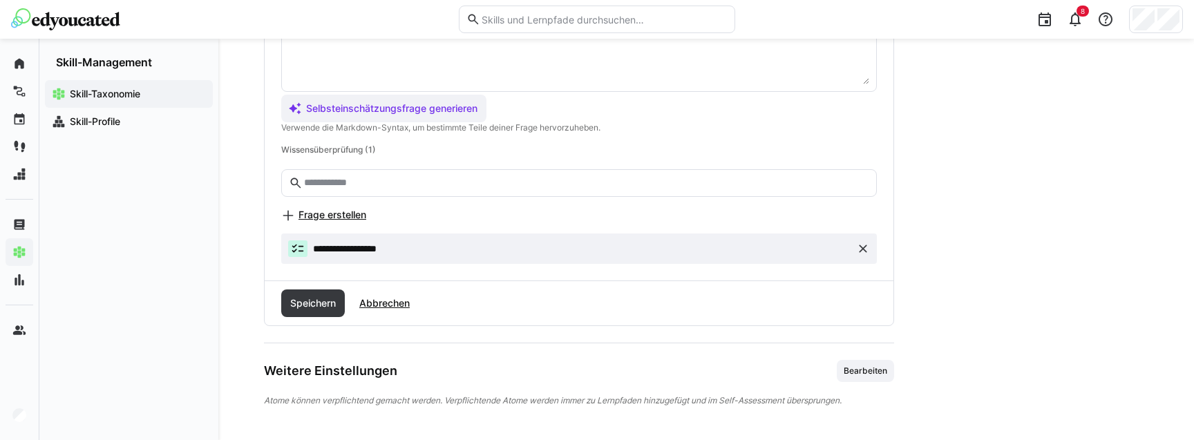
click at [314, 215] on span "Frage erstellen" at bounding box center [332, 215] width 68 height 14
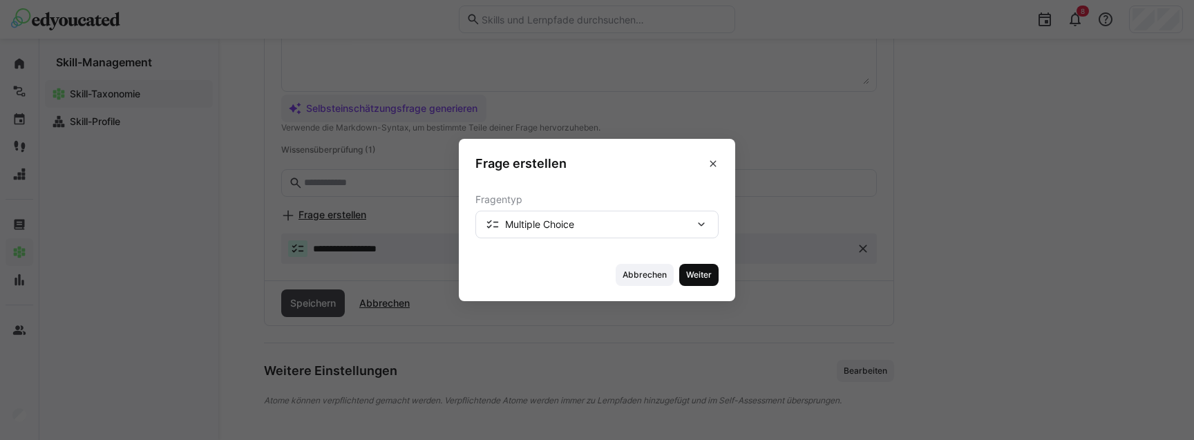
click at [701, 280] on span "Weiter" at bounding box center [699, 274] width 28 height 11
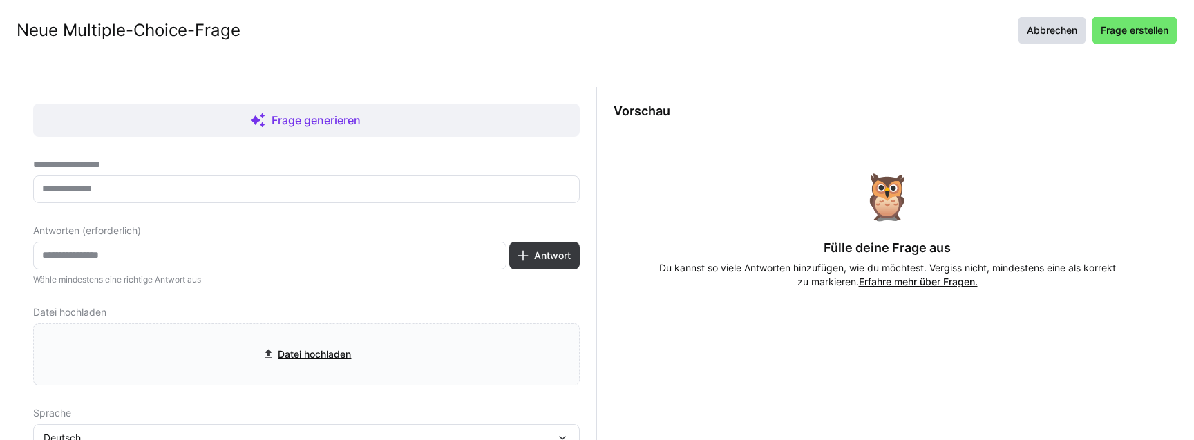
click at [1029, 31] on span "Abbrechen" at bounding box center [1052, 30] width 55 height 14
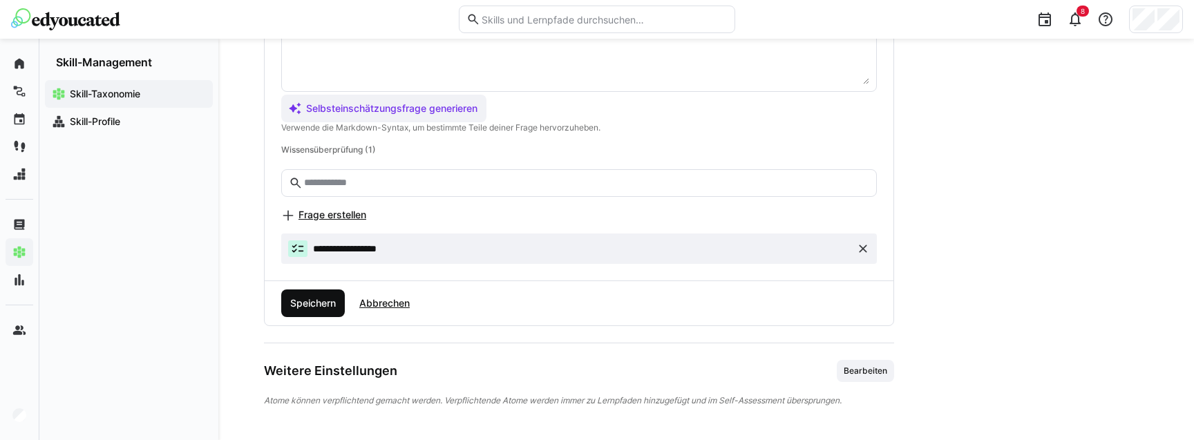
click at [321, 310] on span "Speichern" at bounding box center [313, 303] width 64 height 28
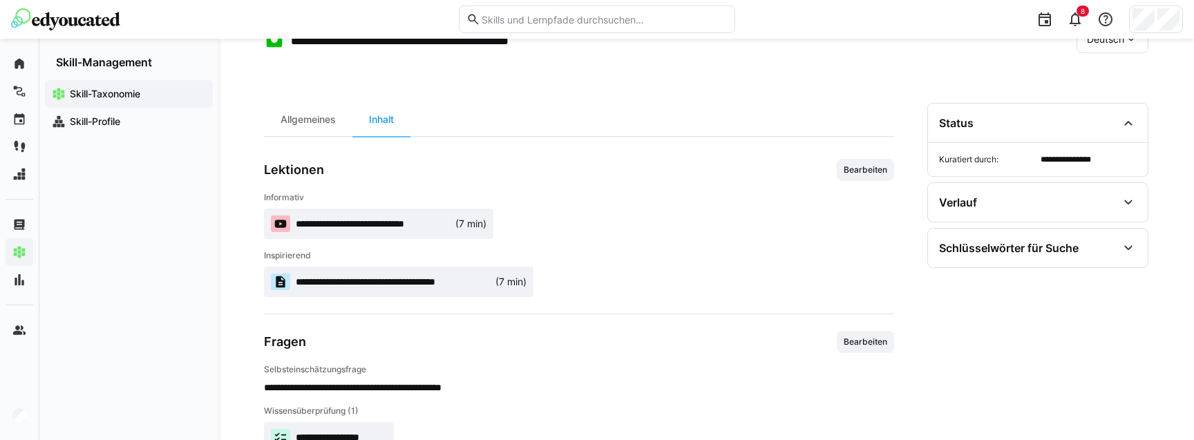
scroll to position [216, 0]
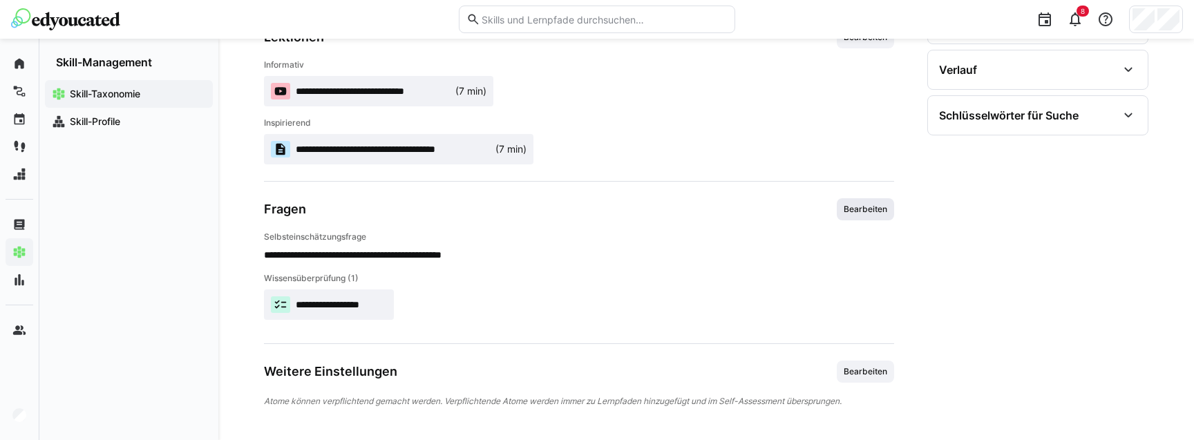
click at [879, 206] on span "Bearbeiten" at bounding box center [865, 209] width 46 height 11
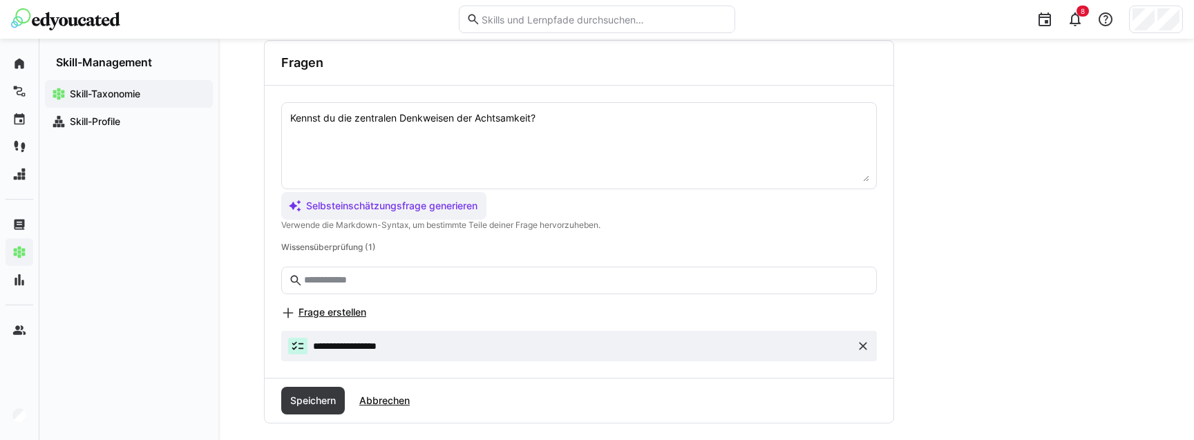
scroll to position [399, 0]
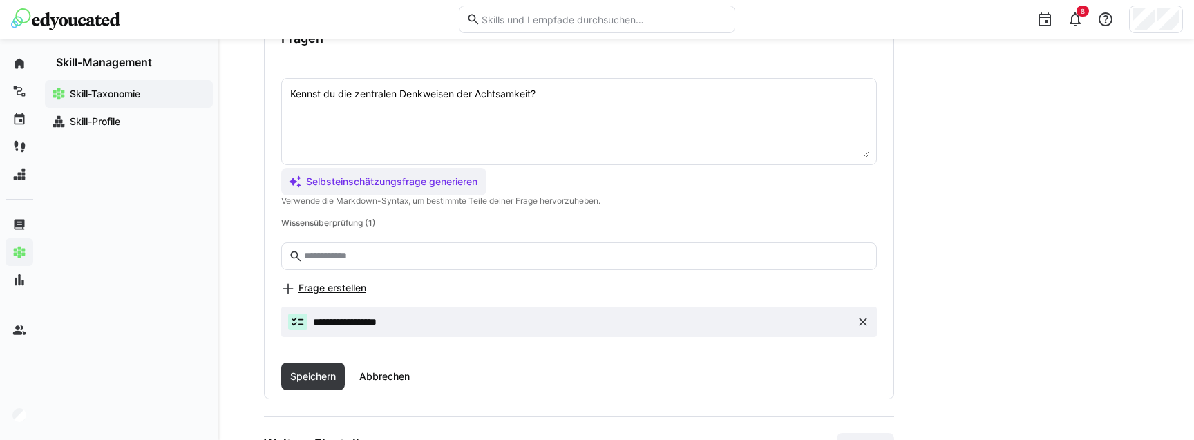
click at [346, 287] on span "Frage erstellen" at bounding box center [332, 288] width 68 height 14
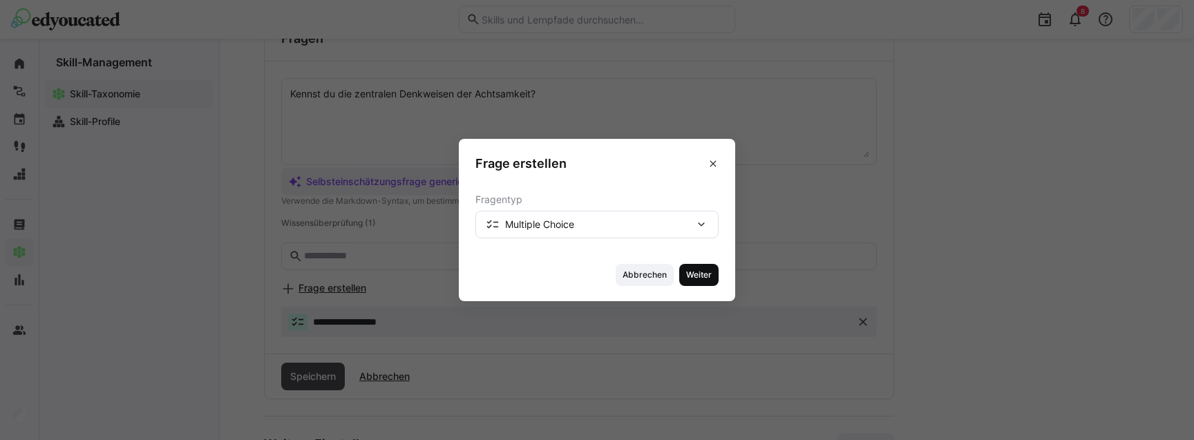
click at [696, 272] on span "Weiter" at bounding box center [699, 274] width 28 height 11
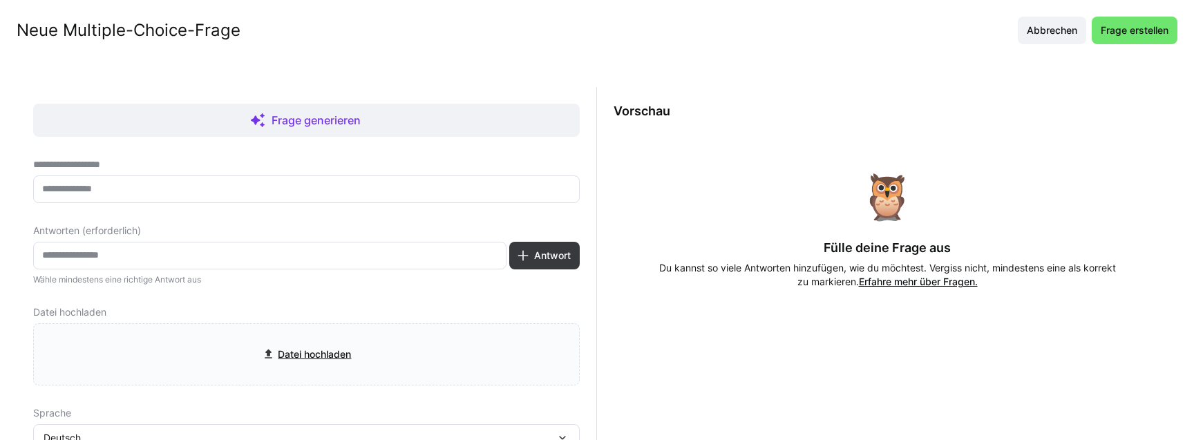
click at [250, 197] on eds-input at bounding box center [306, 189] width 546 height 28
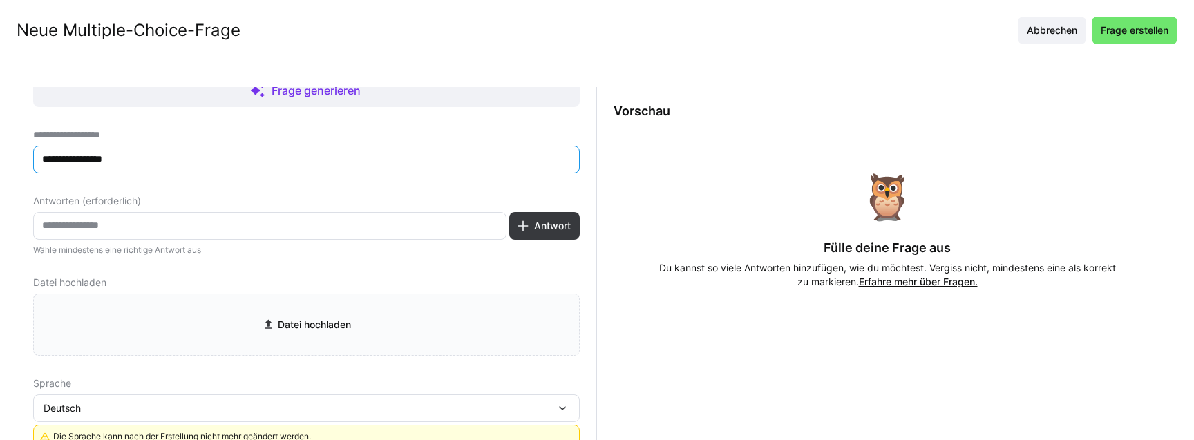
scroll to position [45, 0]
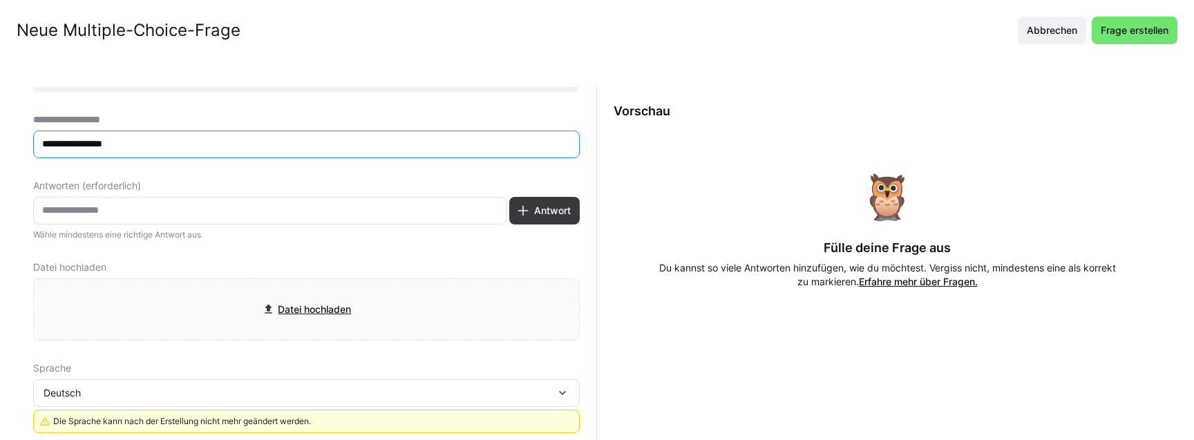
type input "**********"
click at [104, 211] on input "text" at bounding box center [270, 211] width 458 height 12
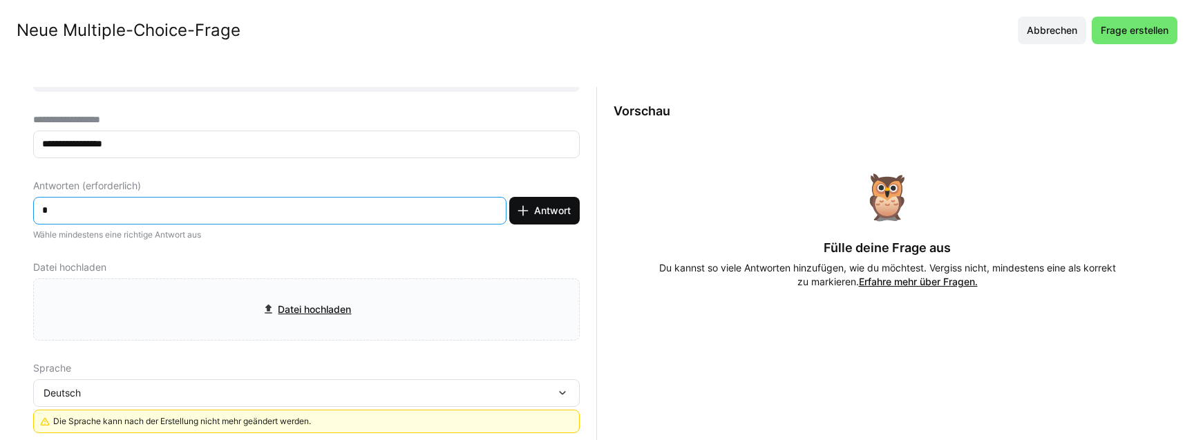
type input "*"
click at [518, 207] on eds-icon at bounding box center [523, 211] width 14 height 14
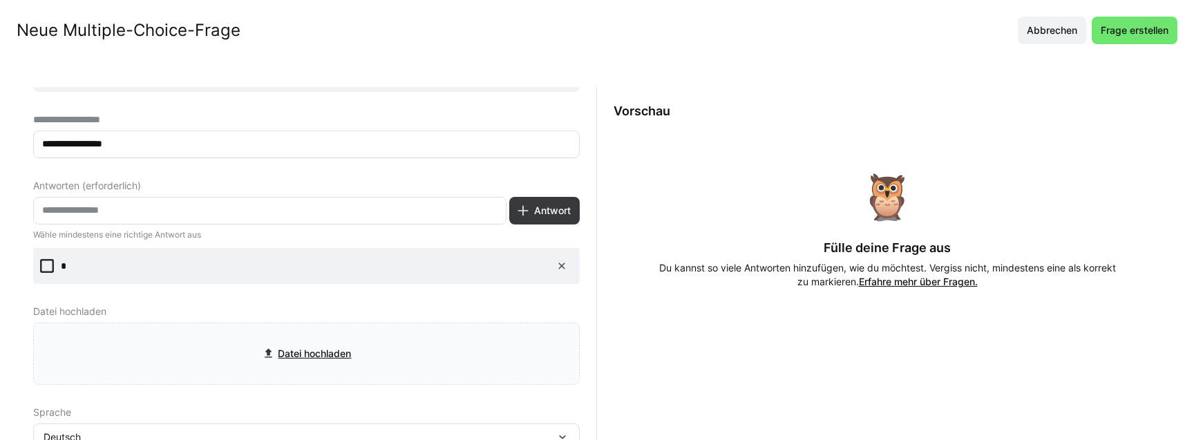
click at [248, 207] on input "text" at bounding box center [270, 211] width 458 height 12
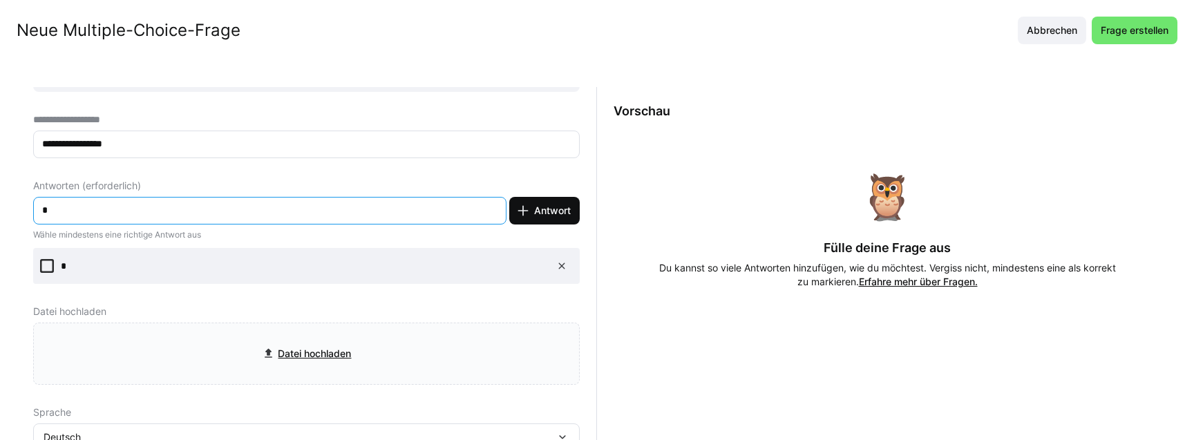
type input "*"
click at [527, 218] on span "Antwort" at bounding box center [544, 211] width 70 height 28
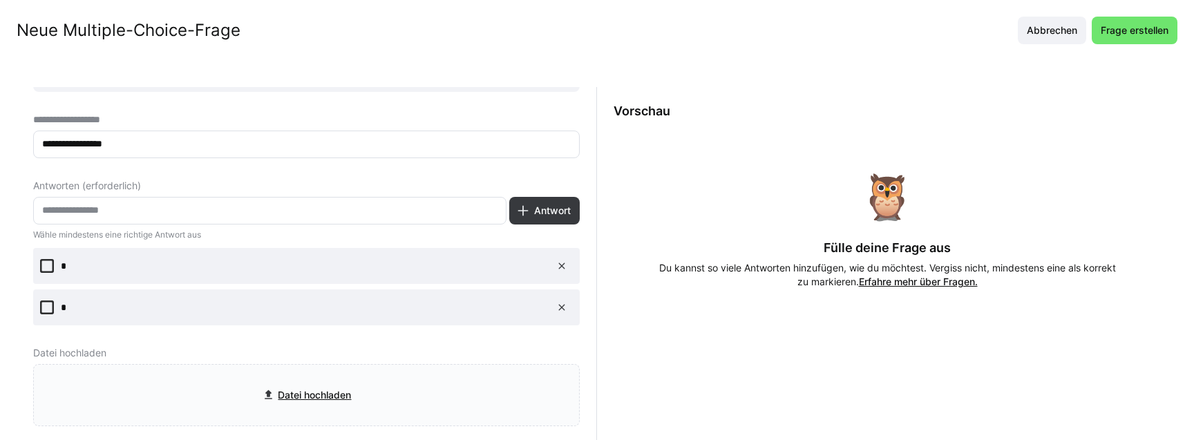
click at [106, 263] on p "*" at bounding box center [297, 266] width 473 height 14
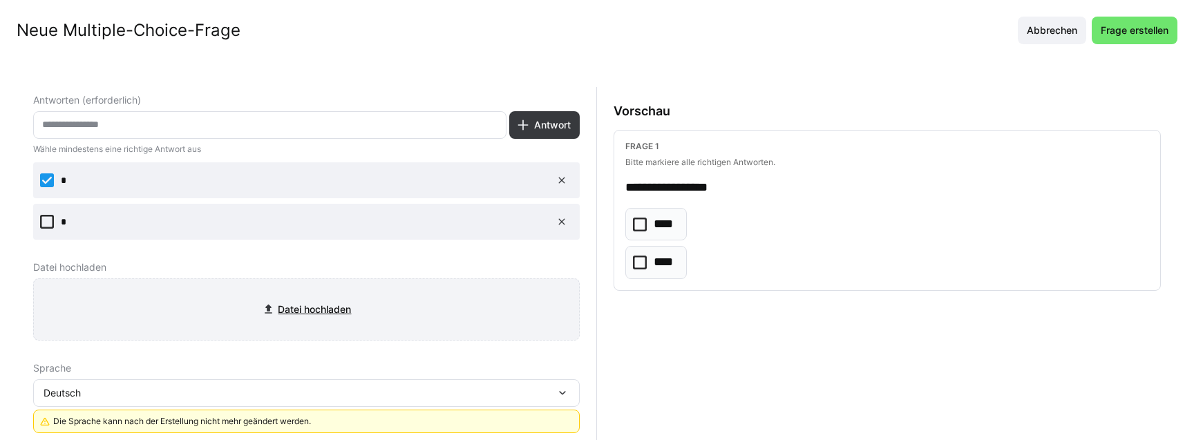
scroll to position [21, 0]
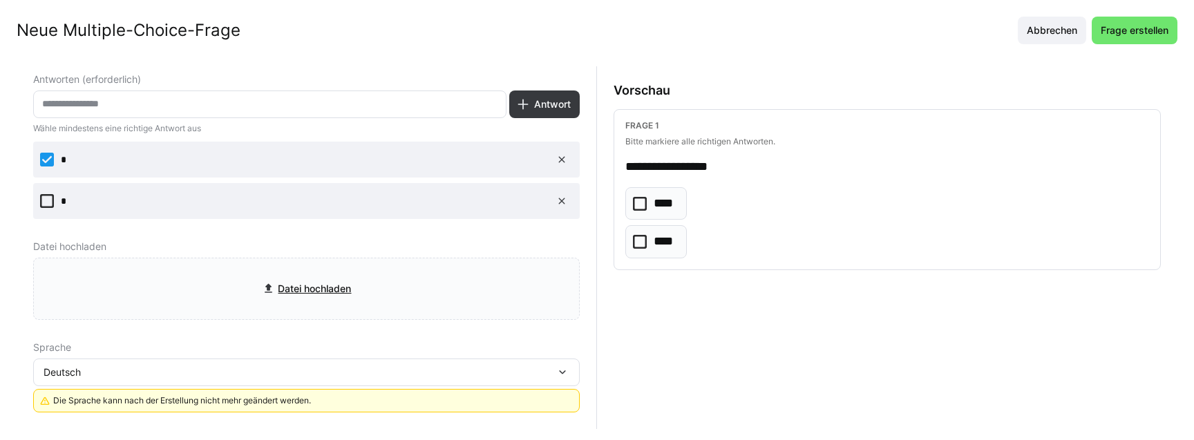
click at [117, 370] on div "Deutsch" at bounding box center [300, 372] width 512 height 12
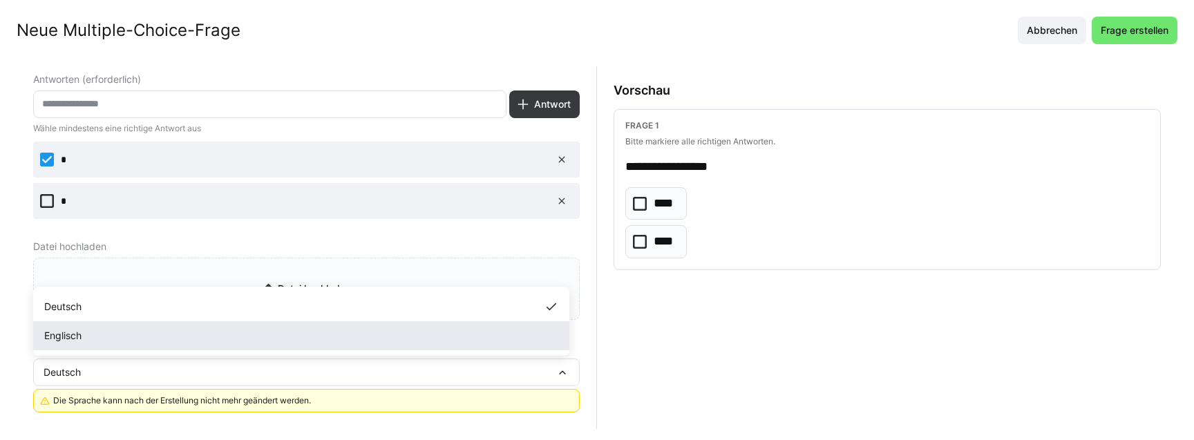
click at [89, 340] on div "Englisch" at bounding box center [301, 336] width 514 height 14
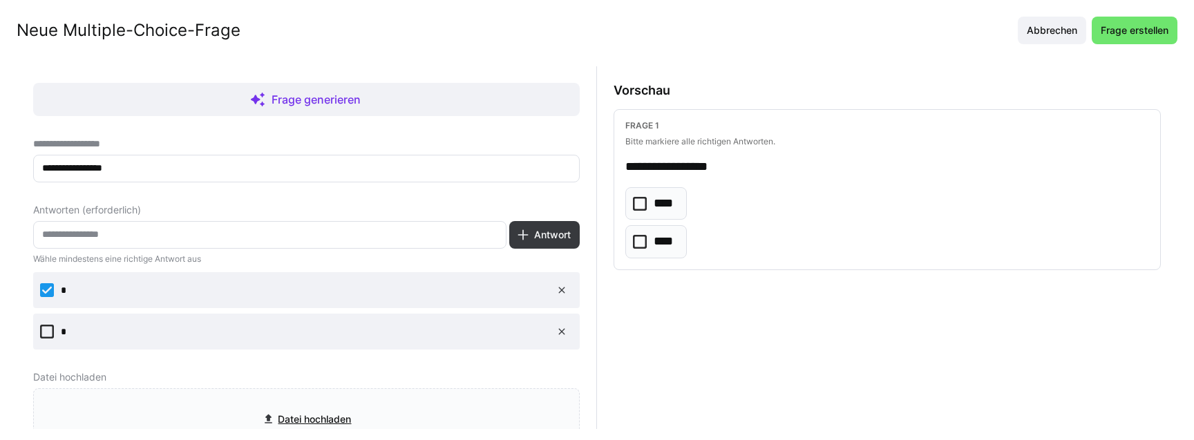
scroll to position [131, 0]
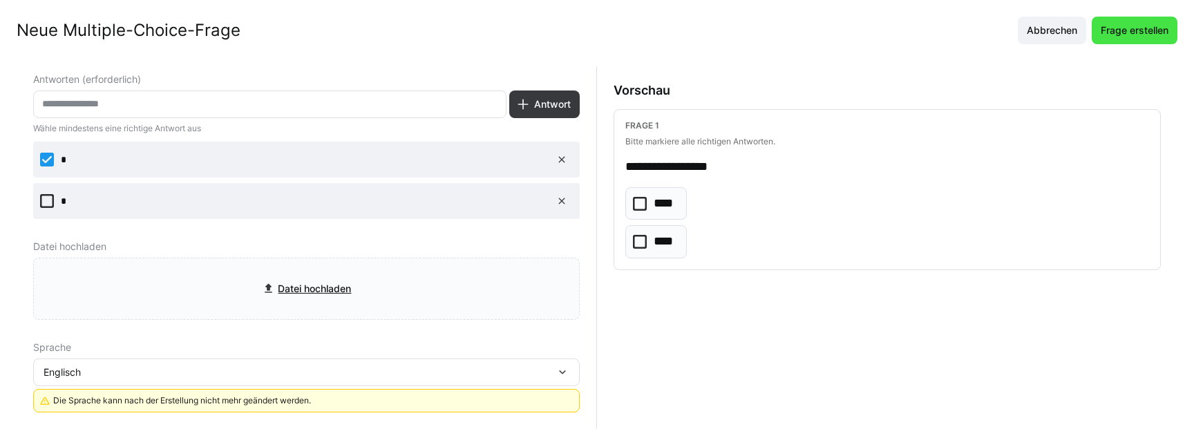
click at [1129, 28] on span "Frage erstellen" at bounding box center [1135, 30] width 72 height 14
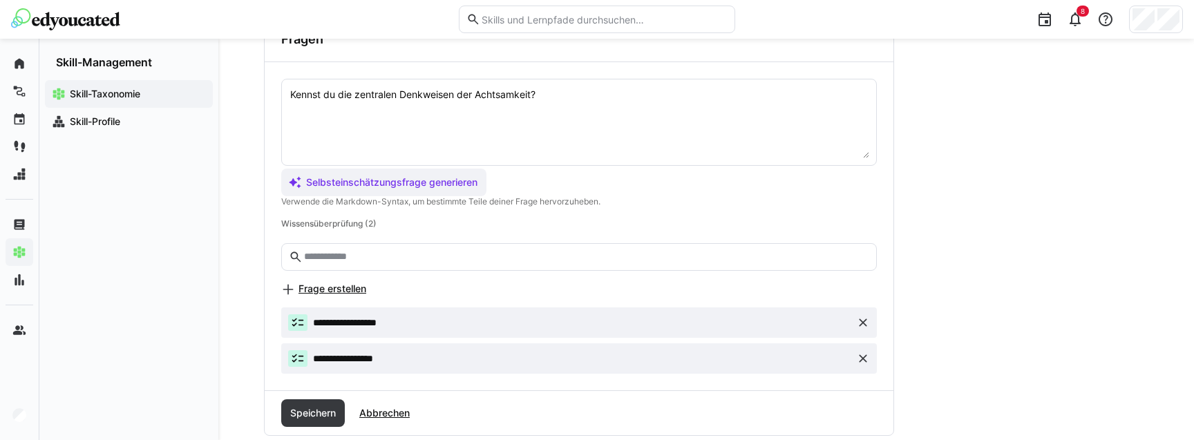
scroll to position [508, 0]
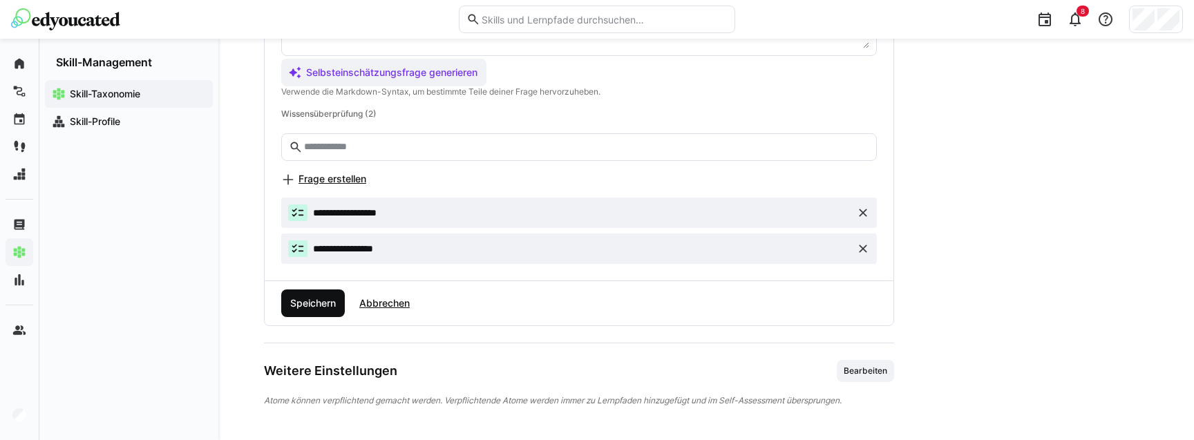
click at [322, 304] on span "Speichern" at bounding box center [313, 303] width 50 height 14
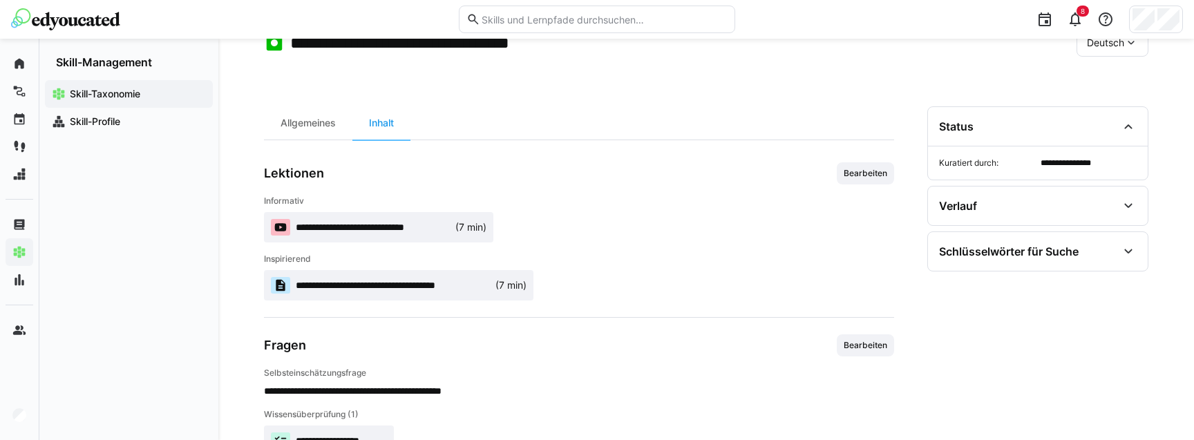
scroll to position [0, 0]
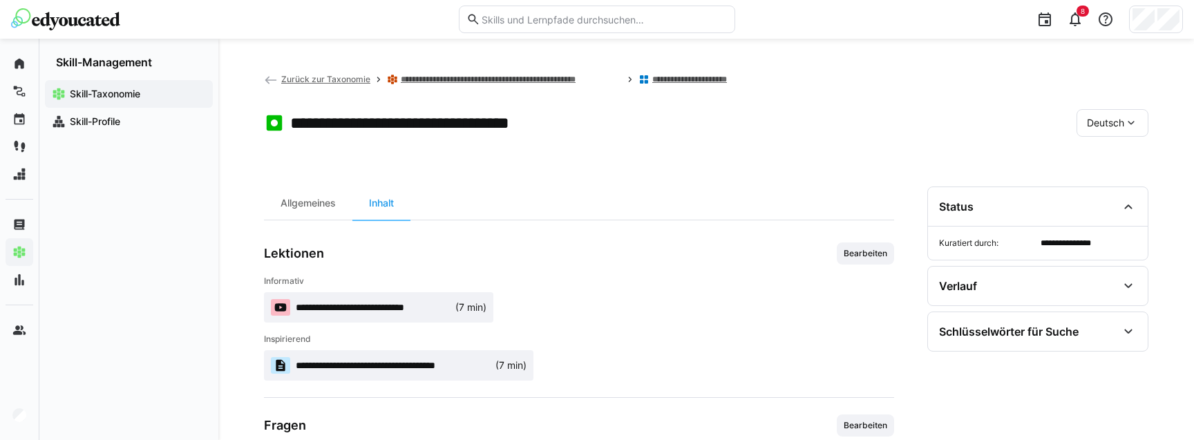
click at [1102, 120] on span "Deutsch" at bounding box center [1105, 123] width 37 height 14
click at [1113, 184] on span "Englisch" at bounding box center [1105, 189] width 37 height 14
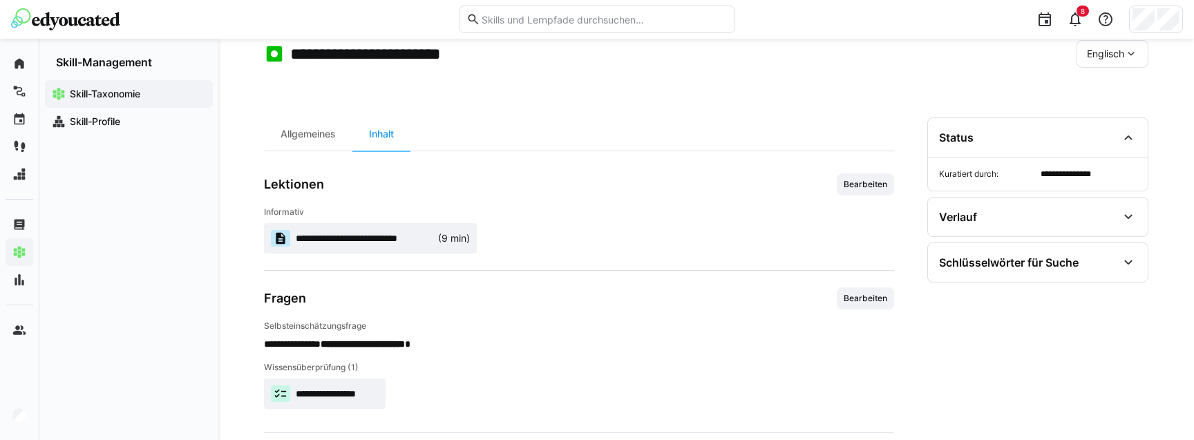
scroll to position [6, 0]
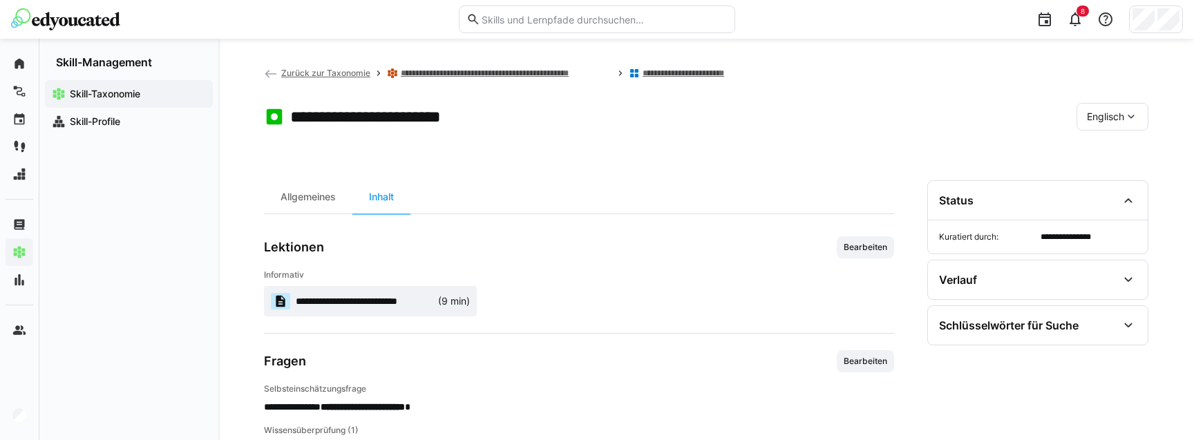
click at [1126, 113] on eds-icon at bounding box center [1131, 117] width 14 height 14
click at [1110, 148] on span "Deutsch" at bounding box center [1105, 153] width 37 height 14
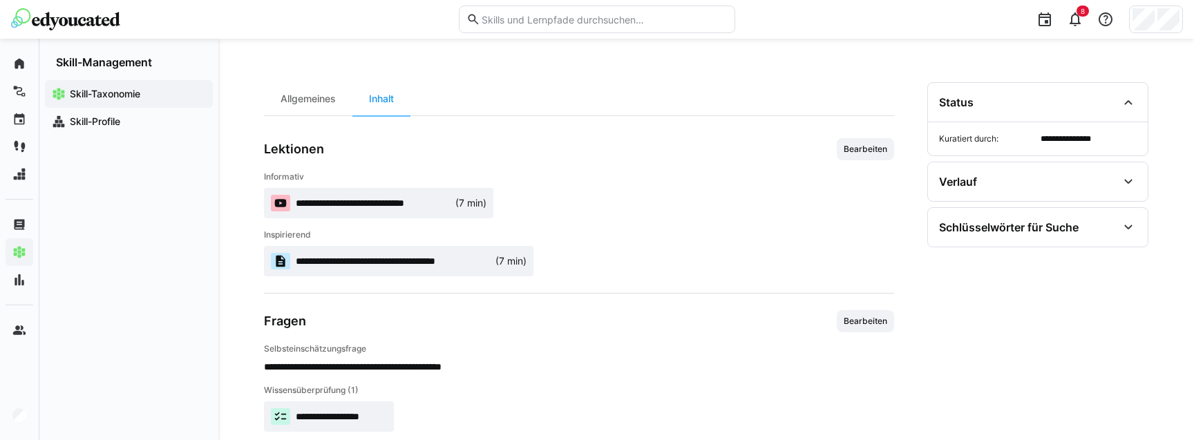
scroll to position [216, 0]
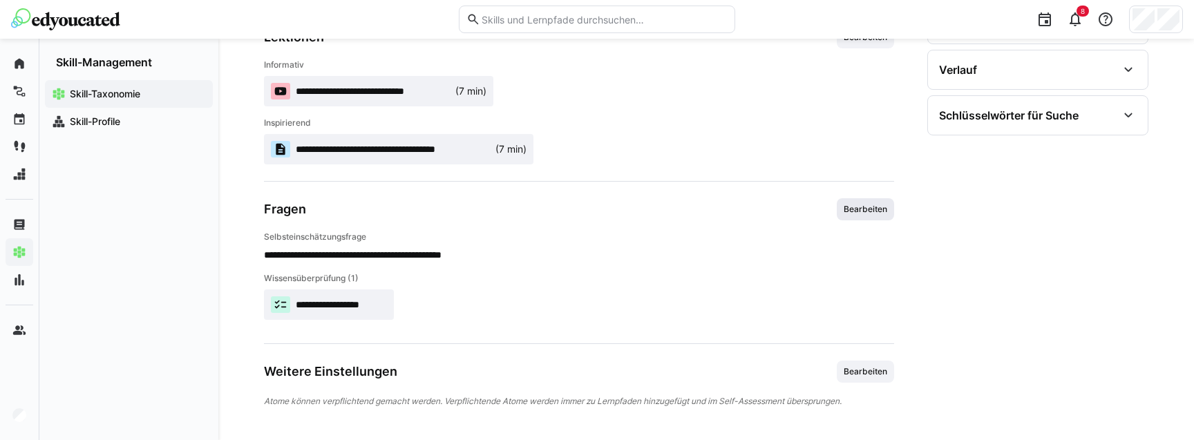
click at [863, 201] on span "Bearbeiten" at bounding box center [865, 209] width 57 height 22
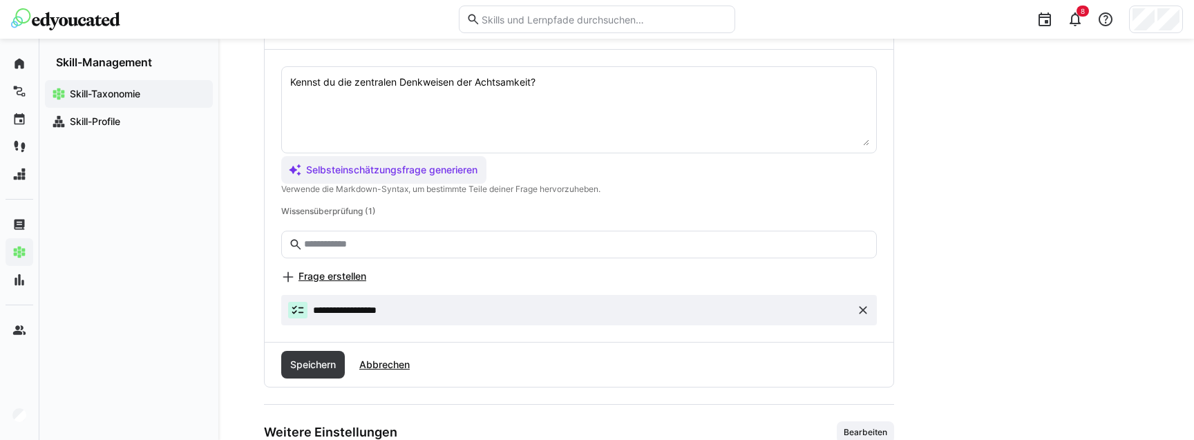
scroll to position [456, 0]
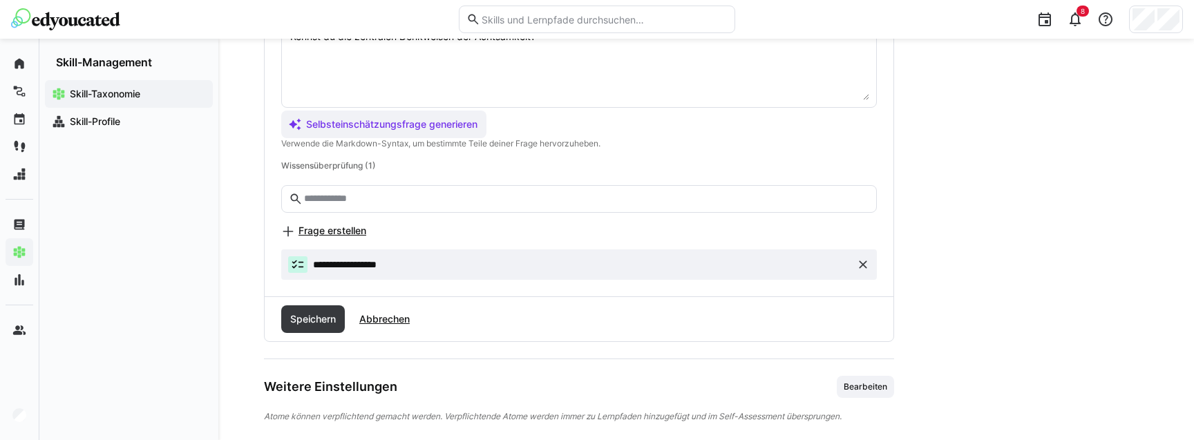
click at [308, 228] on span "Frage erstellen" at bounding box center [332, 231] width 68 height 14
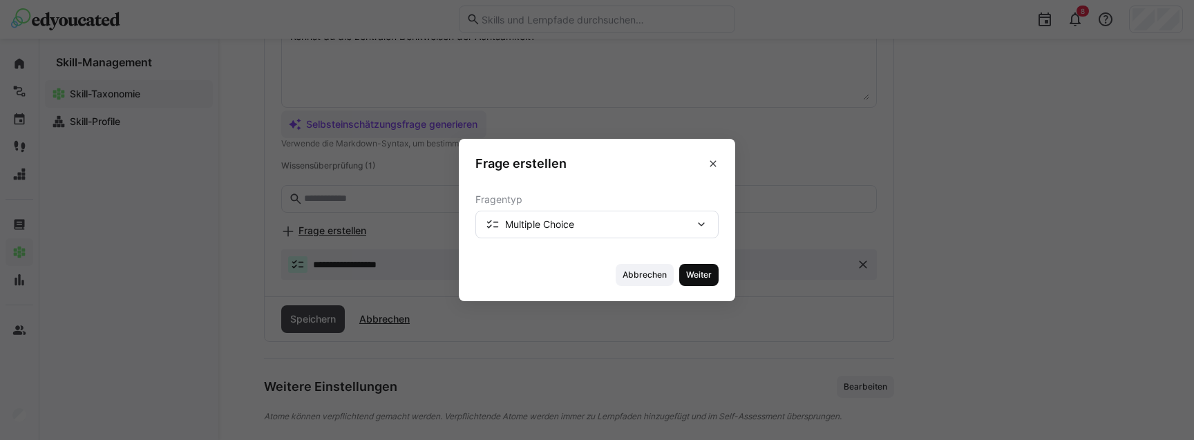
click at [710, 281] on span "Weiter" at bounding box center [698, 275] width 39 height 22
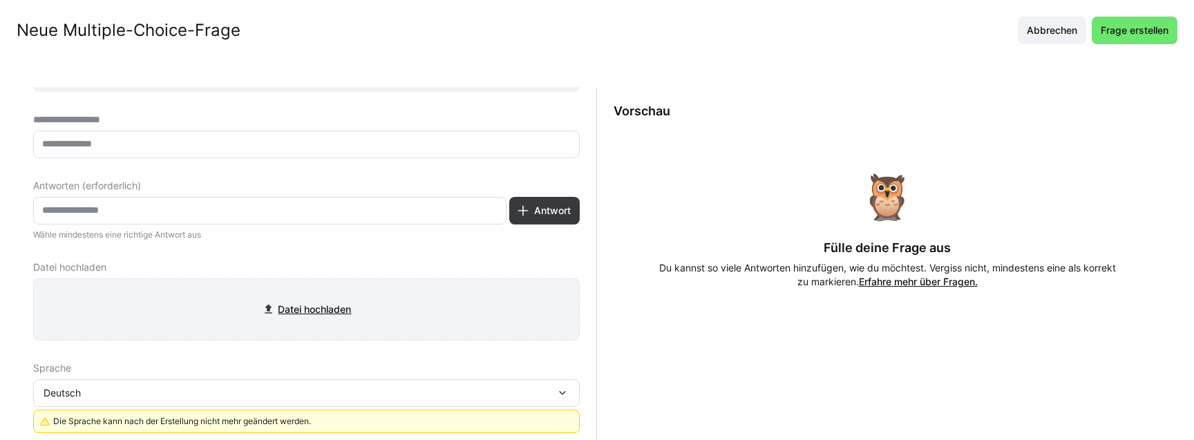
scroll to position [21, 0]
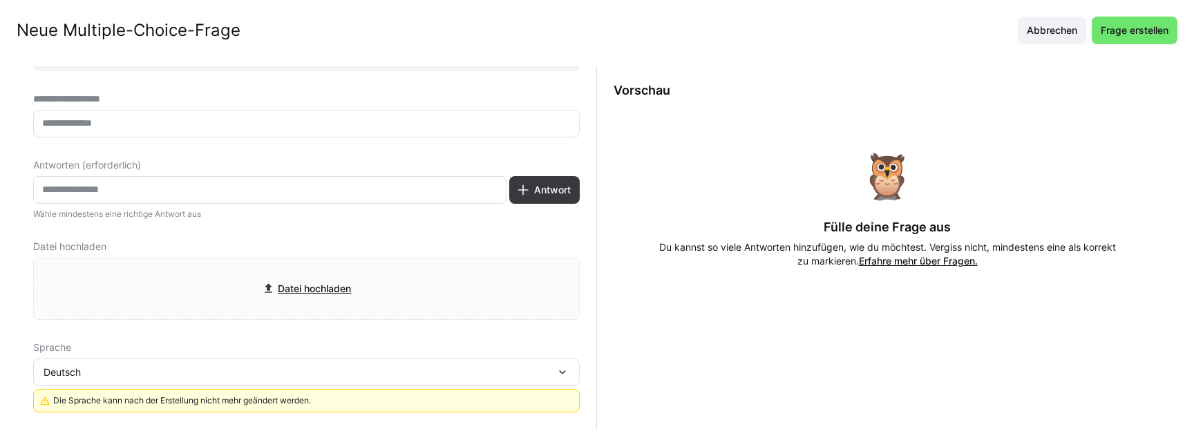
click at [115, 382] on div "Deutsch" at bounding box center [306, 373] width 546 height 28
click at [115, 382] on div "Deutsch Deutsch Englisch" at bounding box center [306, 373] width 546 height 28
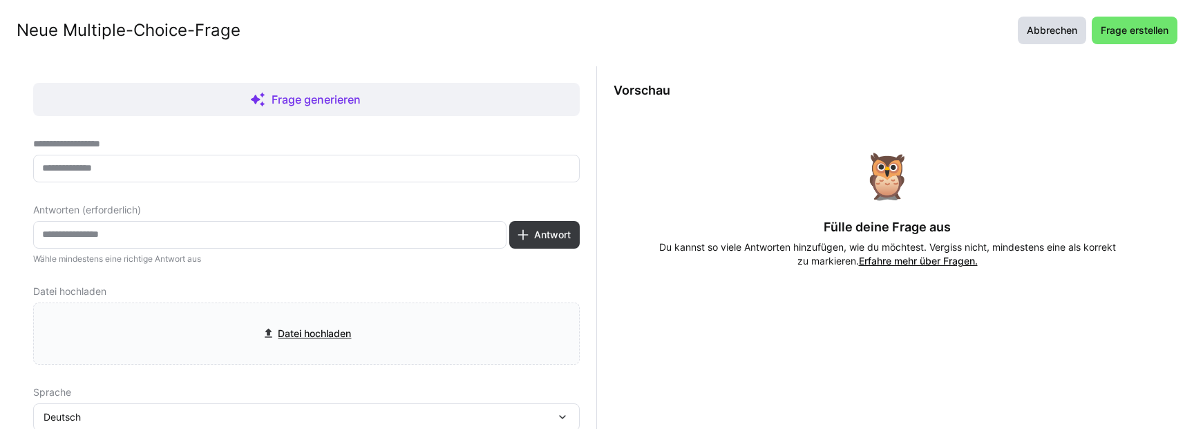
click at [1034, 34] on span "Abbrechen" at bounding box center [1052, 30] width 55 height 14
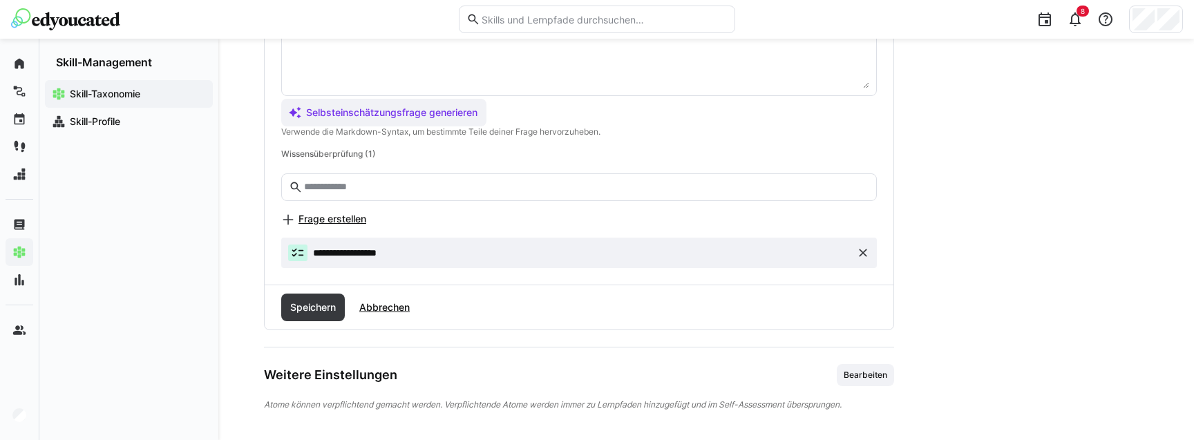
scroll to position [472, 0]
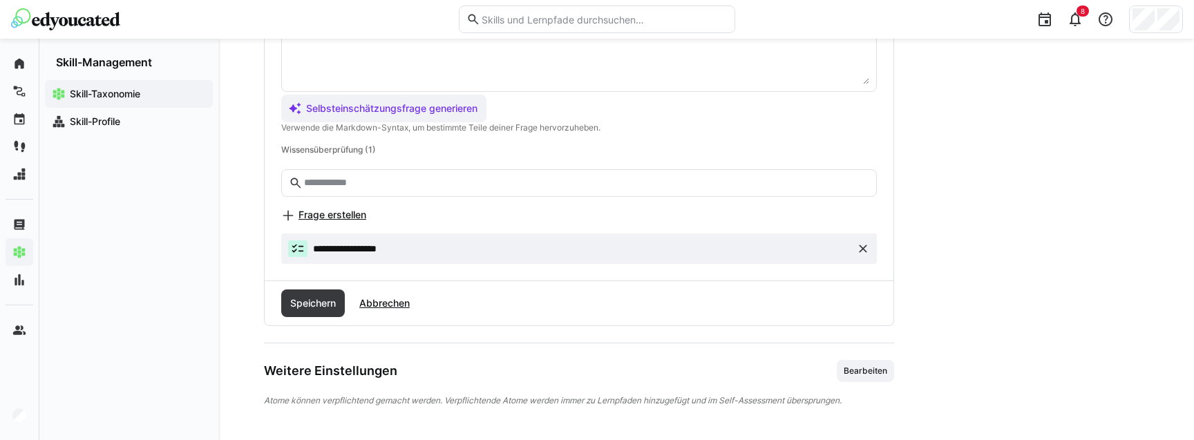
click at [327, 209] on span "Frage erstellen" at bounding box center [332, 215] width 68 height 14
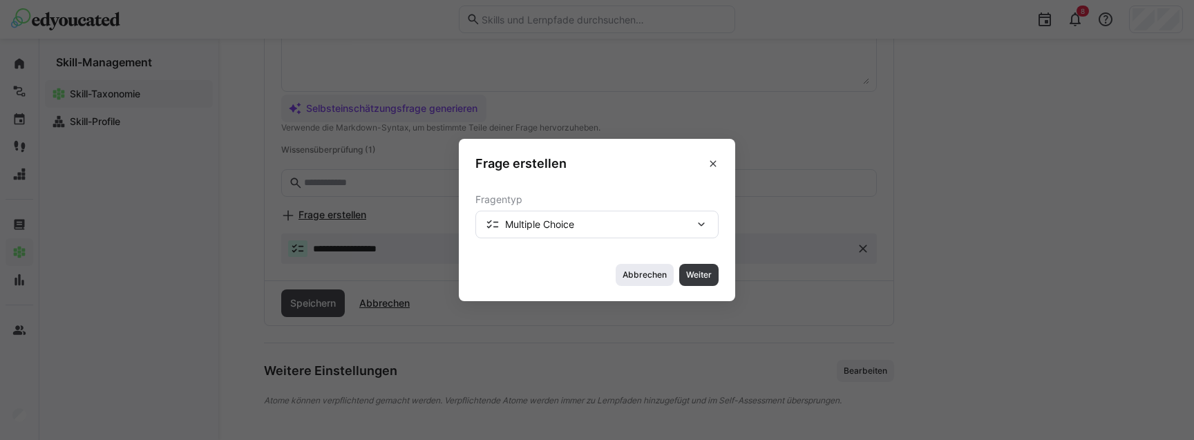
click at [654, 272] on span "Abbrechen" at bounding box center [644, 274] width 47 height 11
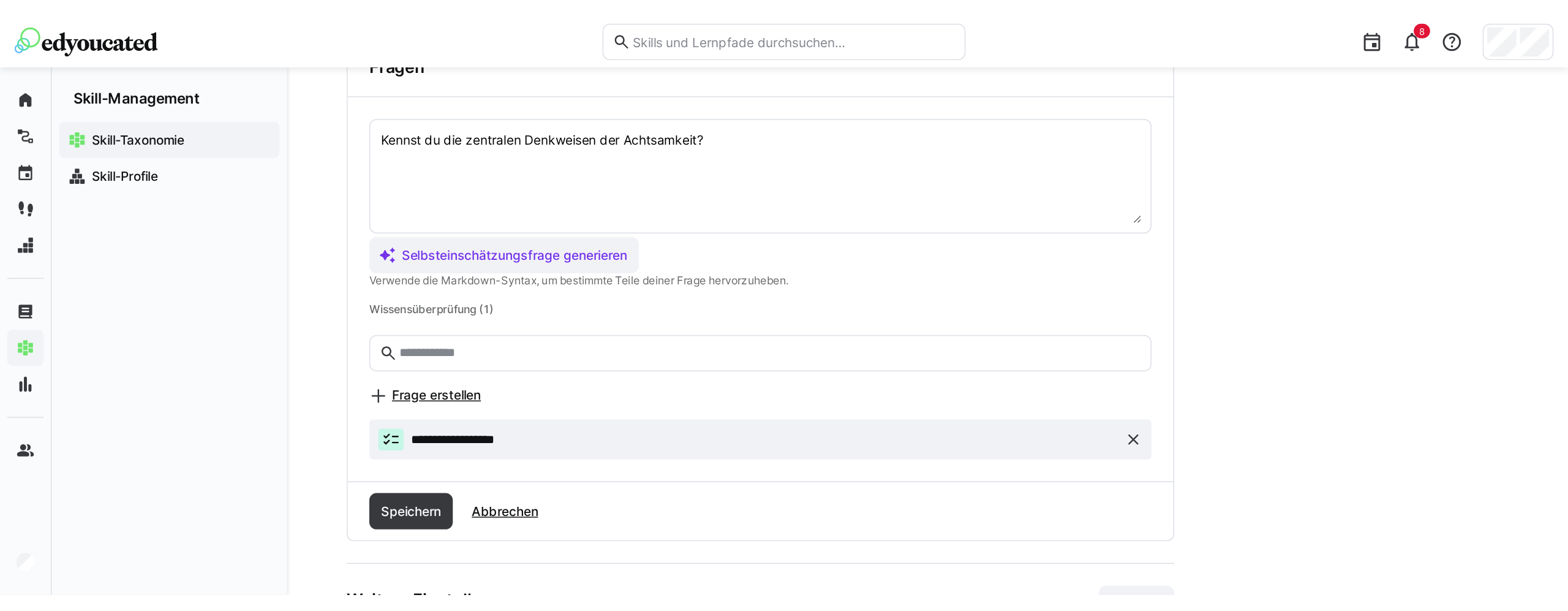
scroll to position [208, 0]
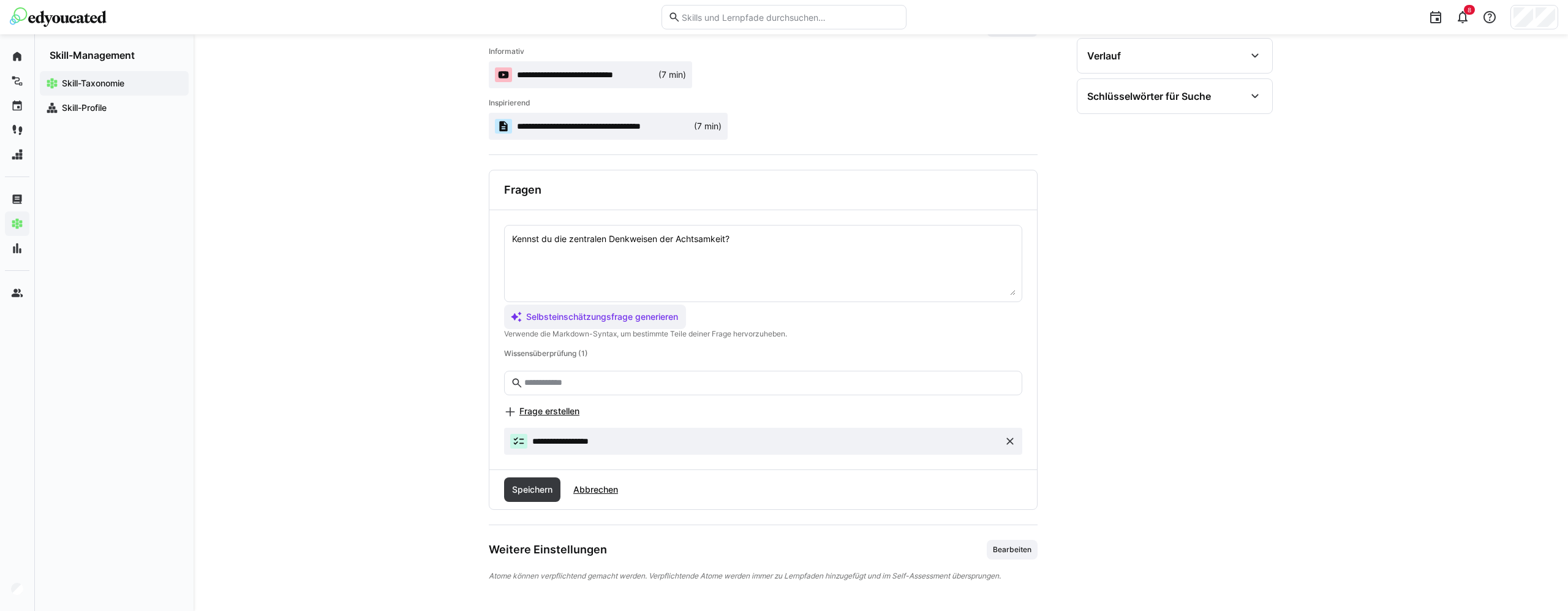
click at [286, 108] on div "**********" at bounding box center [880, 218] width 1374 height 784
click at [286, 114] on div "**********" at bounding box center [880, 218] width 1374 height 784
click at [286, 112] on div "**********" at bounding box center [880, 218] width 1374 height 784
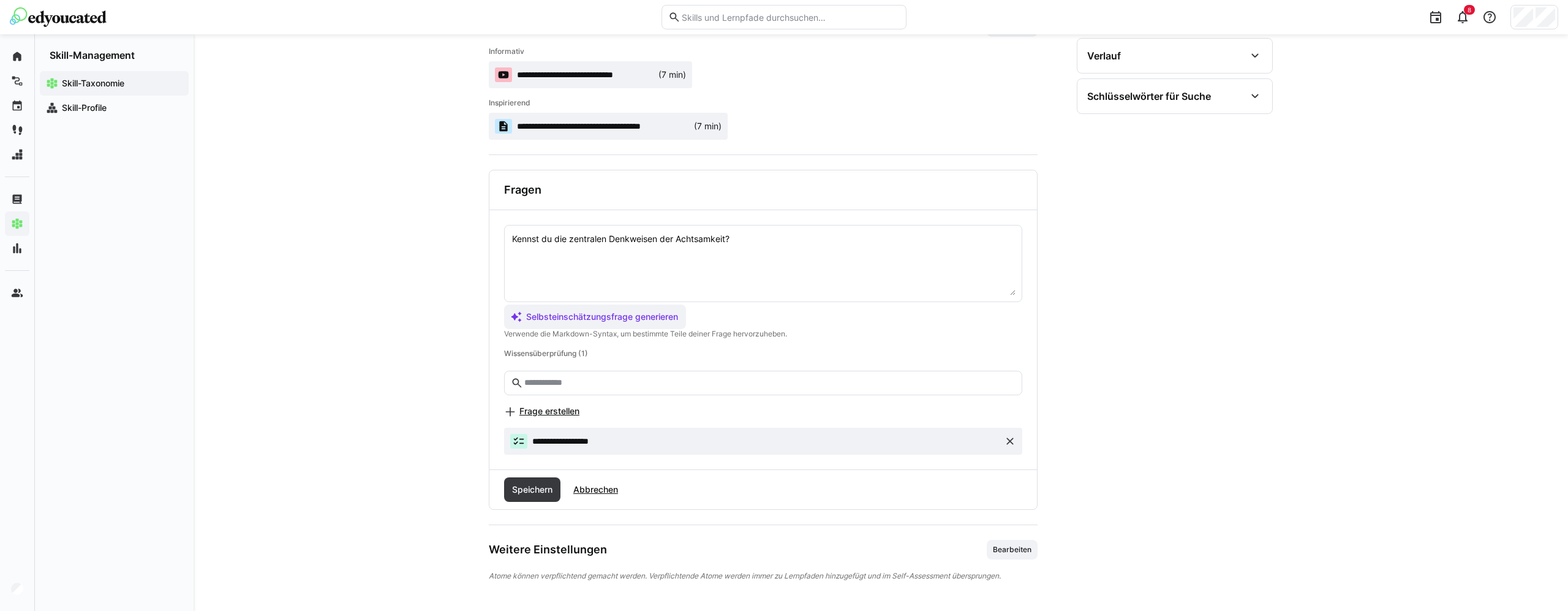
click at [286, 112] on div "**********" at bounding box center [880, 218] width 1374 height 784
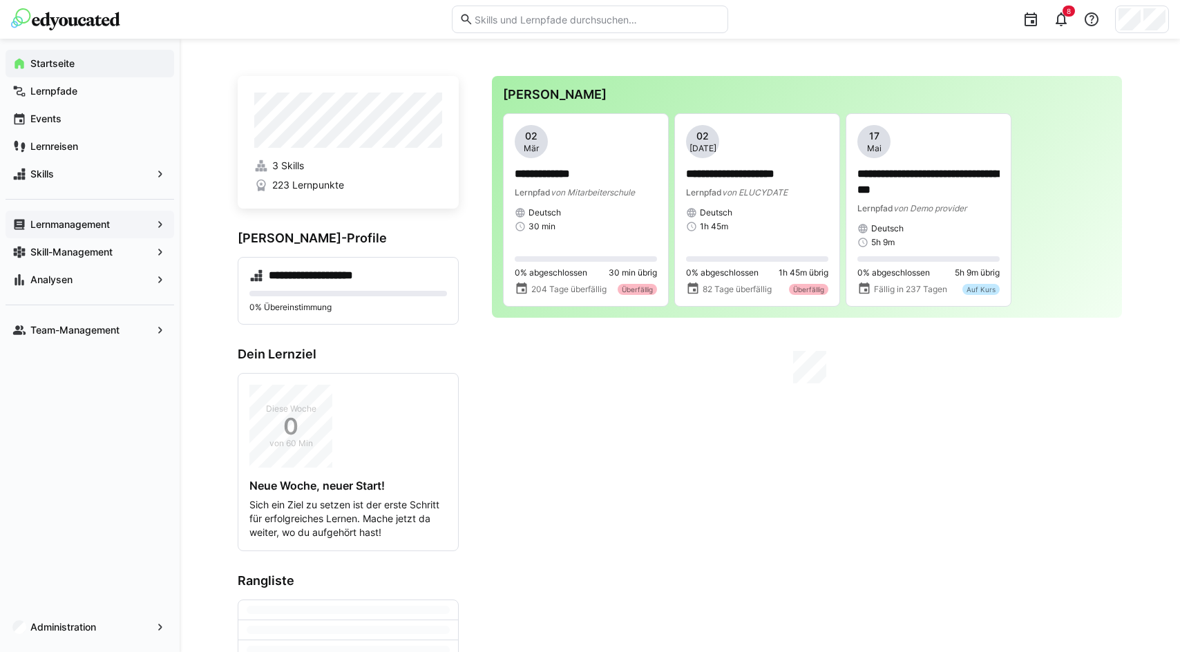
click at [77, 232] on div "Lernmanagement" at bounding box center [90, 225] width 169 height 28
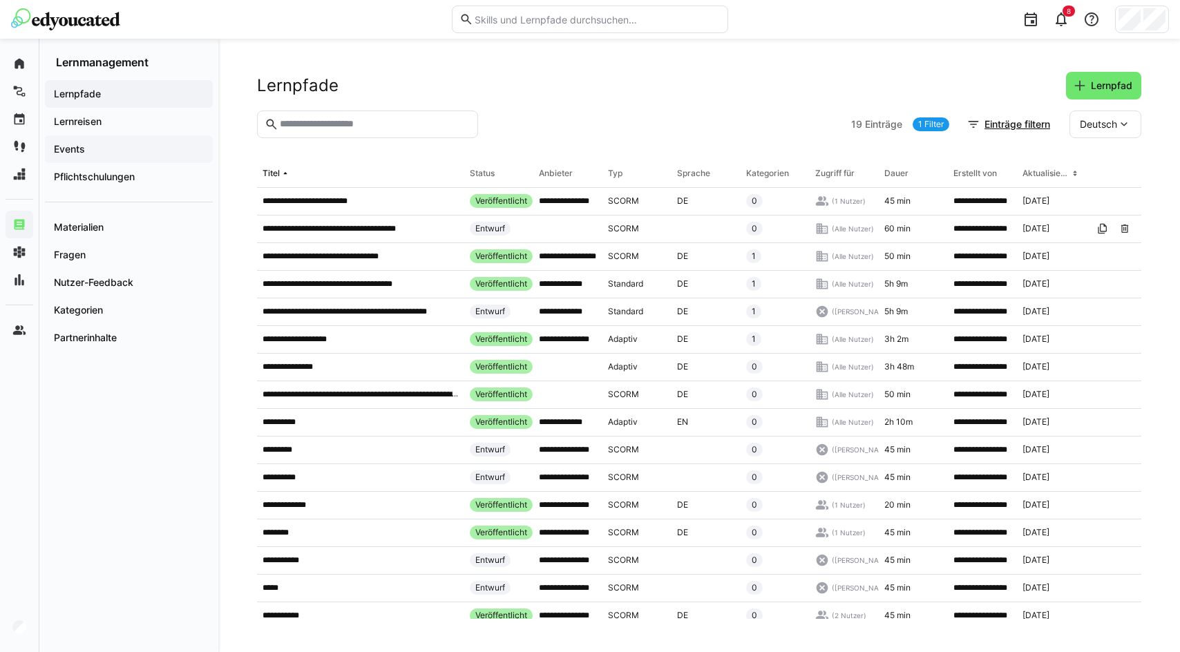
click at [92, 147] on span "Events" at bounding box center [129, 149] width 154 height 14
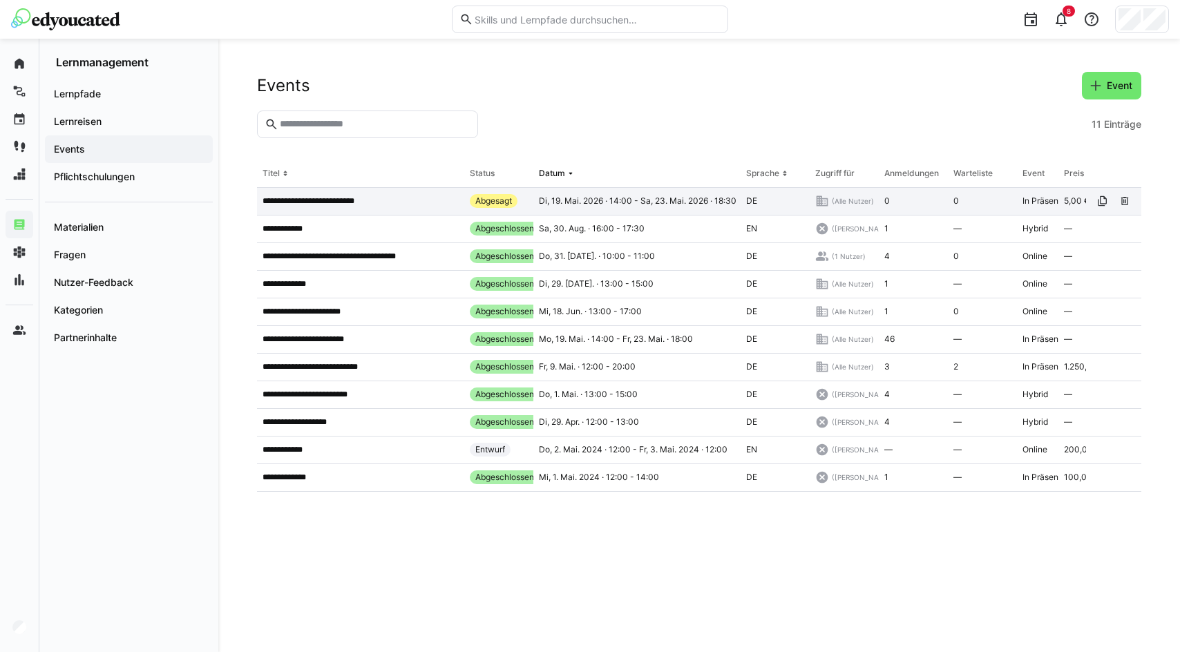
click at [351, 193] on div "**********" at bounding box center [360, 202] width 207 height 28
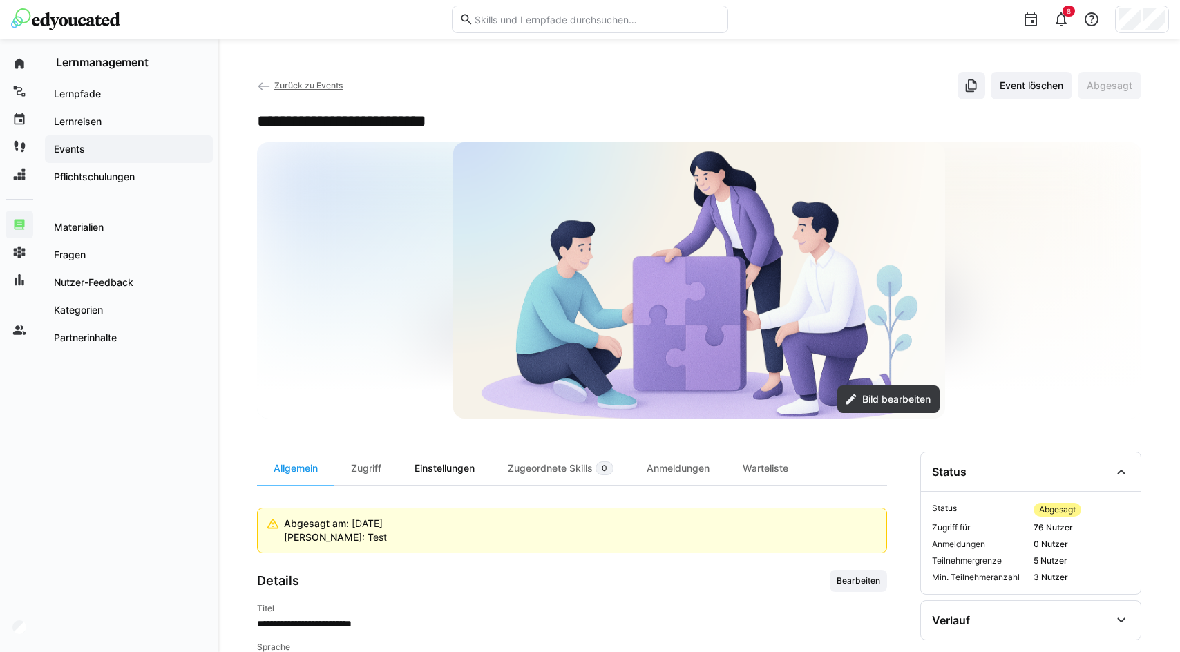
click at [415, 466] on div "Einstellungen" at bounding box center [444, 468] width 93 height 33
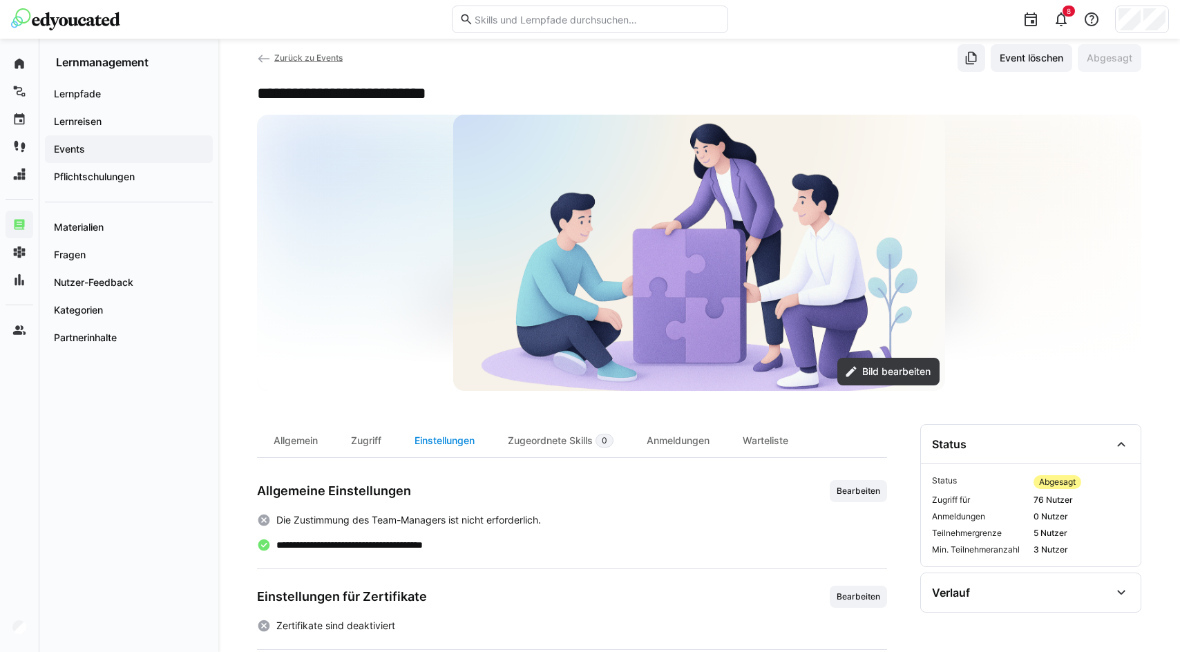
scroll to position [120, 0]
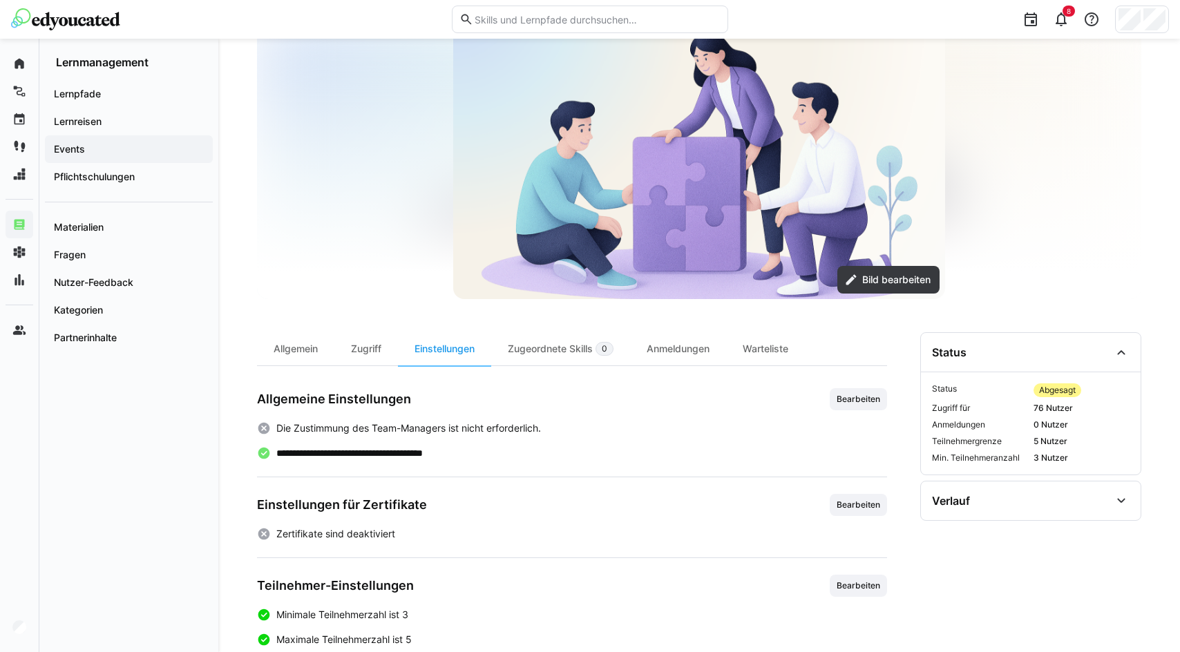
click at [860, 394] on span "Bearbeiten" at bounding box center [858, 399] width 46 height 11
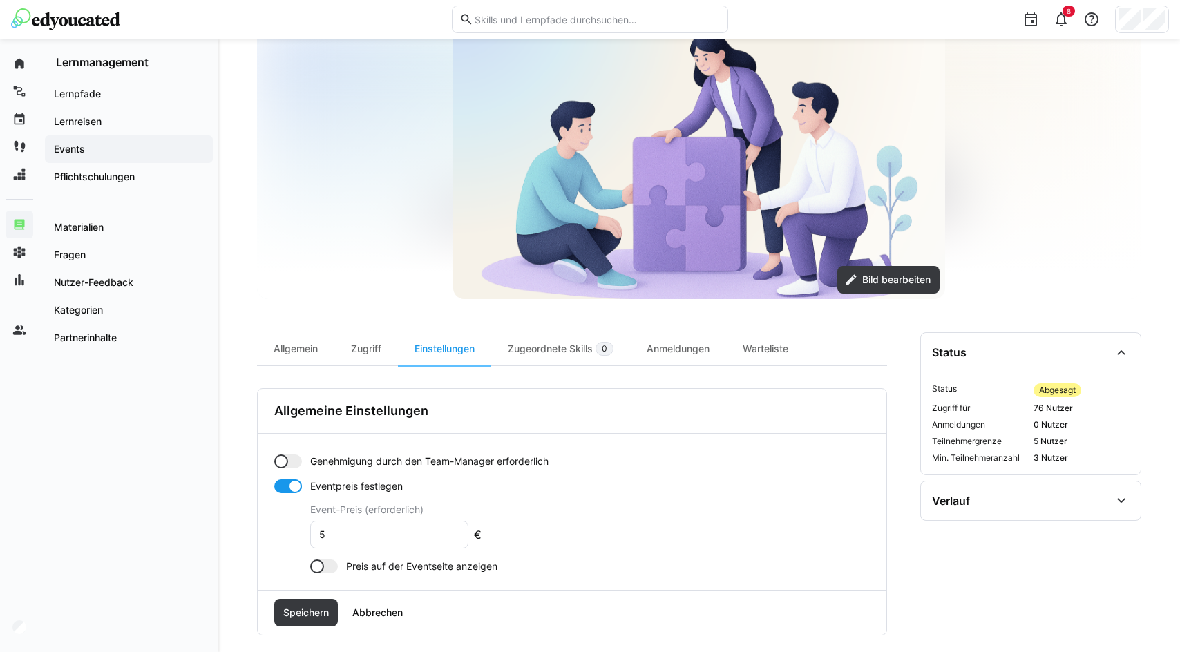
click at [386, 542] on eds-input "5" at bounding box center [389, 535] width 158 height 28
click at [320, 609] on span "Speichern" at bounding box center [306, 613] width 50 height 14
click at [324, 609] on span "Speichern" at bounding box center [306, 613] width 50 height 14
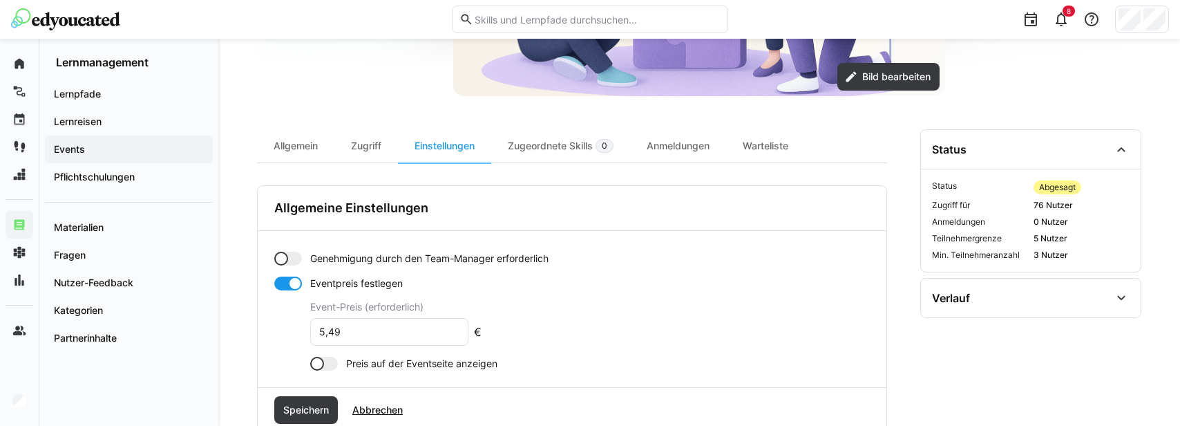
scroll to position [348, 0]
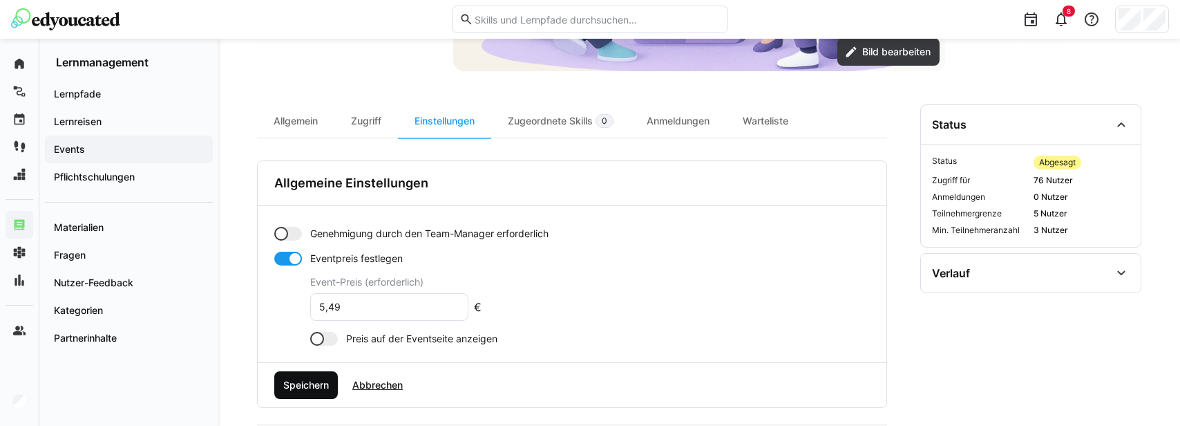
click at [330, 384] on span "Speichern" at bounding box center [306, 385] width 50 height 14
click at [330, 384] on span "Speichern" at bounding box center [306, 385] width 64 height 28
drag, startPoint x: 337, startPoint y: 309, endPoint x: 325, endPoint y: 308, distance: 12.5
click at [325, 308] on input "5,49" at bounding box center [389, 307] width 143 height 12
type input "549"
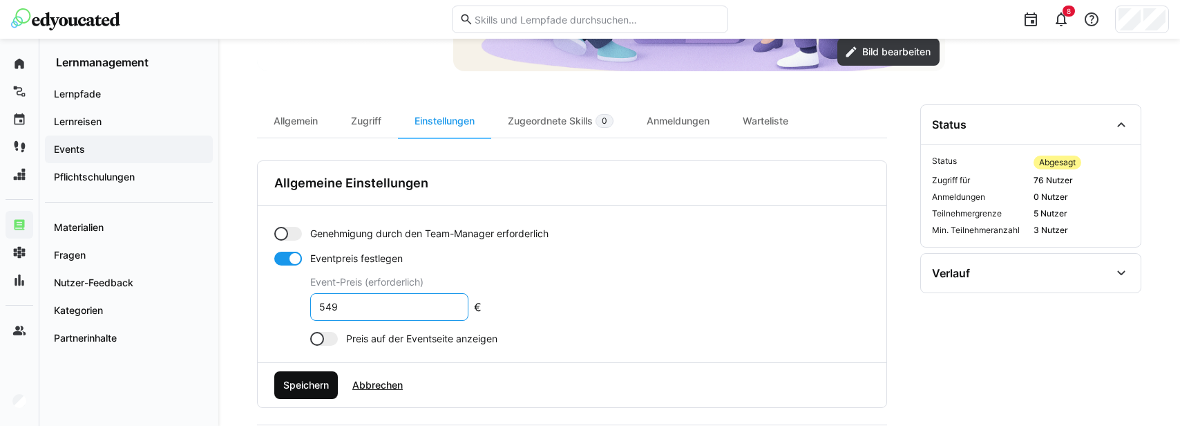
click at [314, 377] on span "Speichern" at bounding box center [306, 385] width 64 height 28
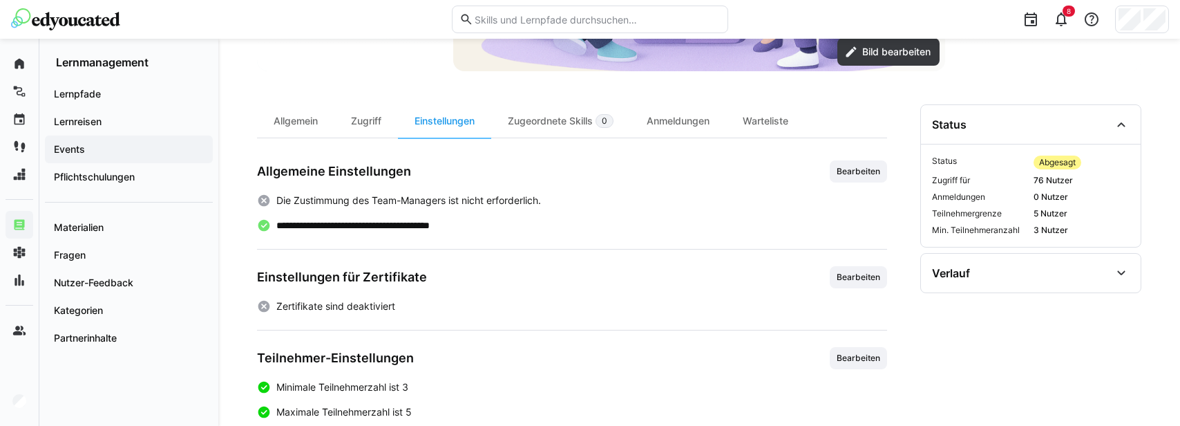
click at [440, 220] on p "**********" at bounding box center [376, 225] width 201 height 14
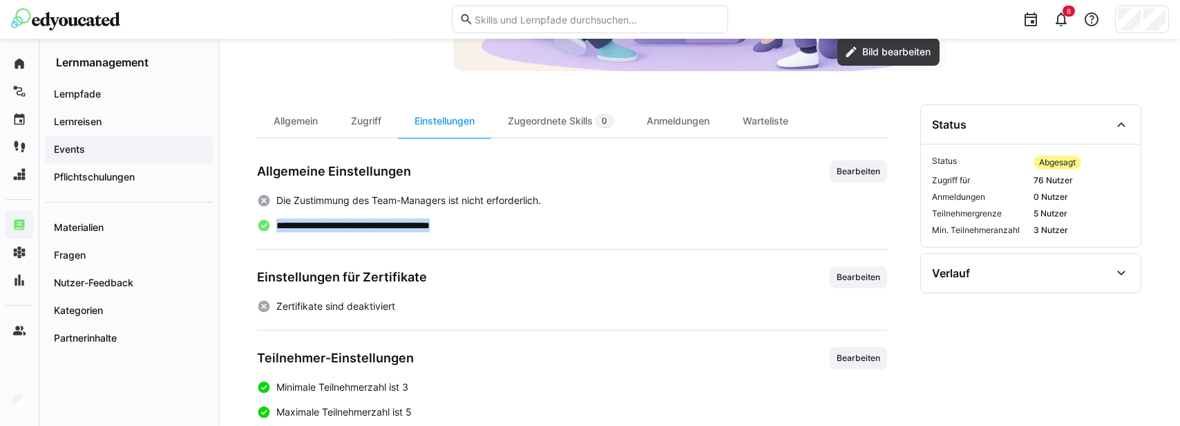
click at [440, 220] on p "**********" at bounding box center [376, 225] width 201 height 14
click at [846, 169] on span "Bearbeiten" at bounding box center [858, 171] width 46 height 11
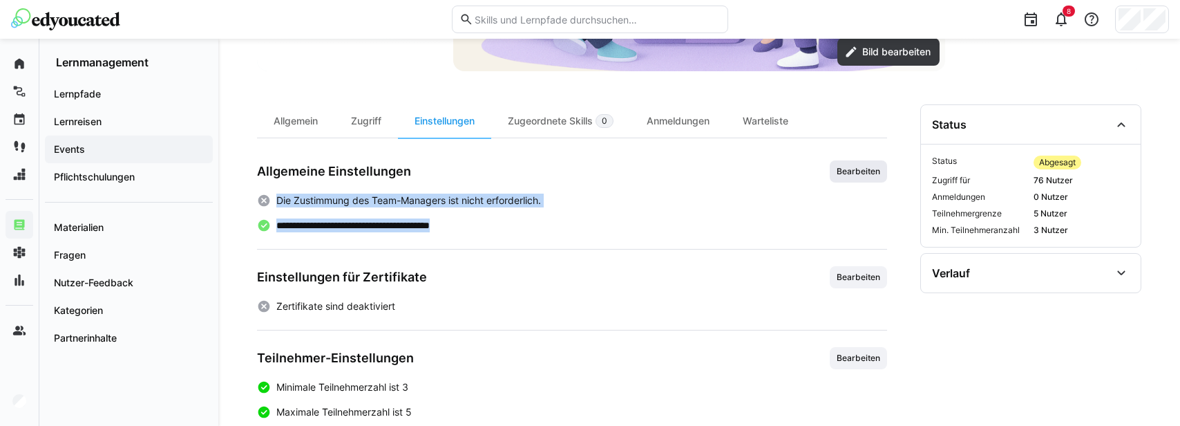
click at [846, 169] on div "Allgemeine Einstellungen Bearbeiten" at bounding box center [572, 171] width 630 height 22
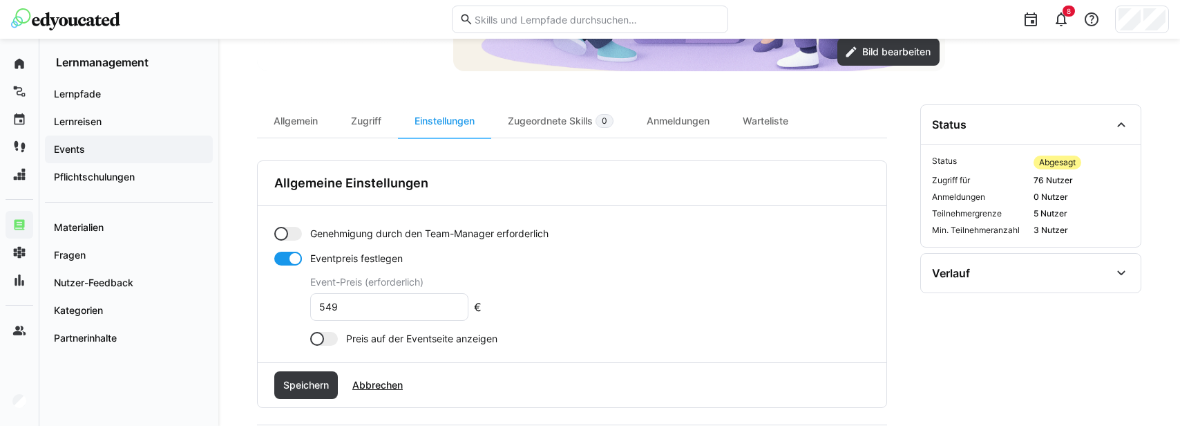
click at [441, 296] on eds-input "549" at bounding box center [389, 307] width 158 height 28
type input "4,00"
click at [322, 386] on span "Speichern" at bounding box center [306, 385] width 50 height 14
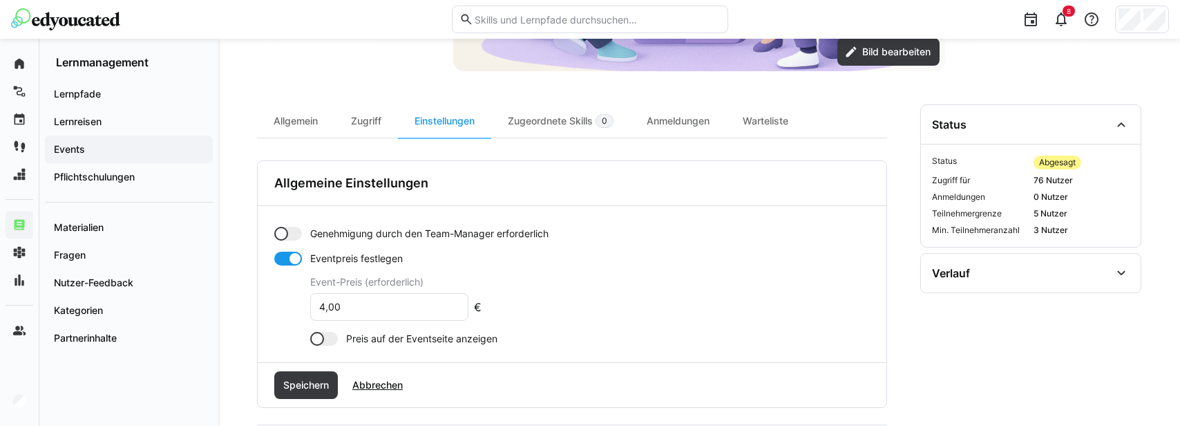
click at [569, 287] on form "Genehmigung durch den Team-Manager erforderlich Eventpreis festlegen Event-Prei…" at bounding box center [572, 286] width 596 height 119
click at [386, 388] on span "Abbrechen" at bounding box center [377, 385] width 55 height 14
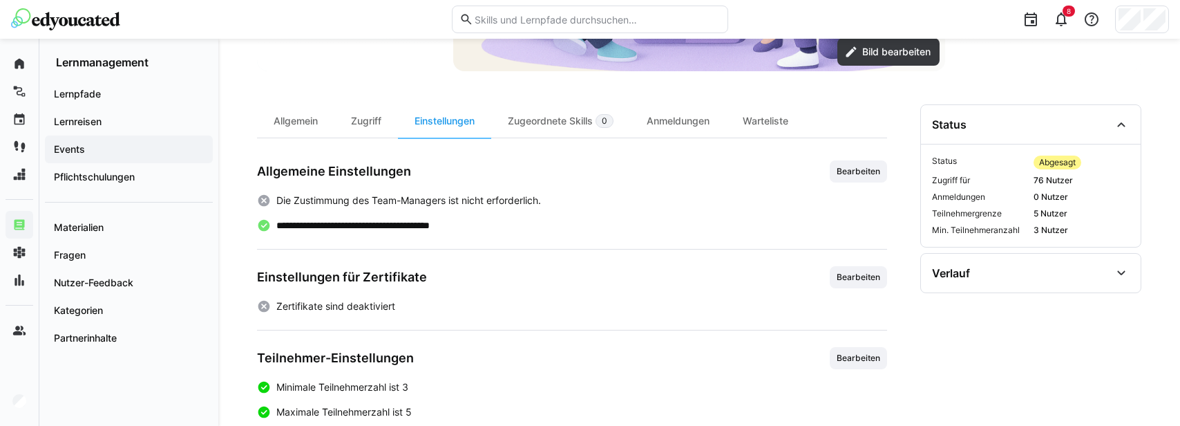
click at [478, 303] on div "Zertifikate sind deaktiviert" at bounding box center [572, 306] width 630 height 14
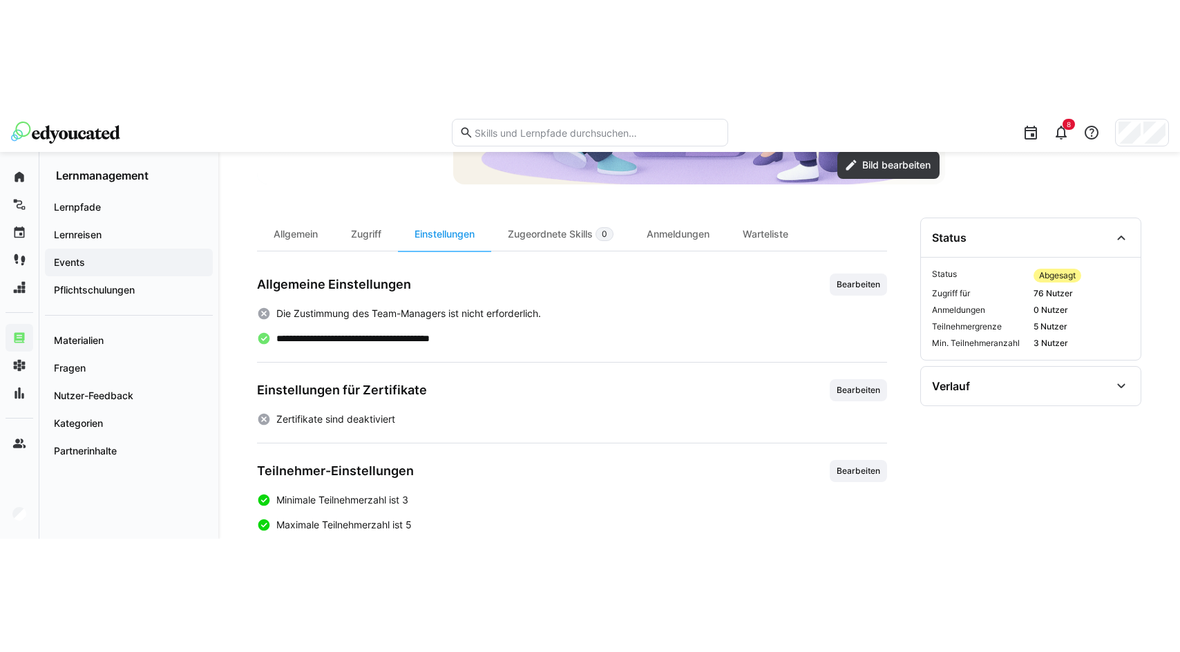
scroll to position [228, 0]
